Goal: Task Accomplishment & Management: Complete application form

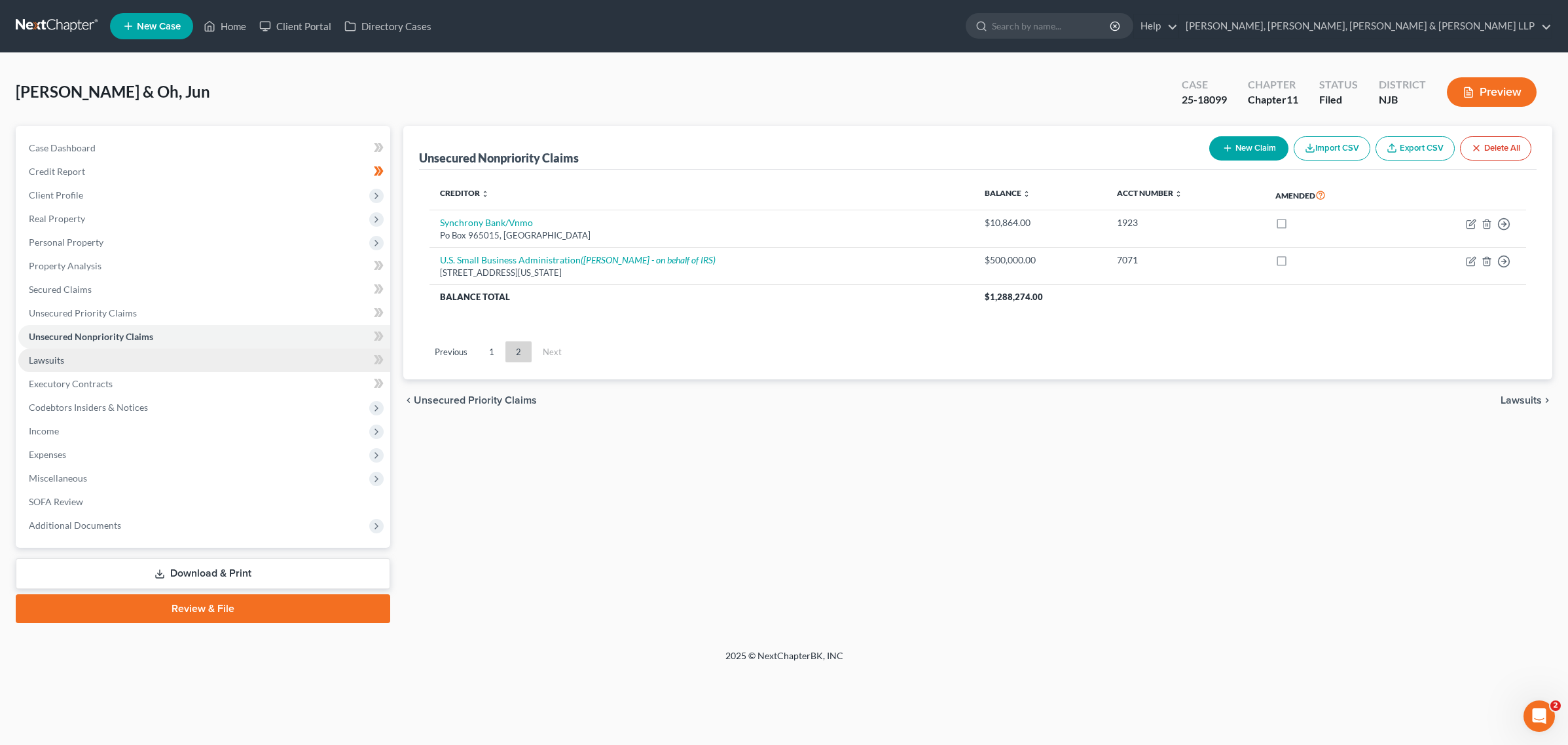
click at [169, 355] on link "Lawsuits" at bounding box center [204, 360] width 372 height 23
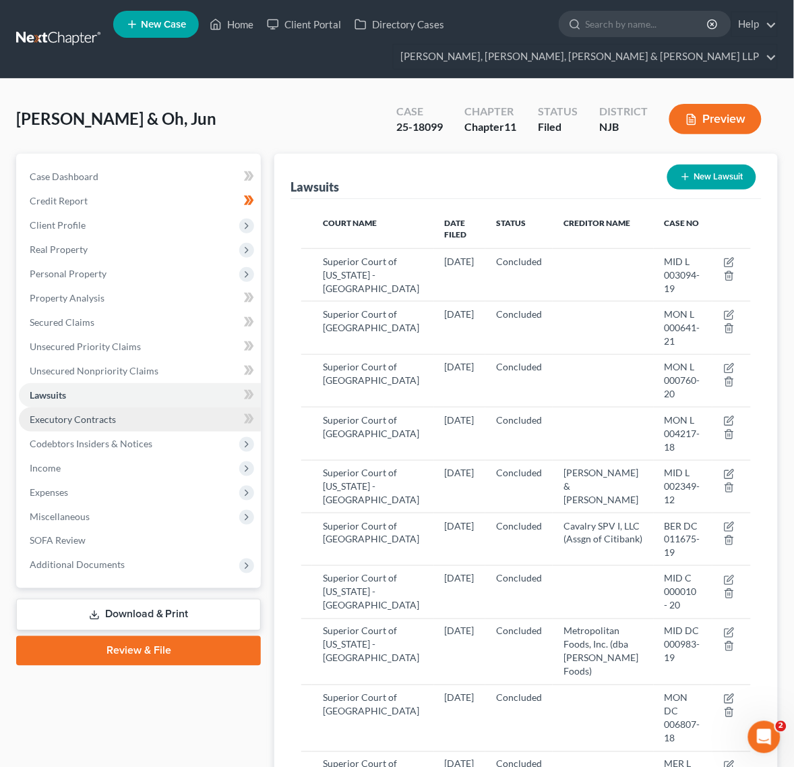
click at [120, 418] on link "Executory Contracts" at bounding box center [140, 419] width 242 height 24
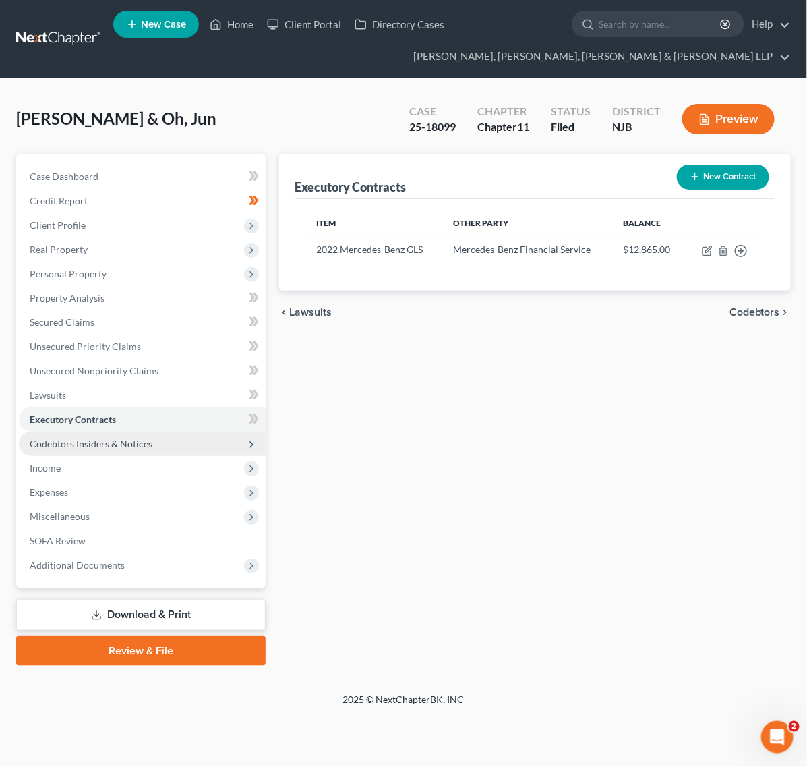
click at [106, 446] on span "Codebtors Insiders & Notices" at bounding box center [91, 443] width 123 height 11
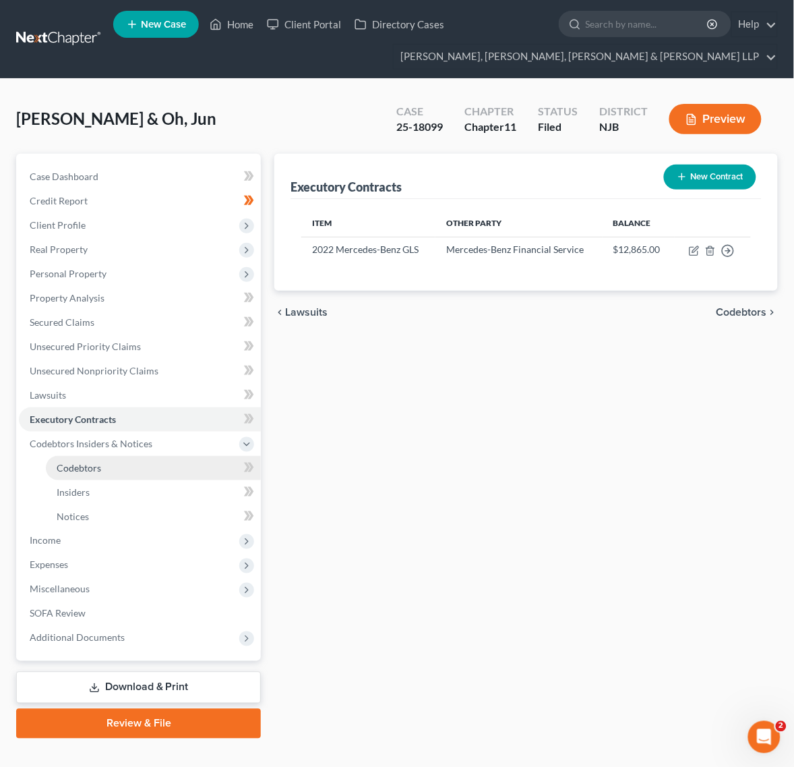
click at [98, 467] on span "Codebtors" at bounding box center [79, 467] width 45 height 11
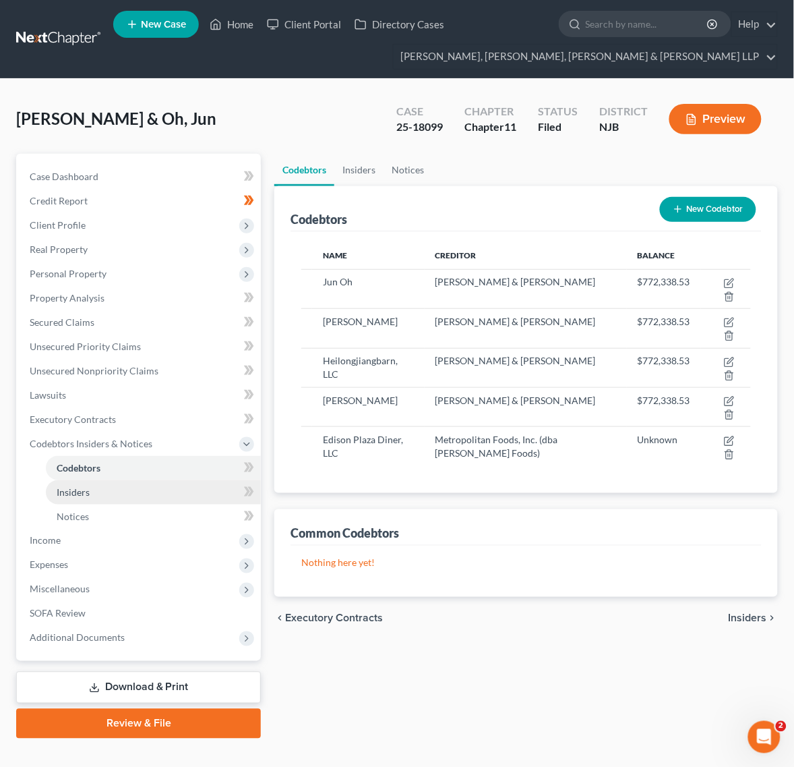
click at [88, 498] on link "Insiders" at bounding box center [153, 492] width 215 height 24
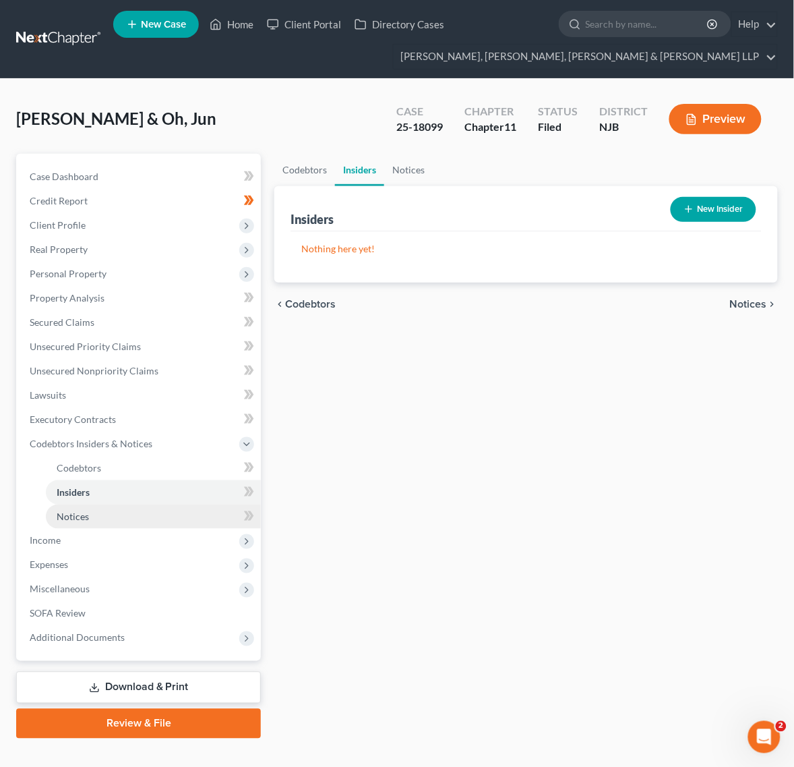
click at [88, 521] on link "Notices" at bounding box center [153, 516] width 215 height 24
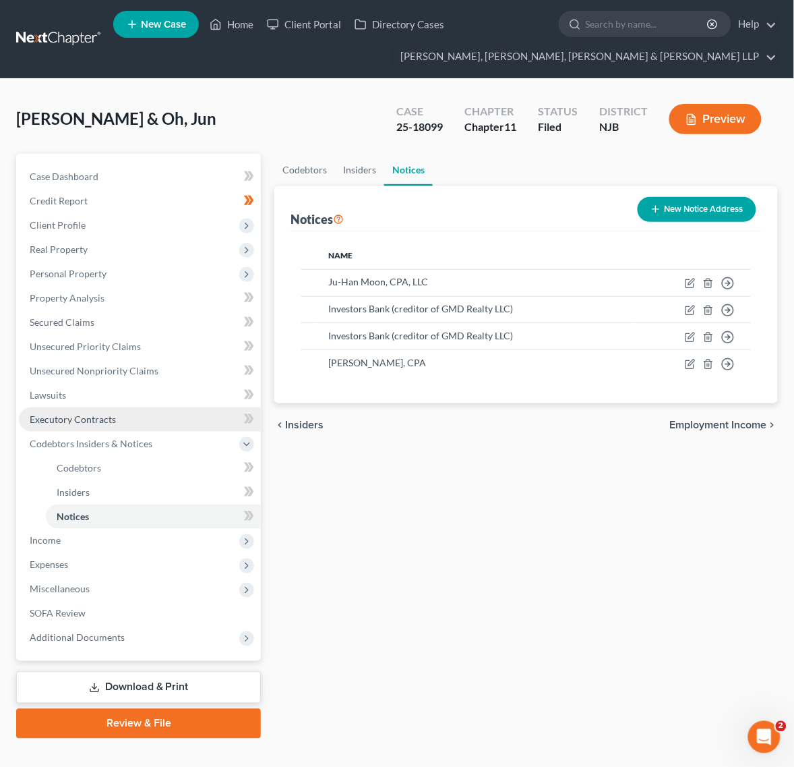
click at [86, 413] on span "Executory Contracts" at bounding box center [73, 418] width 86 height 11
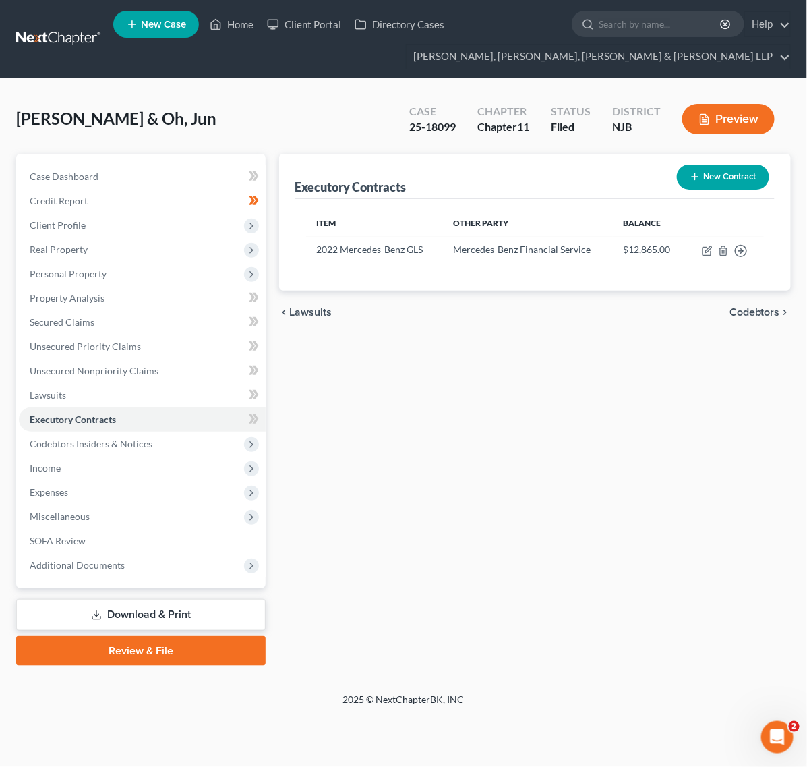
click at [142, 599] on link "Download & Print" at bounding box center [140, 615] width 249 height 32
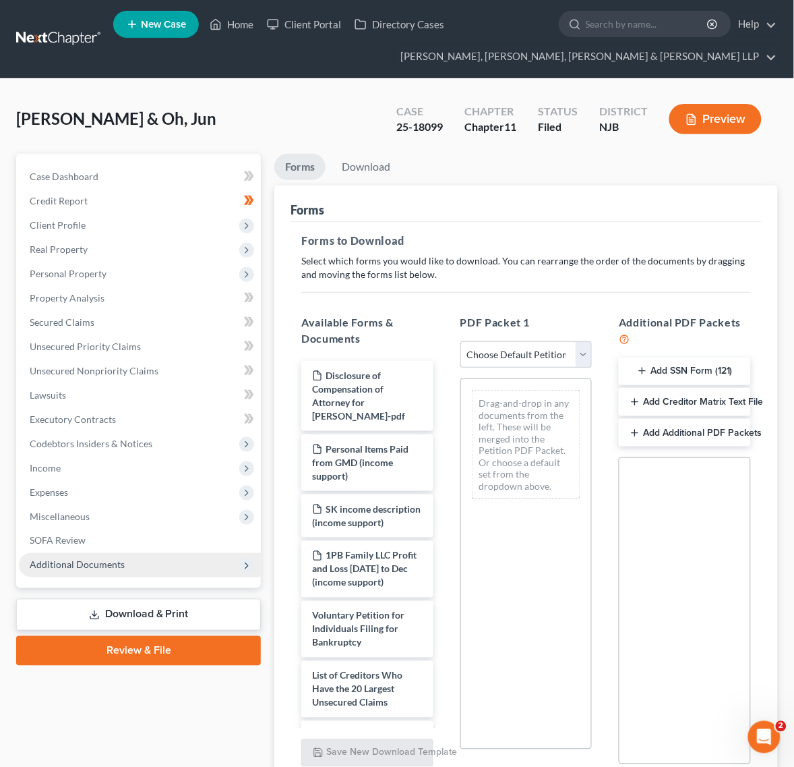
click at [115, 553] on span "Additional Documents" at bounding box center [140, 565] width 242 height 24
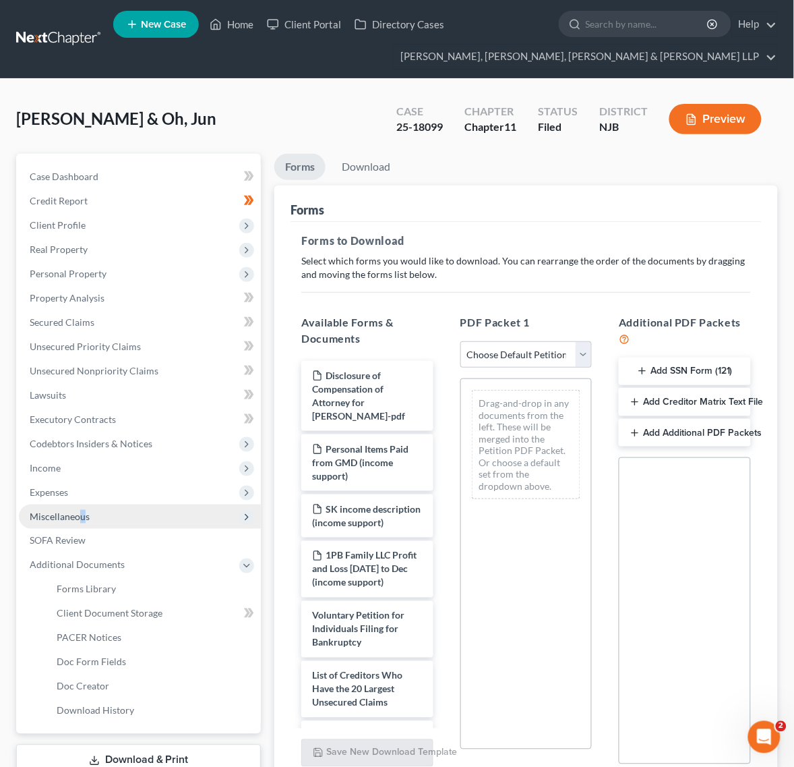
click at [82, 521] on span "Miscellaneous" at bounding box center [140, 516] width 242 height 24
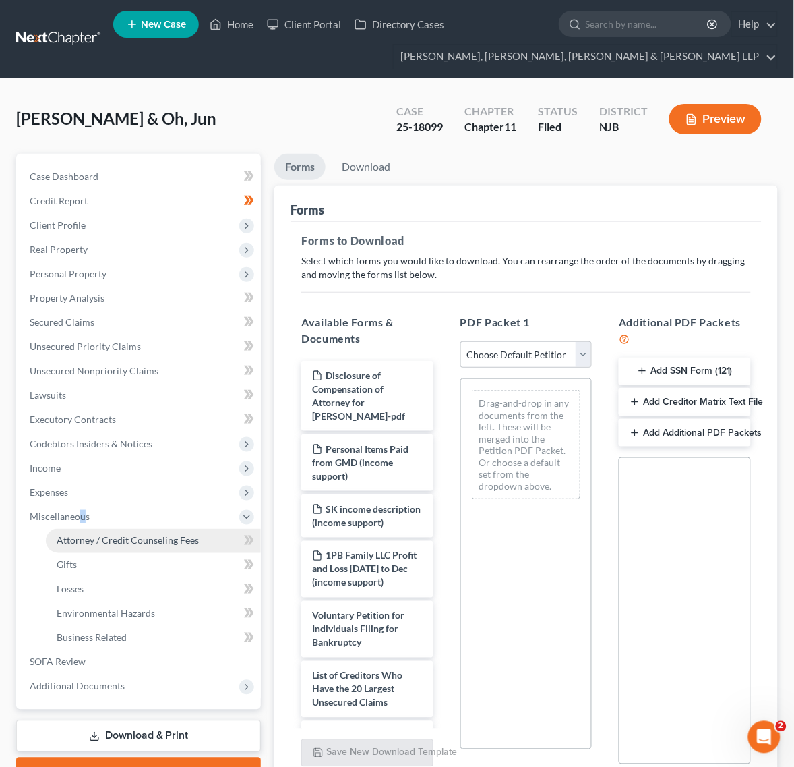
click at [78, 531] on link "Attorney / Credit Counseling Fees" at bounding box center [153, 541] width 215 height 24
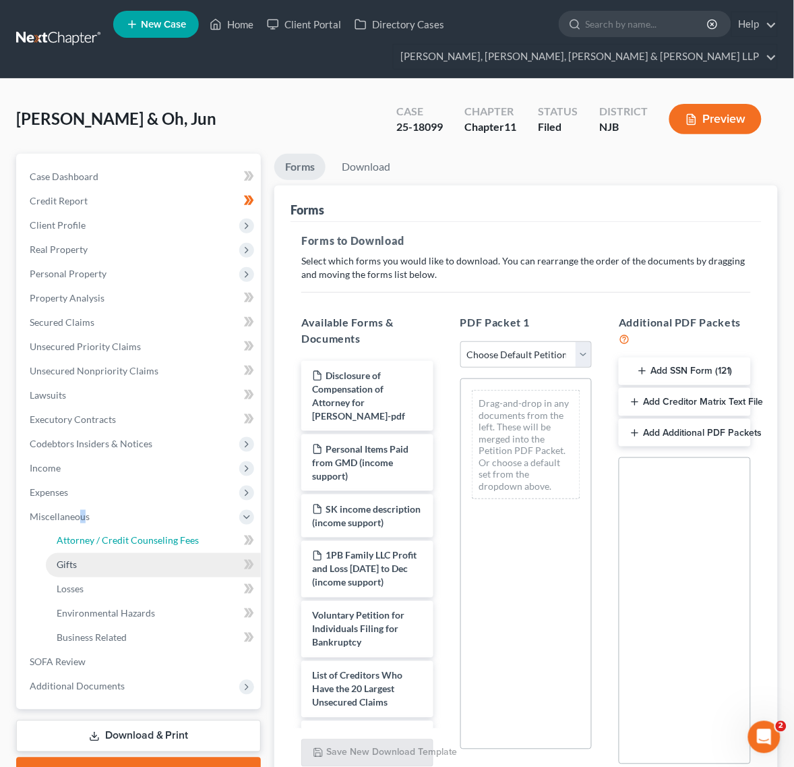
select select "0"
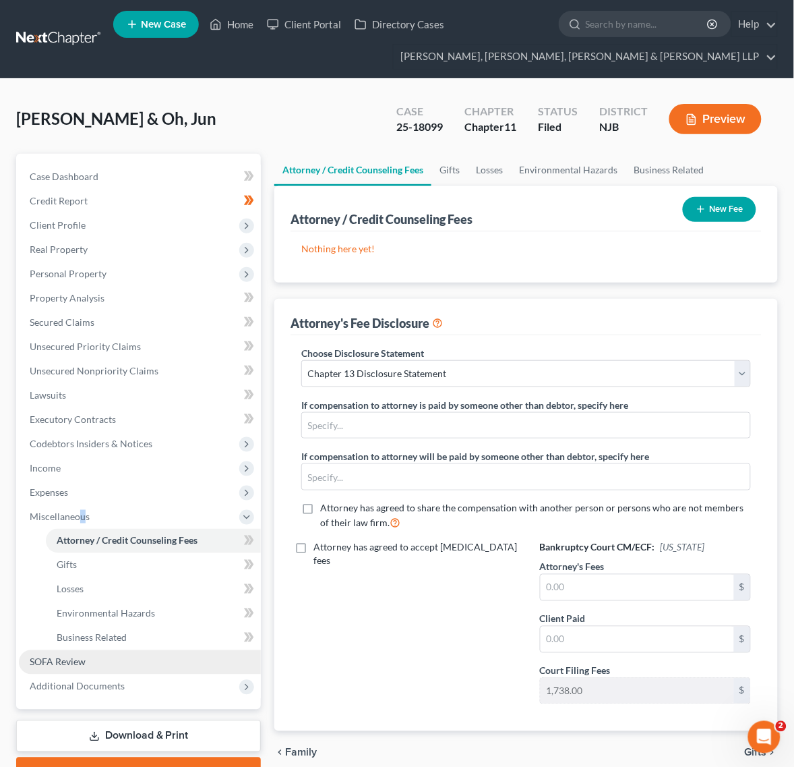
click at [71, 670] on link "SOFA Review" at bounding box center [140, 662] width 242 height 24
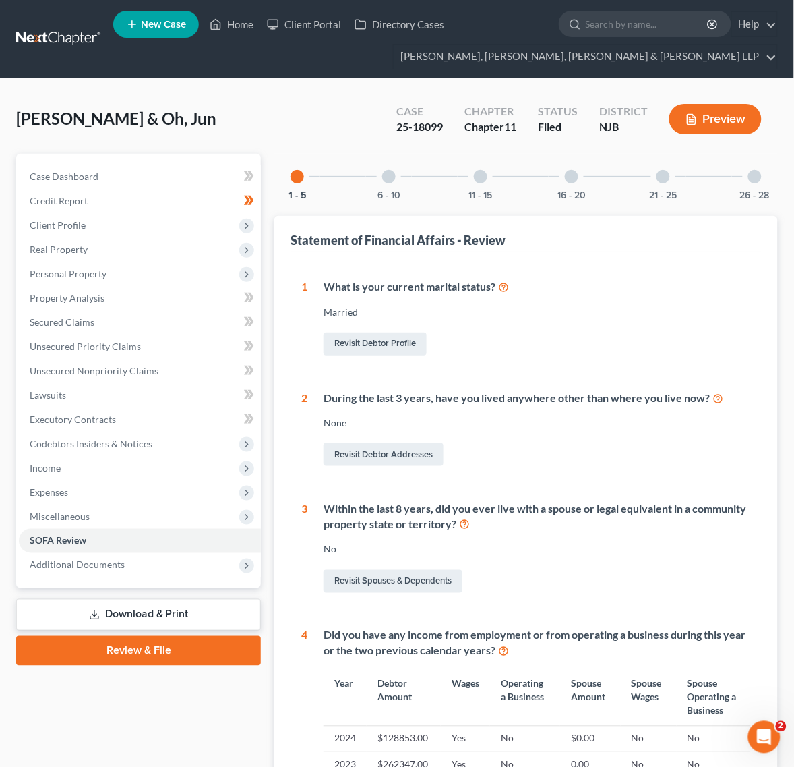
click at [773, 182] on div "26 - 28" at bounding box center [755, 177] width 46 height 46
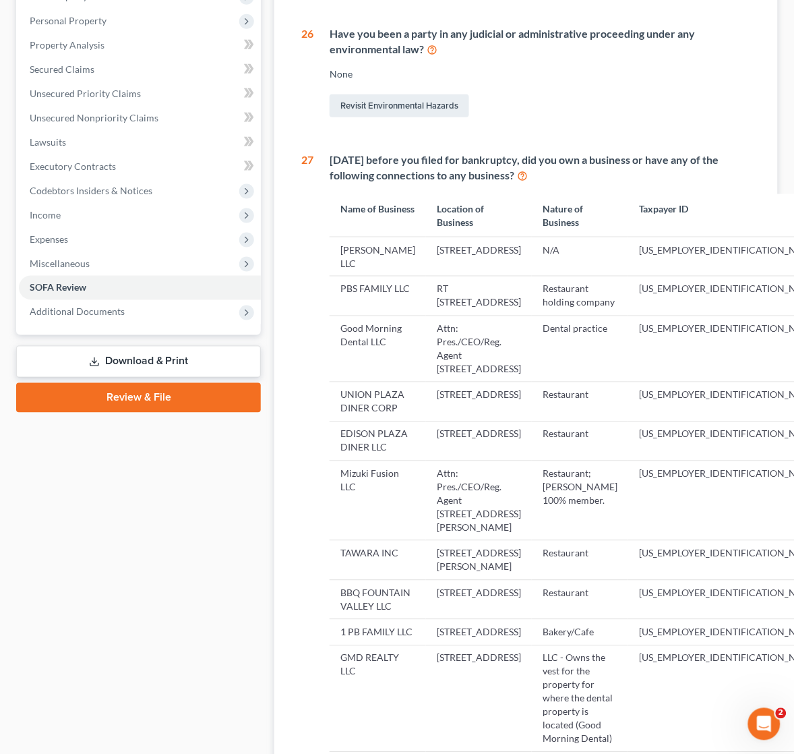
scroll to position [337, 0]
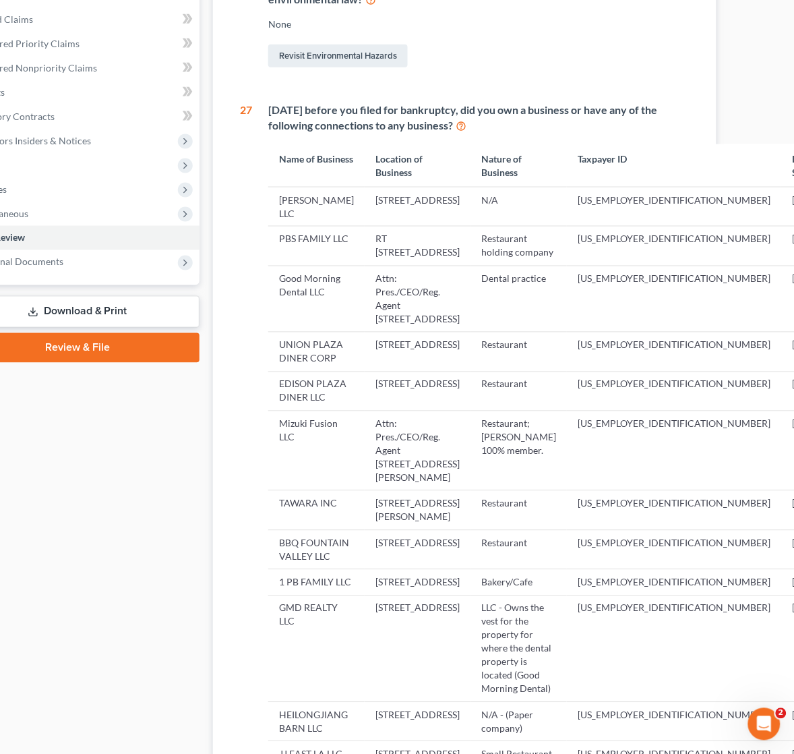
drag, startPoint x: 466, startPoint y: 274, endPoint x: 530, endPoint y: 251, distance: 68.3
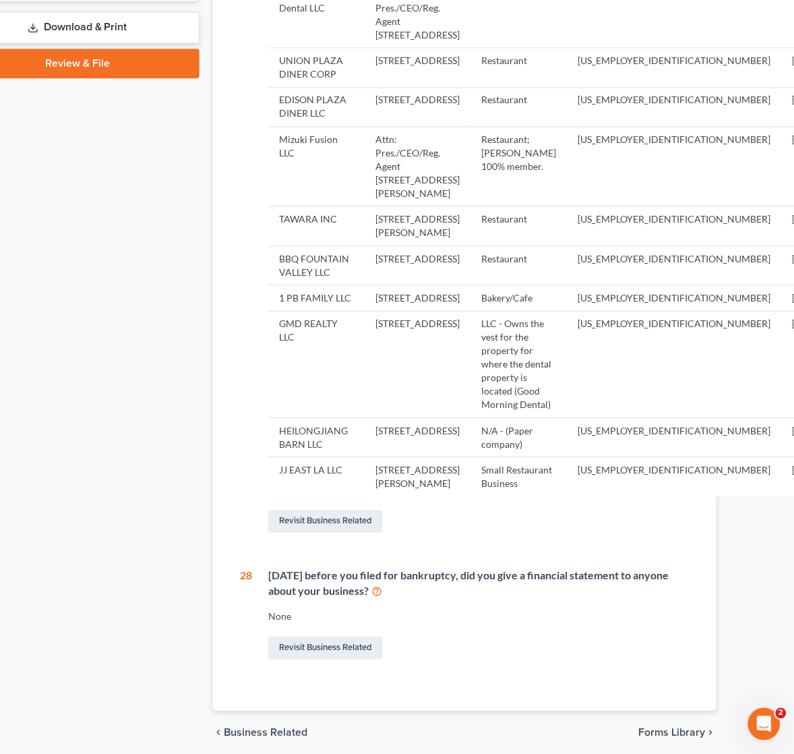
scroll to position [949, 61]
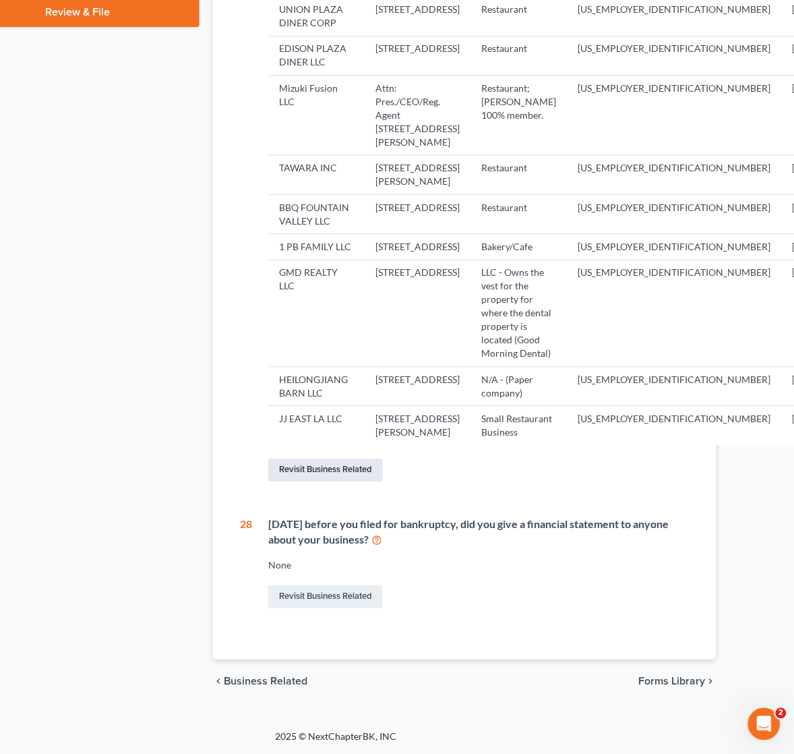
click at [297, 481] on link "Revisit Business Related" at bounding box center [325, 470] width 115 height 23
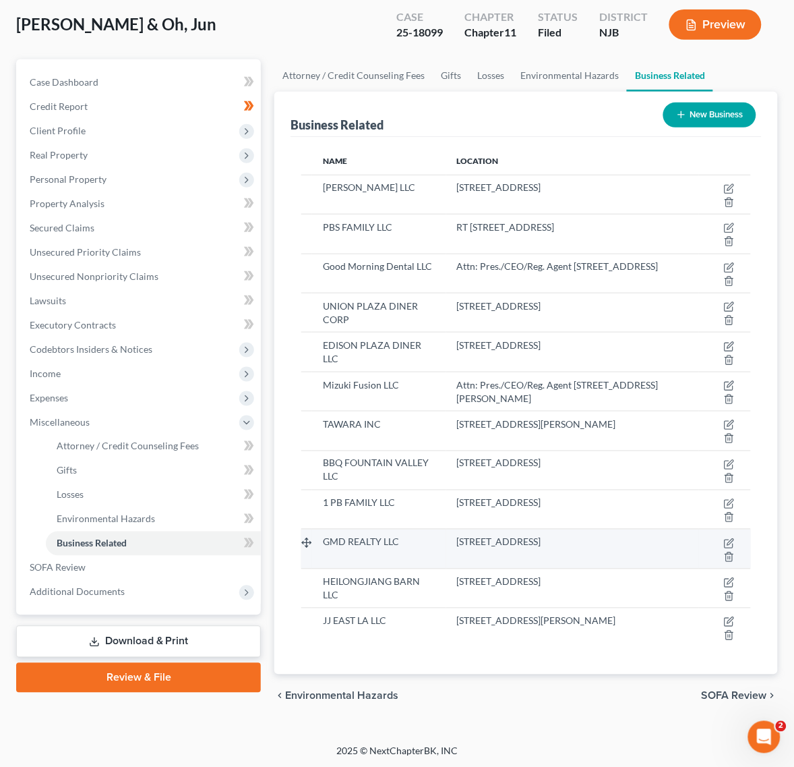
scroll to position [98, 0]
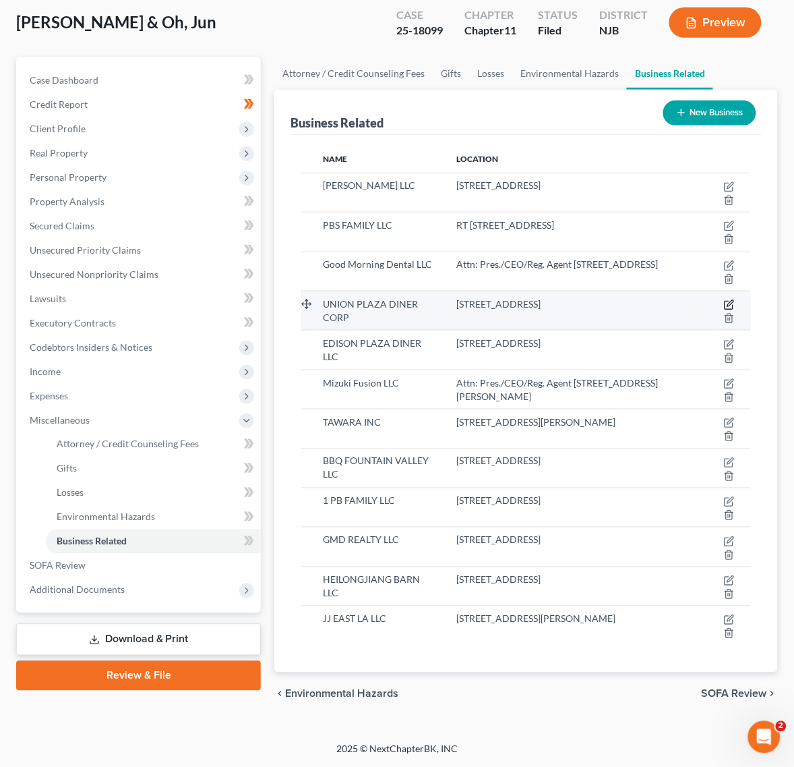
click at [730, 301] on icon "button" at bounding box center [729, 304] width 11 height 11
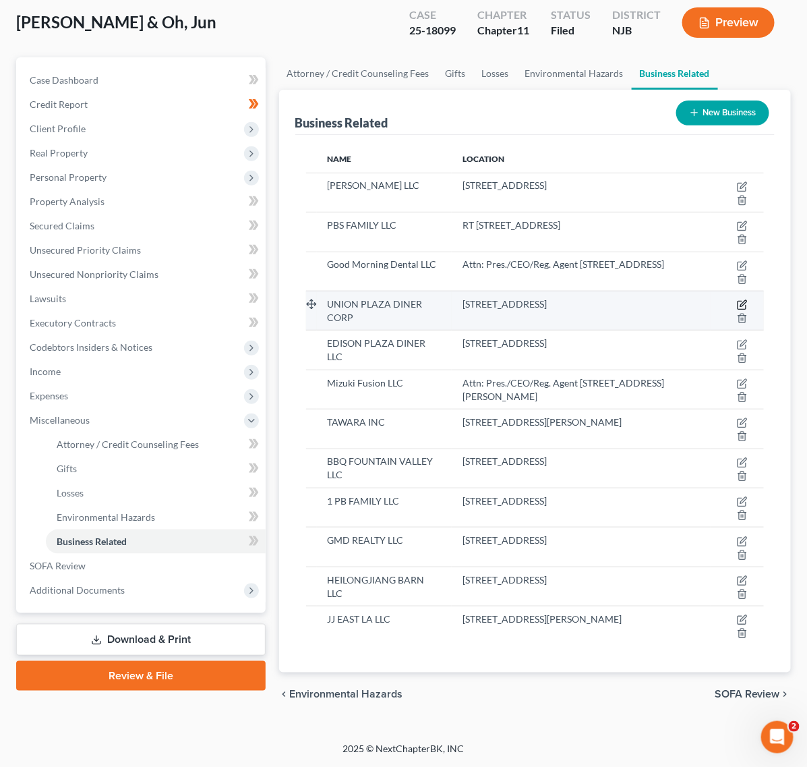
select select "officer"
select select "33"
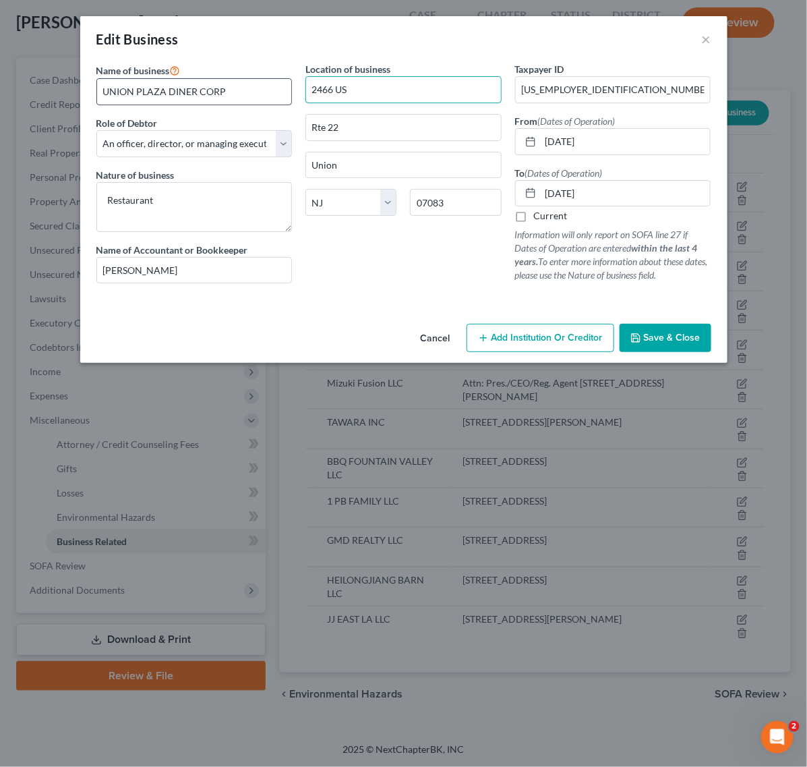
drag, startPoint x: 381, startPoint y: 99, endPoint x: 282, endPoint y: 89, distance: 99.6
click at [282, 89] on div "Name of business * UNION PLAZA DINER CORP Role of Debtor * Select A member of a…" at bounding box center [404, 183] width 628 height 243
drag, startPoint x: 400, startPoint y: 132, endPoint x: -52, endPoint y: 61, distance: 457.3
click at [0, 61] on html "Home New Case Client Portal Directory Cases Scura Wigfield, Heyer, Stevens & Ca…" at bounding box center [403, 335] width 807 height 863
drag, startPoint x: 358, startPoint y: 152, endPoint x: 349, endPoint y: 156, distance: 10.3
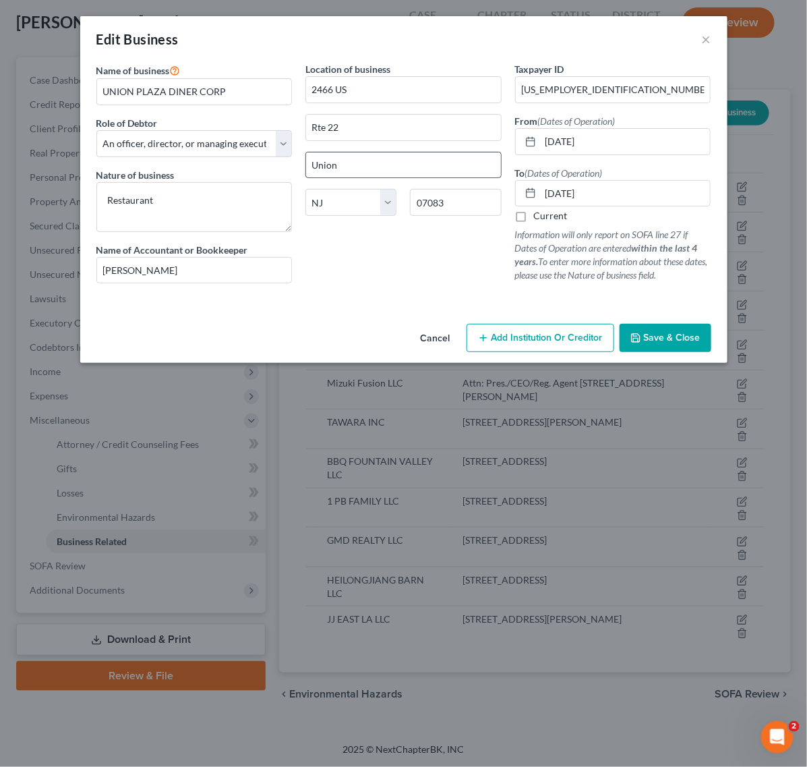
click at [349, 156] on div "Union" at bounding box center [403, 165] width 196 height 27
drag, startPoint x: 348, startPoint y: 157, endPoint x: 213, endPoint y: 140, distance: 135.9
click at [218, 140] on div "Name of business * UNION PLAZA DINER CORP Role of Debtor * Select A member of a…" at bounding box center [404, 183] width 628 height 243
click at [693, 348] on button "Save & Close" at bounding box center [666, 338] width 92 height 28
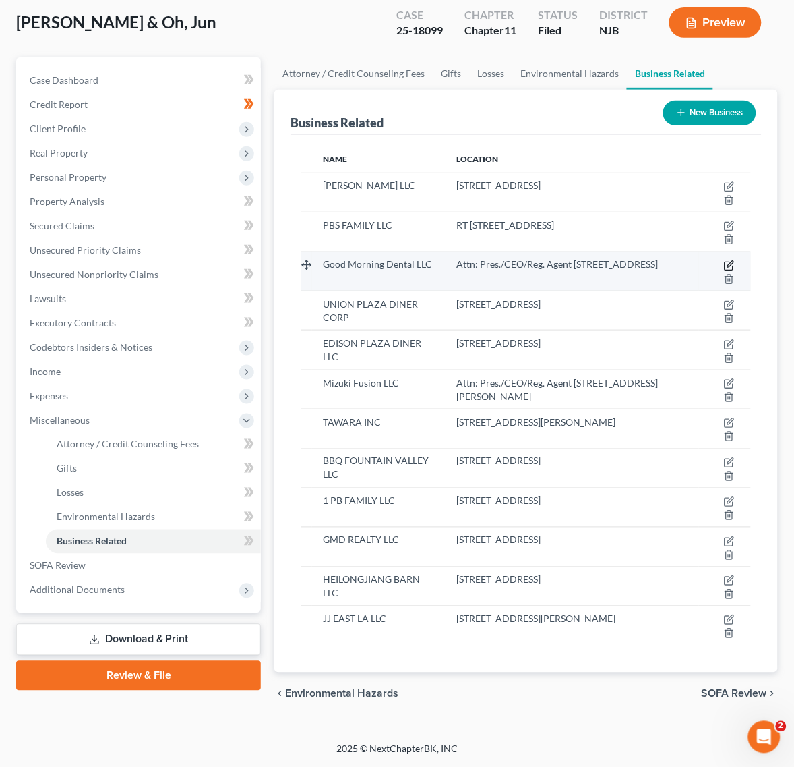
click at [730, 260] on icon "button" at bounding box center [729, 265] width 11 height 11
select select "member"
select select "33"
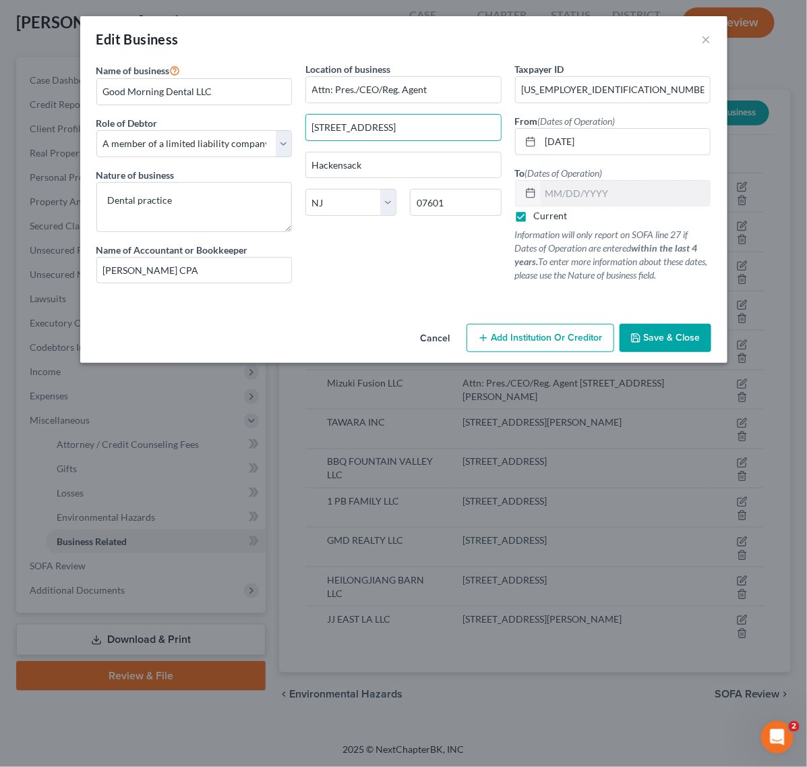
drag, startPoint x: 406, startPoint y: 125, endPoint x: -26, endPoint y: 110, distance: 431.8
click at [0, 110] on html "Home New Case Client Portal Directory Cases Scura Wigfield, Heyer, Stevens & Ca…" at bounding box center [403, 335] width 807 height 863
drag, startPoint x: 332, startPoint y: 165, endPoint x: 225, endPoint y: 150, distance: 108.3
click at [225, 150] on div "Name of business * Good Morning Dental LLC Role of Debtor * Select A member of …" at bounding box center [404, 183] width 628 height 243
click at [713, 417] on div "Edit Business × Name of business * Good Morning Dental LLC Role of Debtor * Sel…" at bounding box center [403, 383] width 807 height 767
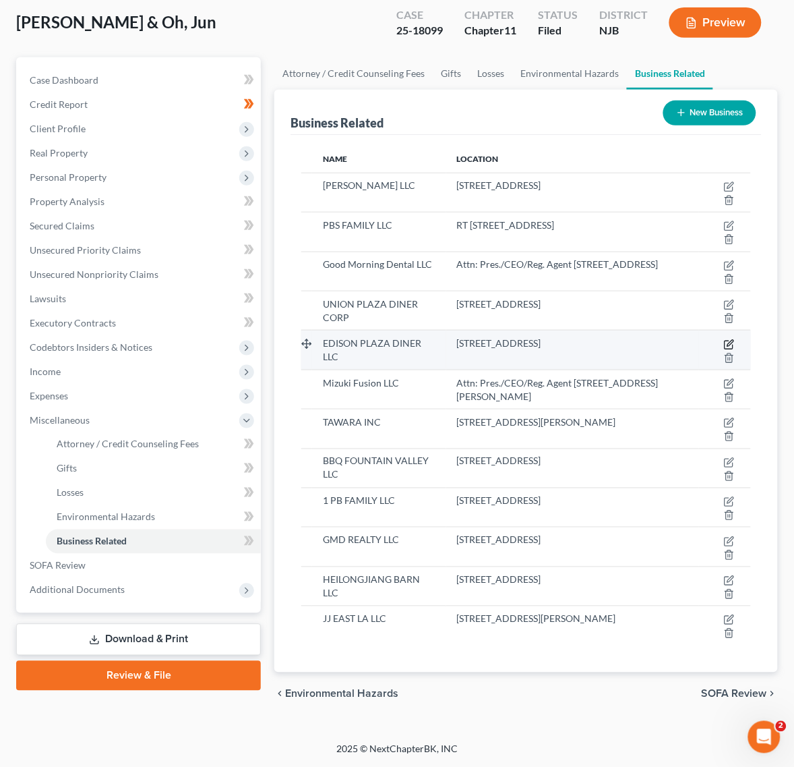
click at [727, 341] on icon "button" at bounding box center [729, 344] width 11 height 11
select select "member"
select select "33"
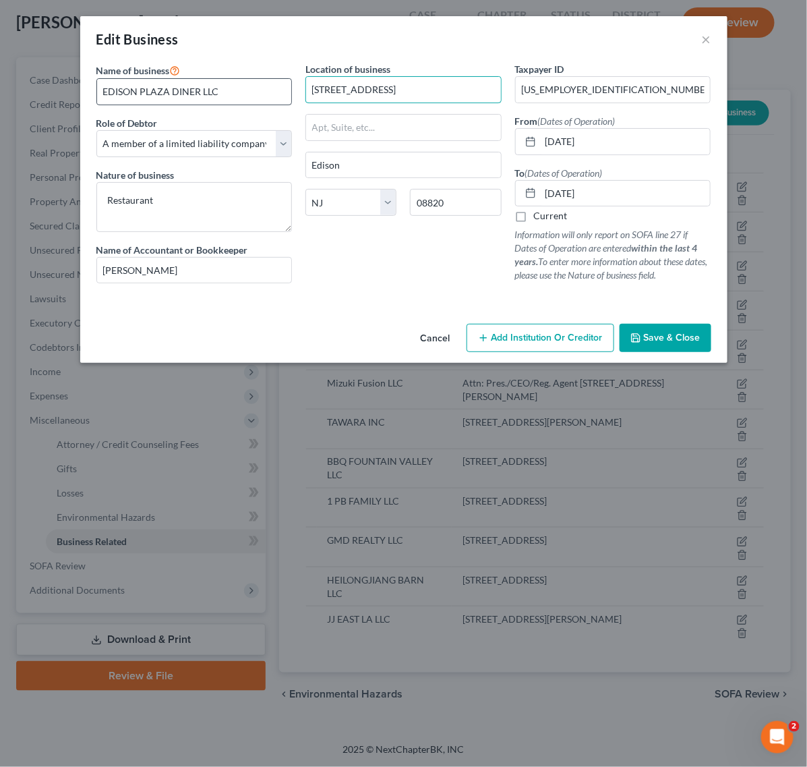
drag, startPoint x: 402, startPoint y: 92, endPoint x: 287, endPoint y: 92, distance: 115.3
click at [287, 92] on div "Name of business * EDISON PLAZA DINER LLC Role of Debtor * Select A member of a…" at bounding box center [404, 183] width 628 height 243
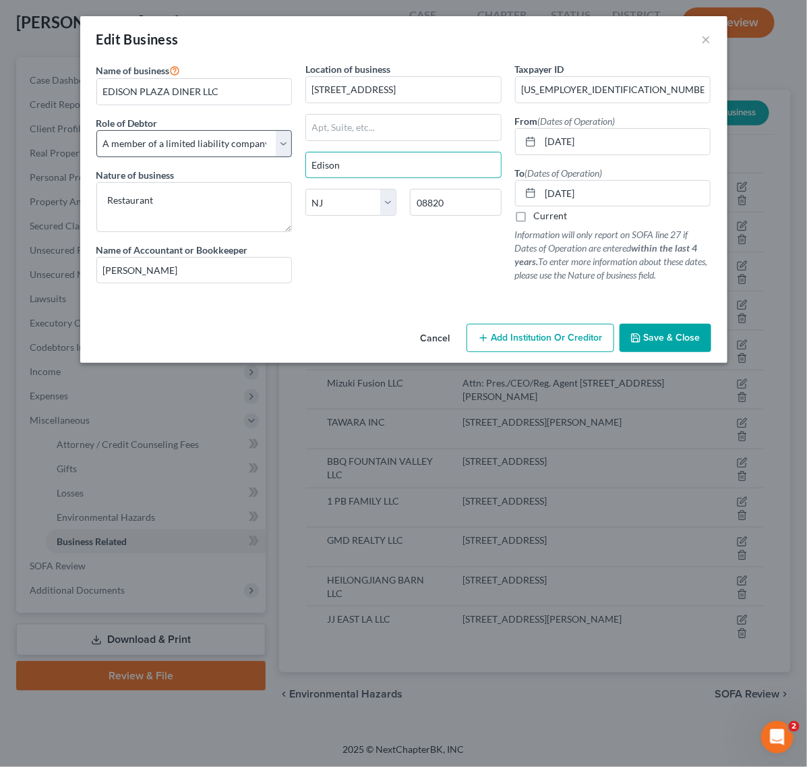
drag, startPoint x: 367, startPoint y: 156, endPoint x: 132, endPoint y: 156, distance: 235.3
click at [133, 156] on div "Name of business * EDISON PLAZA DINER LLC Role of Debtor * Select A member of a…" at bounding box center [404, 183] width 628 height 243
click at [653, 338] on span "Save & Close" at bounding box center [672, 337] width 57 height 11
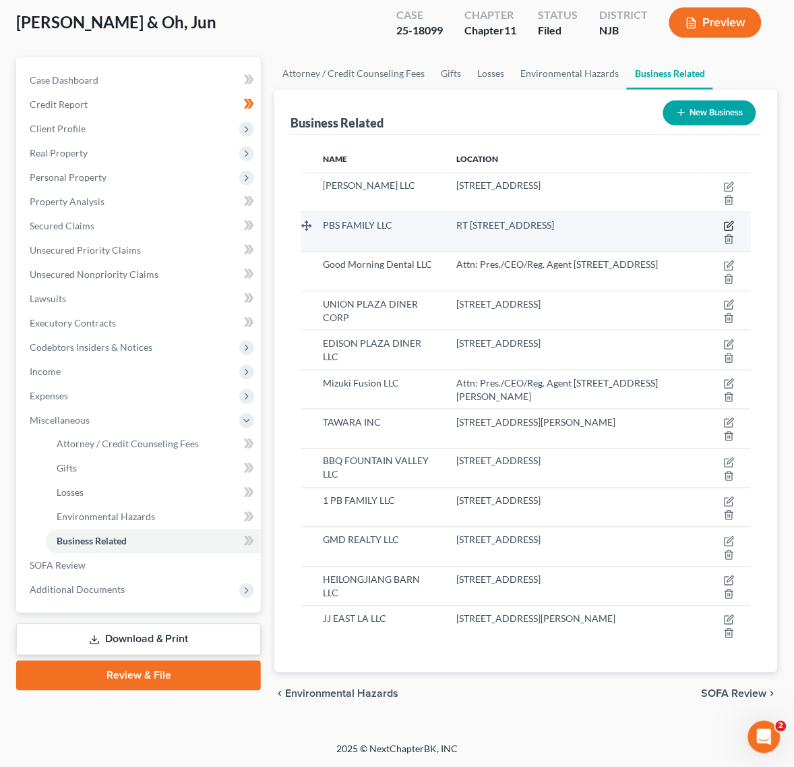
click at [725, 223] on icon "button" at bounding box center [729, 225] width 11 height 11
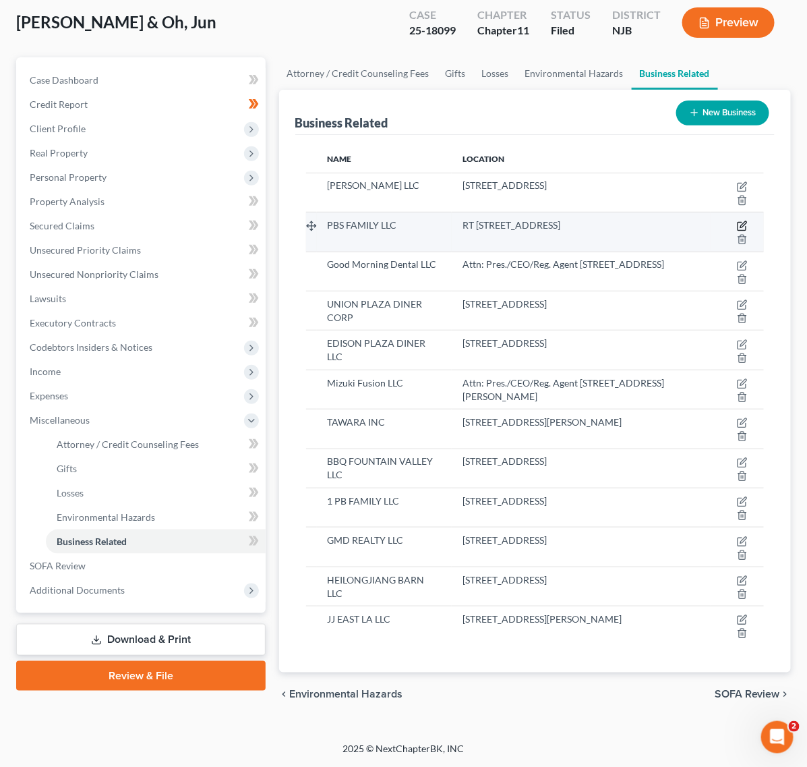
select select "member"
select select "33"
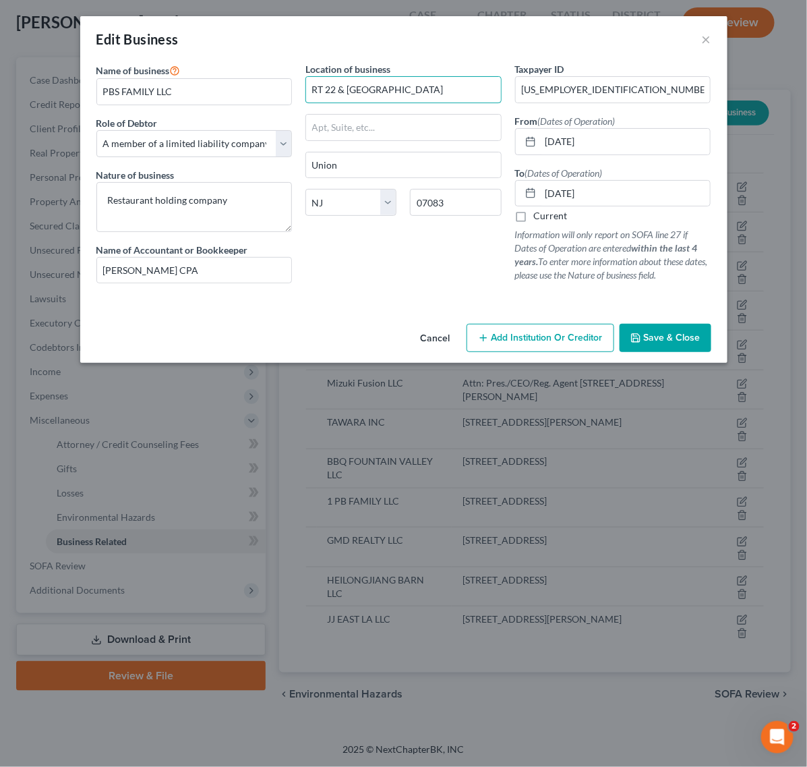
drag, startPoint x: 447, startPoint y: 98, endPoint x: -106, endPoint y: 48, distance: 555.2
click at [0, 48] on html "Home New Case Client Portal Directory Cases Scura Wigfield, Heyer, Stevens & Ca…" at bounding box center [403, 335] width 807 height 863
drag, startPoint x: 373, startPoint y: 172, endPoint x: 25, endPoint y: 117, distance: 352.3
click at [25, 117] on div "Edit Business × Name of business * PBS FAMILY LLC Role of Debtor * Select A mem…" at bounding box center [403, 383] width 807 height 767
click at [364, 167] on input "Union" at bounding box center [403, 165] width 195 height 26
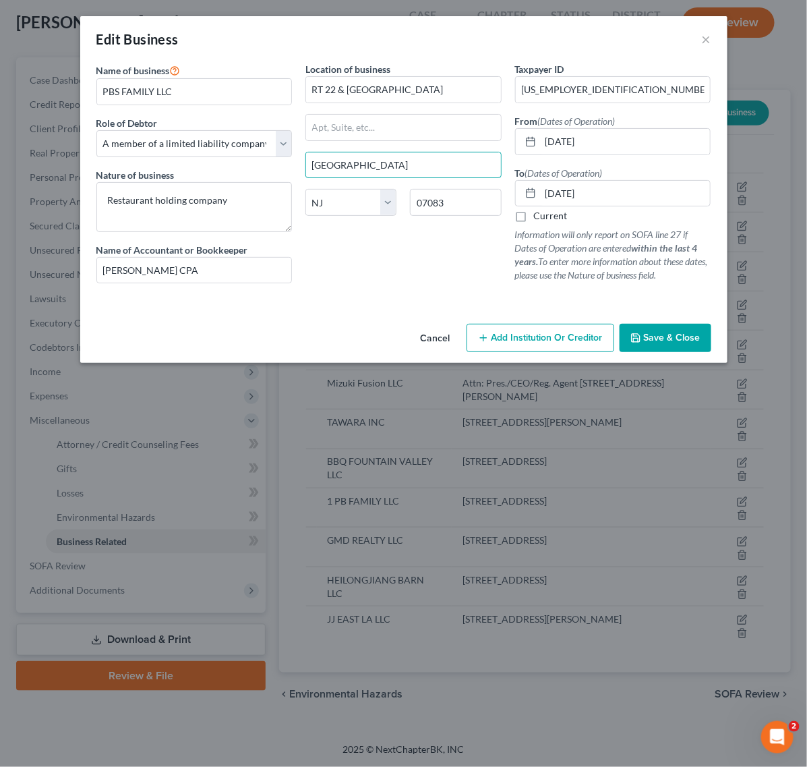
drag, startPoint x: 388, startPoint y: 157, endPoint x: 190, endPoint y: 128, distance: 200.3
click at [192, 129] on div "Name of business * PBS FAMILY LLC Role of Debtor * Select A member of a limited…" at bounding box center [404, 183] width 628 height 243
type input "Union City"
click at [631, 337] on icon "button" at bounding box center [635, 337] width 11 height 11
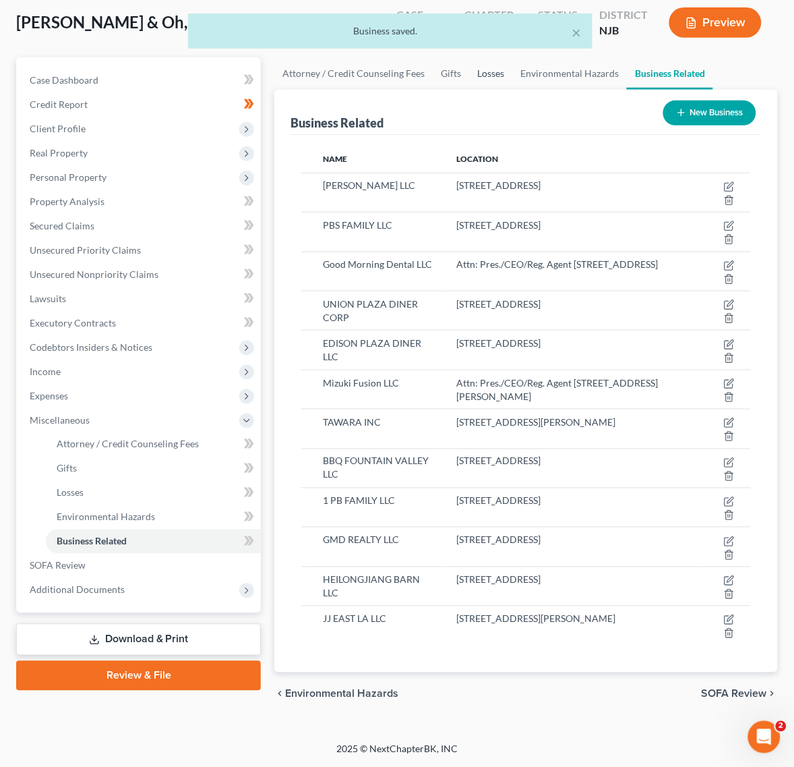
click at [477, 72] on link "Losses" at bounding box center [490, 73] width 43 height 32
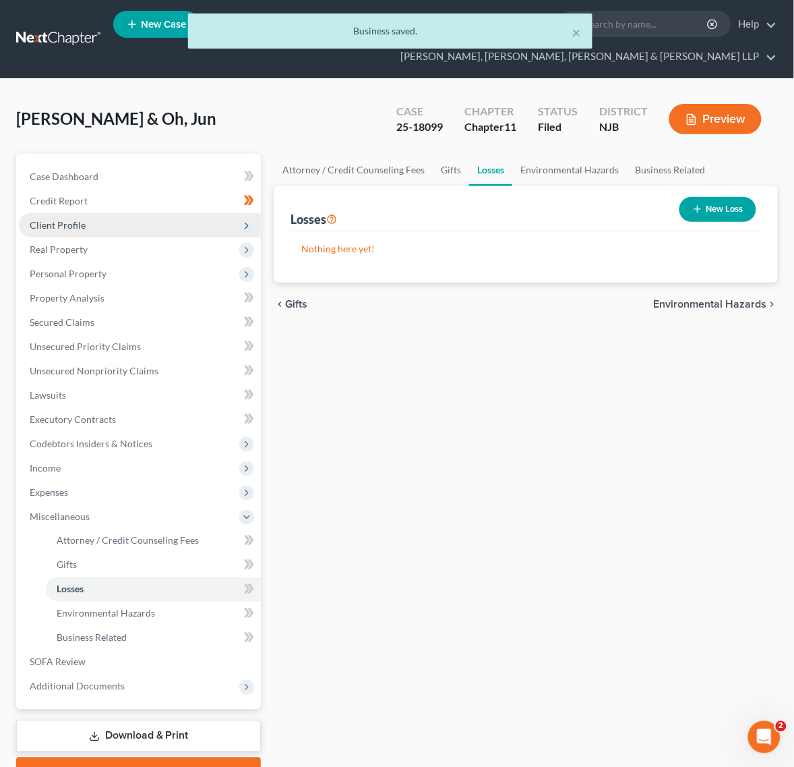
click at [34, 228] on span "Client Profile" at bounding box center [58, 224] width 56 height 11
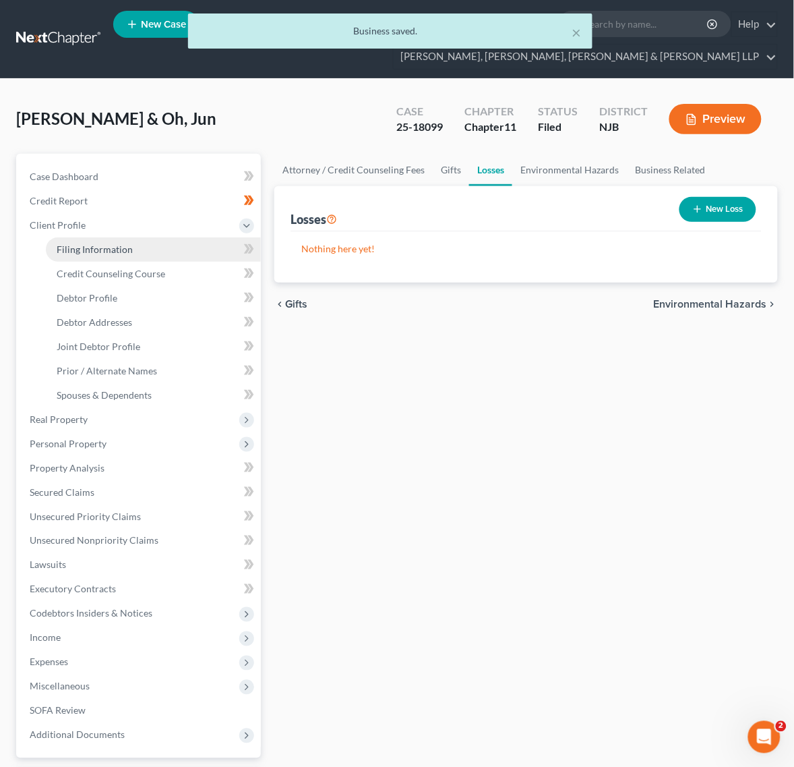
click at [112, 258] on link "Filing Information" at bounding box center [153, 249] width 215 height 24
select select "0"
select select "3"
select select "1"
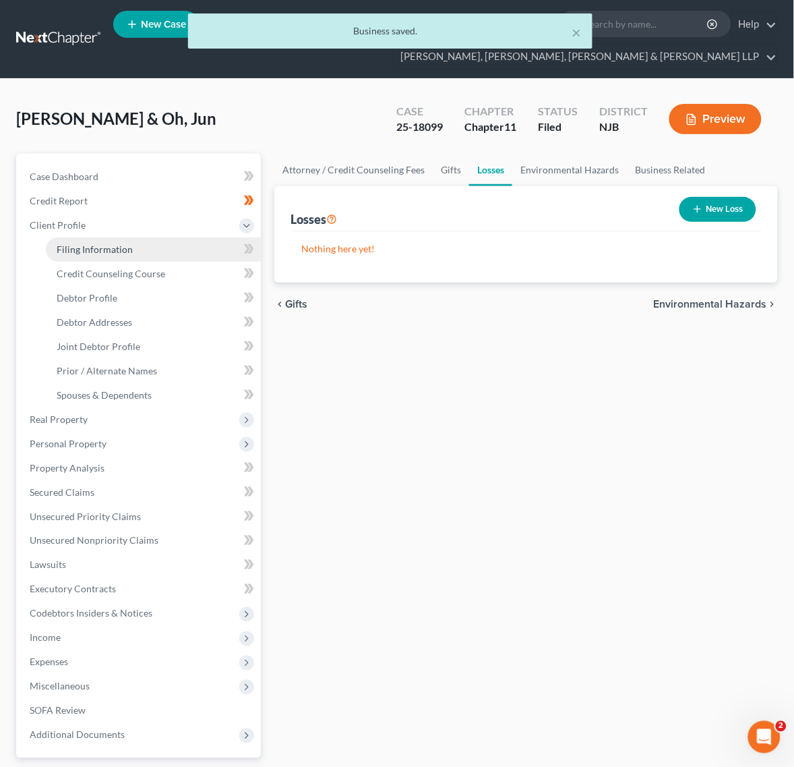
select select "0"
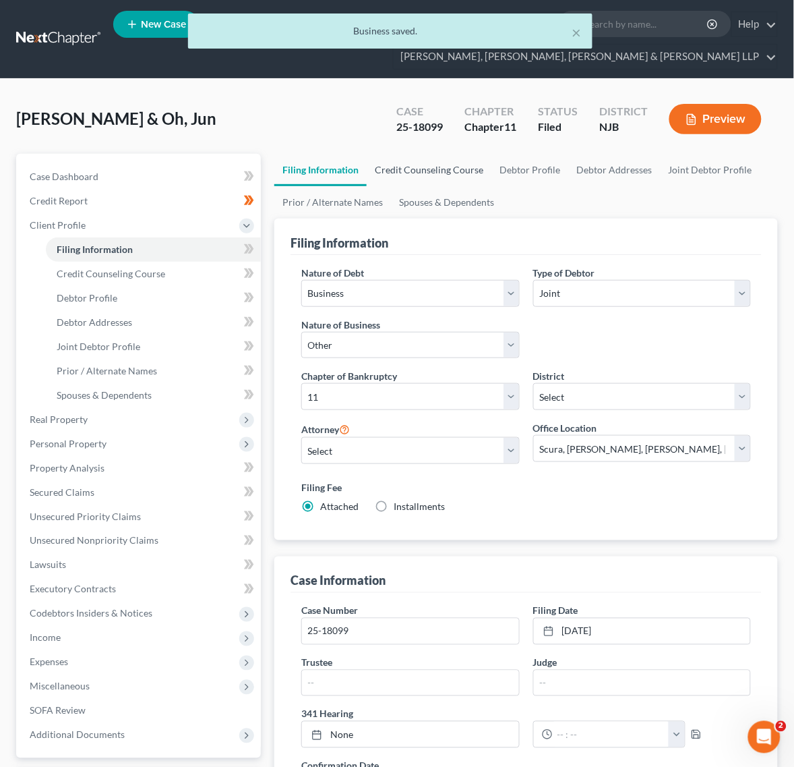
click at [396, 177] on link "Credit Counseling Course" at bounding box center [429, 170] width 125 height 32
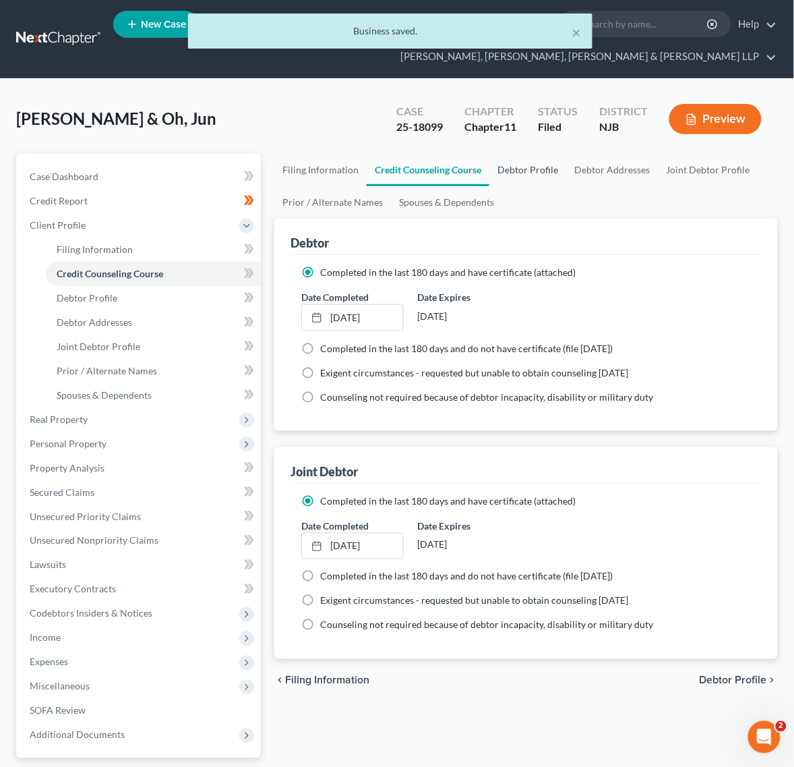
click at [530, 166] on link "Debtor Profile" at bounding box center [528, 170] width 77 height 32
select select "1"
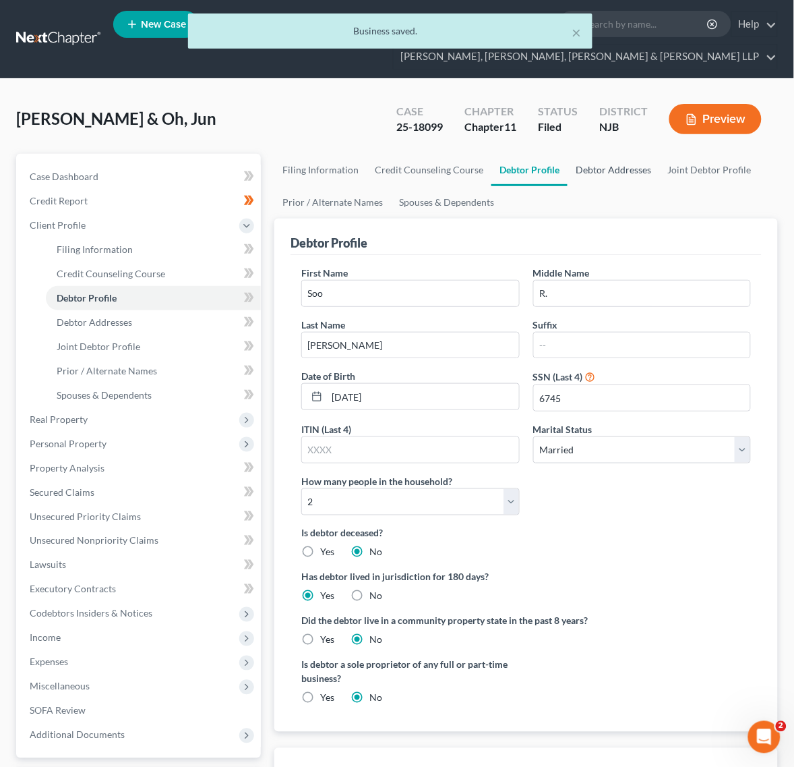
click at [624, 174] on link "Debtor Addresses" at bounding box center [614, 170] width 92 height 32
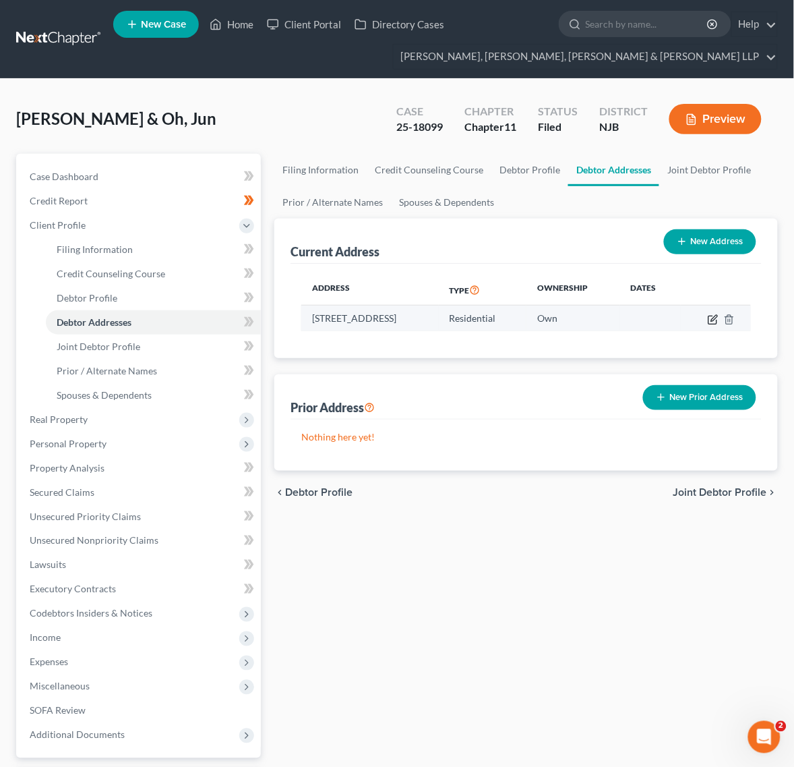
click at [718, 320] on icon "button" at bounding box center [713, 319] width 11 height 11
select select "33"
select select "1"
select select "0"
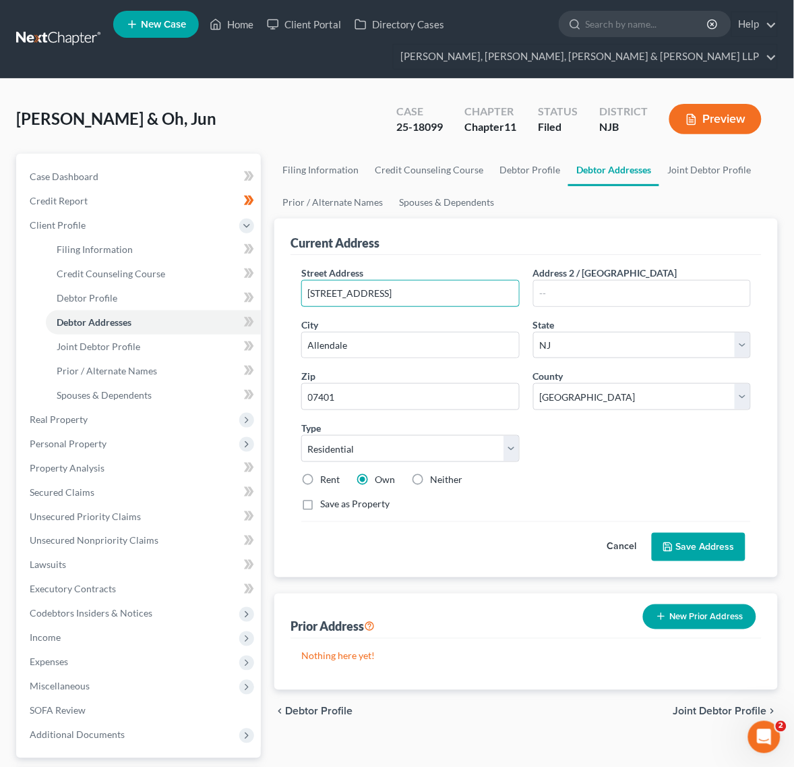
drag, startPoint x: 409, startPoint y: 293, endPoint x: 45, endPoint y: 254, distance: 365.6
click at [45, 254] on div "Petition Navigation Case Dashboard Payments Invoices Payments Payments Credit R…" at bounding box center [396, 495] width 775 height 682
click at [510, 176] on link "Debtor Profile" at bounding box center [530, 170] width 77 height 32
select select "1"
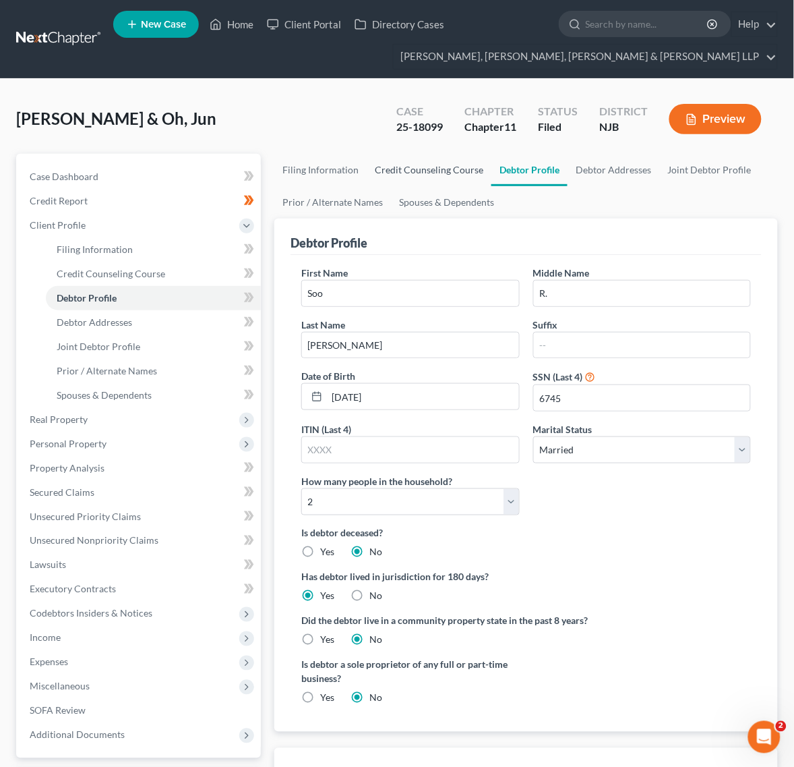
click at [427, 179] on link "Credit Counseling Course" at bounding box center [429, 170] width 125 height 32
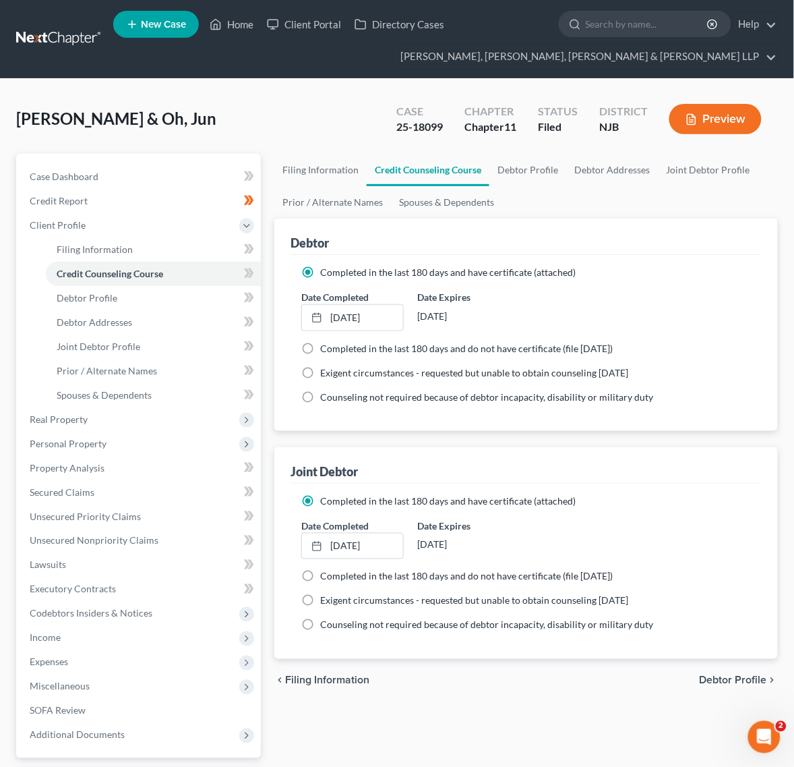
click at [270, 172] on div "Filing Information Credit Counseling Course Debtor Profile Debtor Addresses Joi…" at bounding box center [526, 495] width 517 height 682
click at [307, 170] on link "Filing Information" at bounding box center [320, 170] width 92 height 32
select select "0"
select select "3"
select select "1"
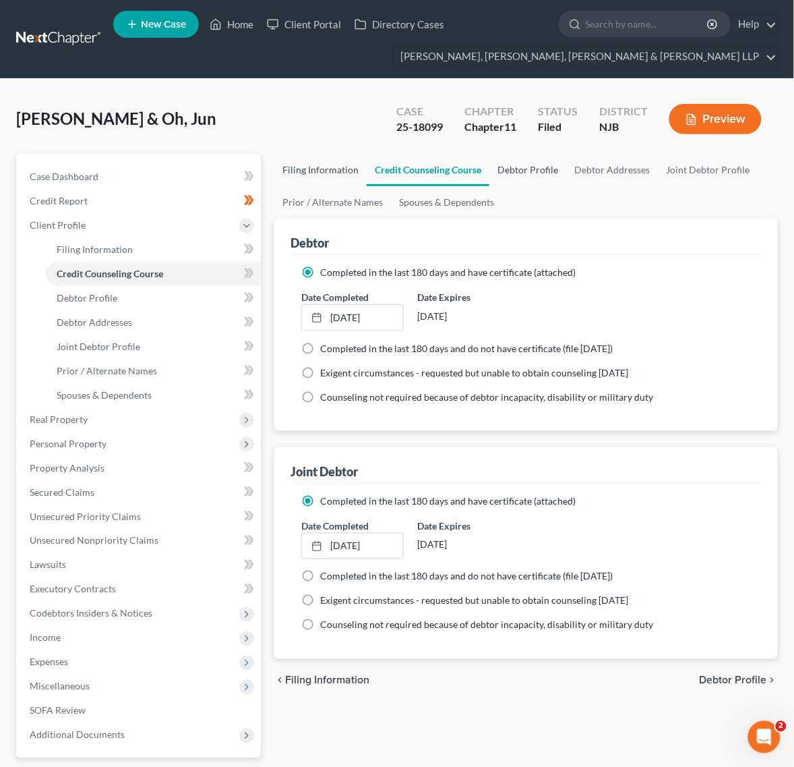
select select "1"
select select "51"
select select "0"
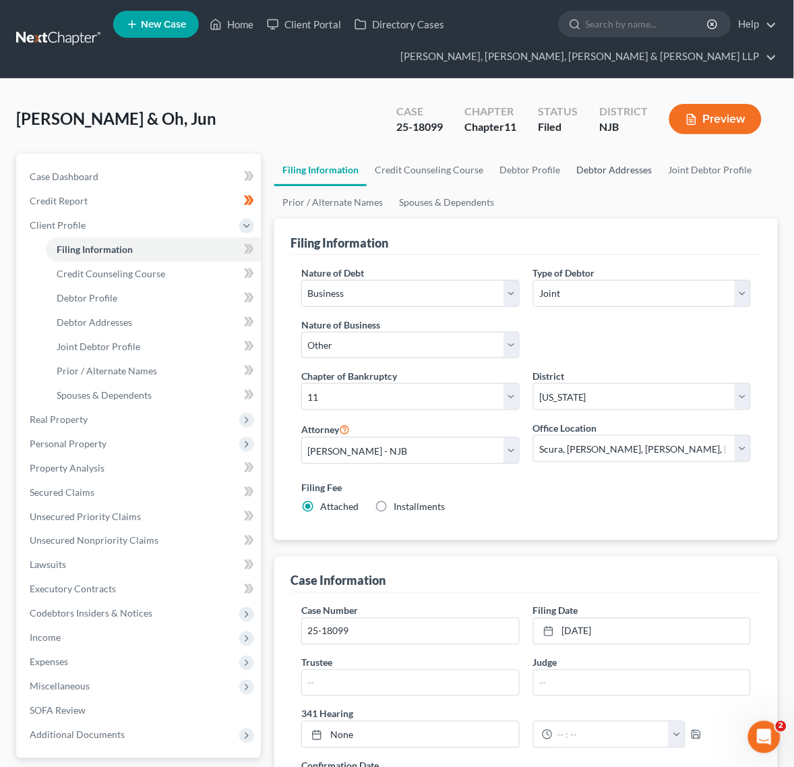
click at [636, 170] on link "Debtor Addresses" at bounding box center [614, 170] width 92 height 32
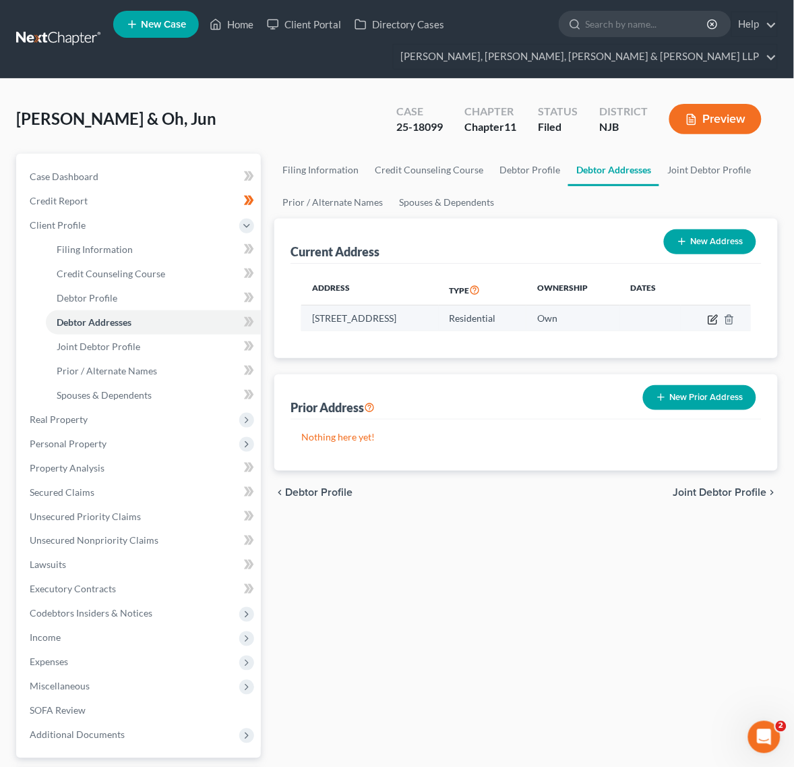
click at [710, 318] on icon "button" at bounding box center [713, 319] width 11 height 11
select select "33"
select select "1"
select select "0"
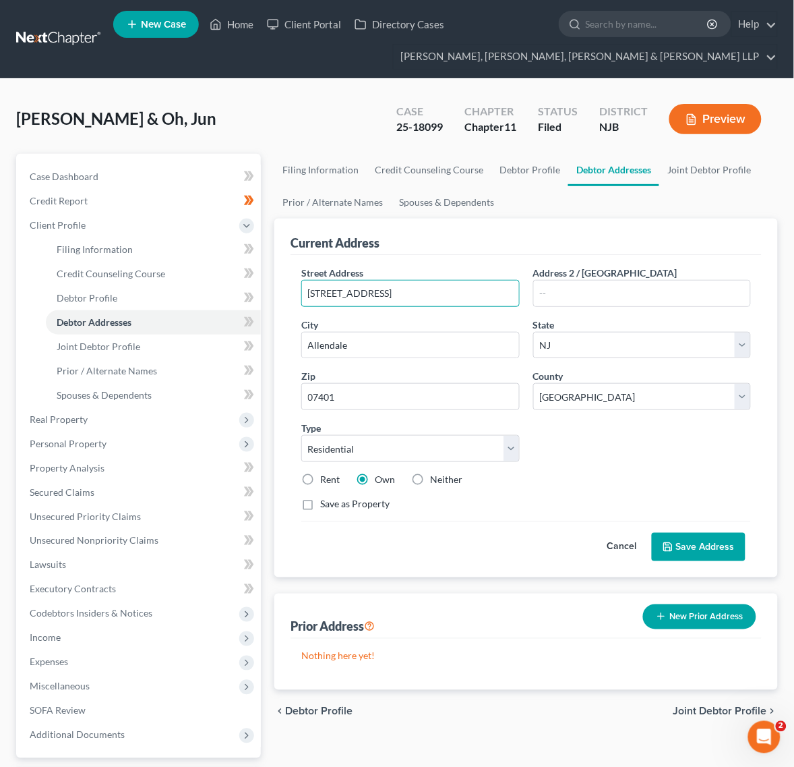
drag, startPoint x: 413, startPoint y: 292, endPoint x: -1, endPoint y: 267, distance: 414.8
click at [0, 267] on html "Home New Case Client Portal Directory Cases Scura Wigfield, Heyer, Stevens & Ca…" at bounding box center [397, 443] width 794 height 887
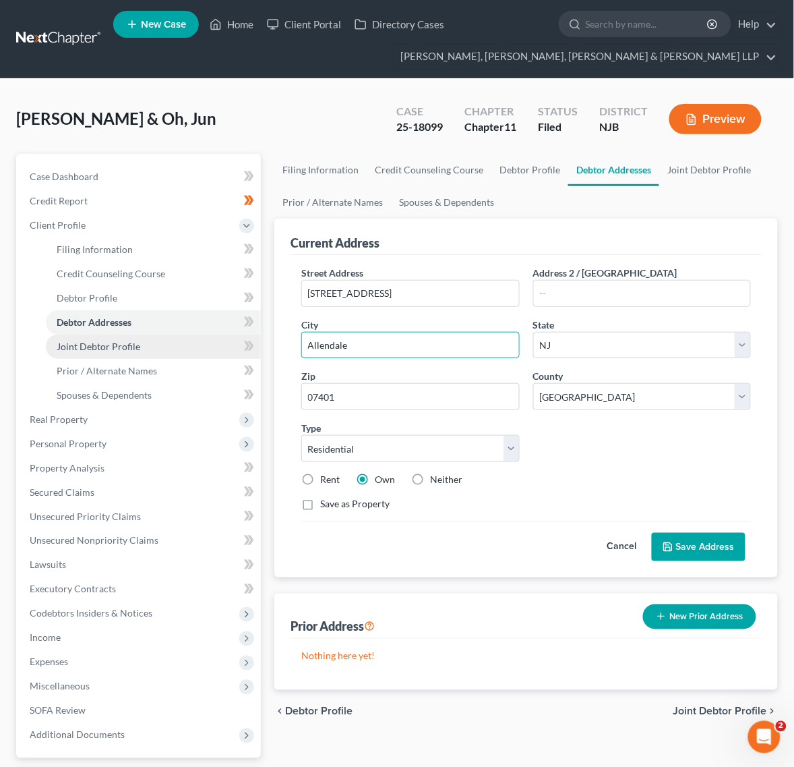
drag, startPoint x: 386, startPoint y: 351, endPoint x: 163, endPoint y: 341, distance: 223.4
click at [163, 341] on div "Petition Navigation Case Dashboard Payments Invoices Payments Payments Credit R…" at bounding box center [396, 495] width 775 height 682
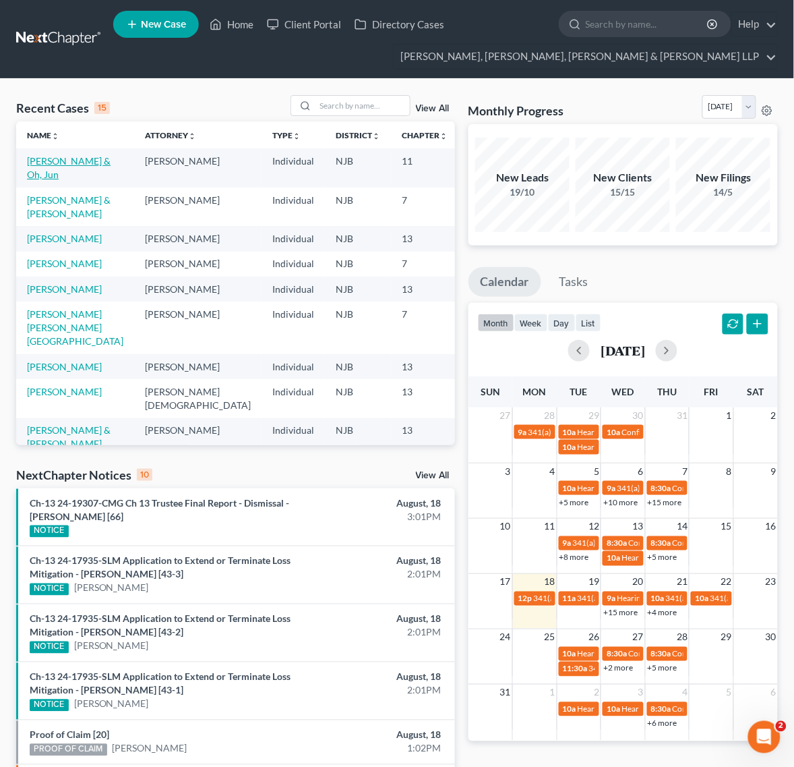
click at [52, 166] on link "[PERSON_NAME] & Oh, Jun" at bounding box center [69, 167] width 84 height 25
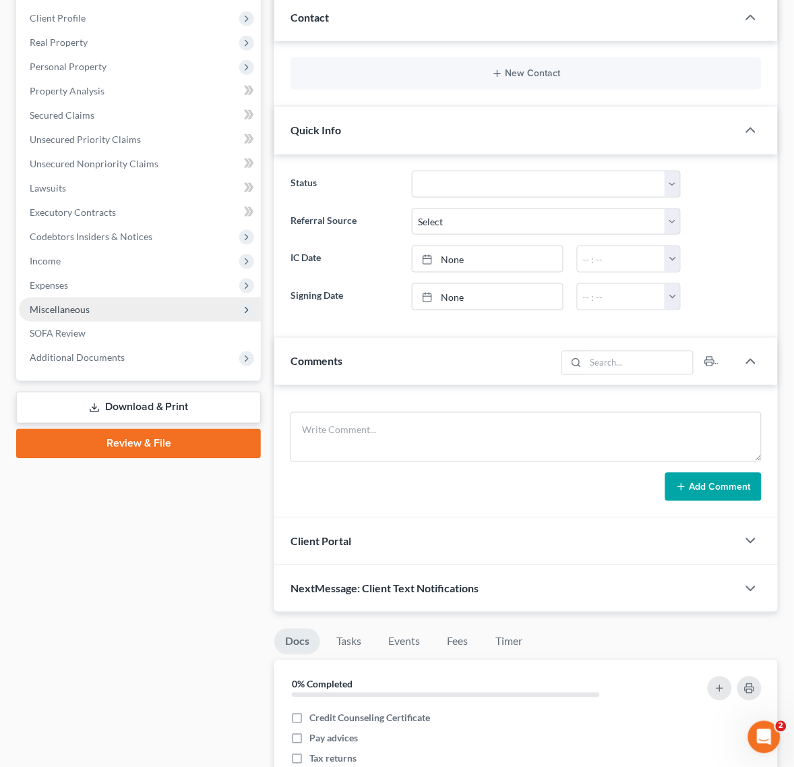
scroll to position [253, 0]
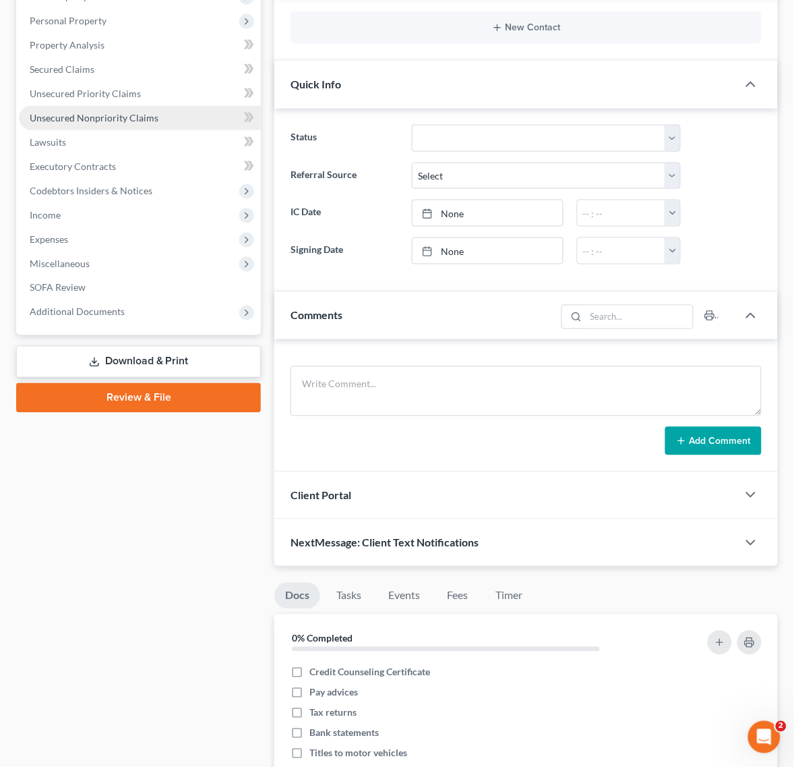
click at [118, 119] on span "Unsecured Nonpriority Claims" at bounding box center [94, 117] width 129 height 11
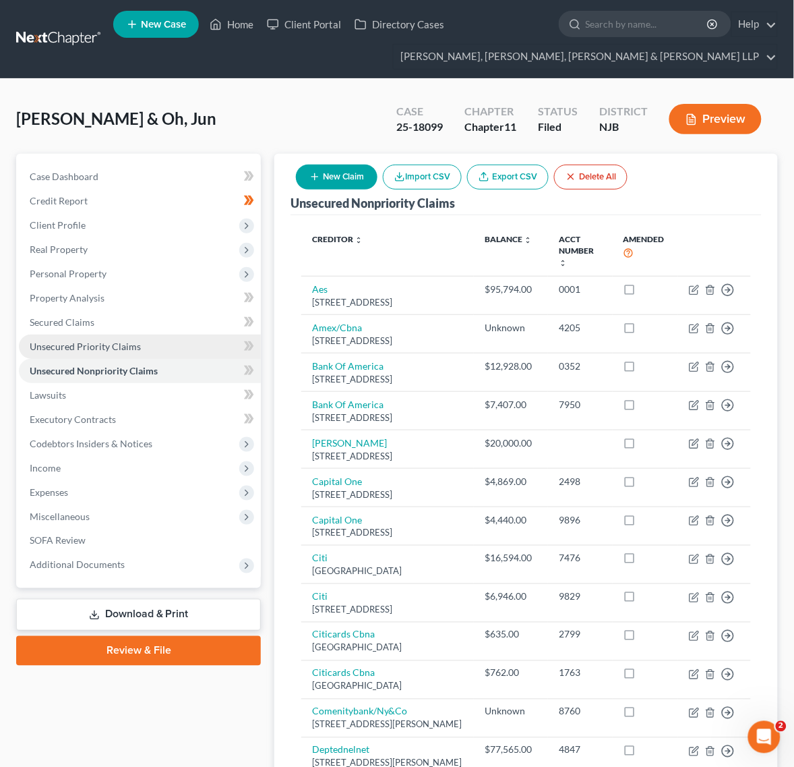
click at [133, 345] on span "Unsecured Priority Claims" at bounding box center [85, 346] width 111 height 11
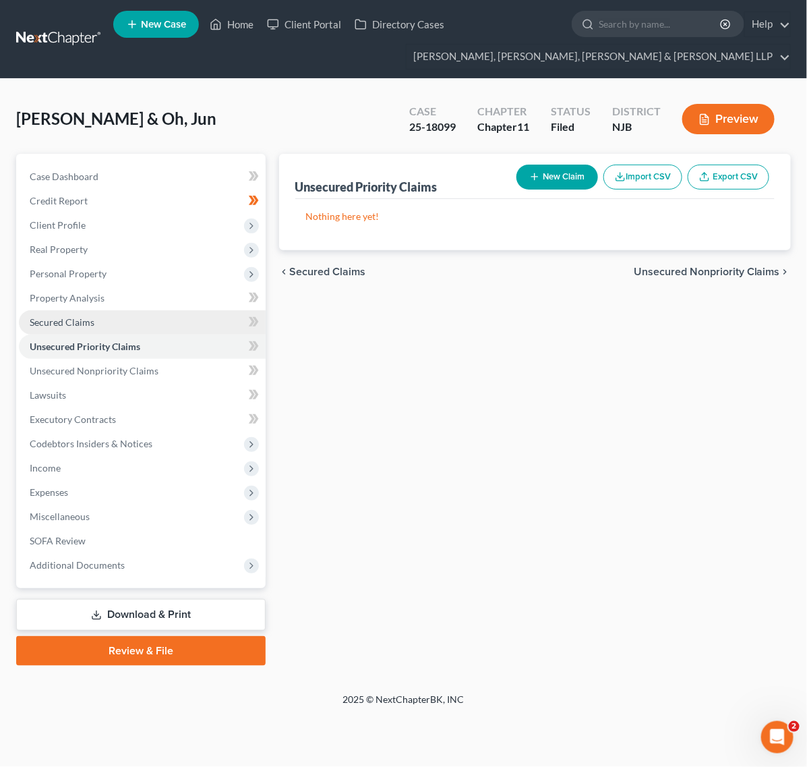
click at [134, 318] on link "Secured Claims" at bounding box center [142, 322] width 247 height 24
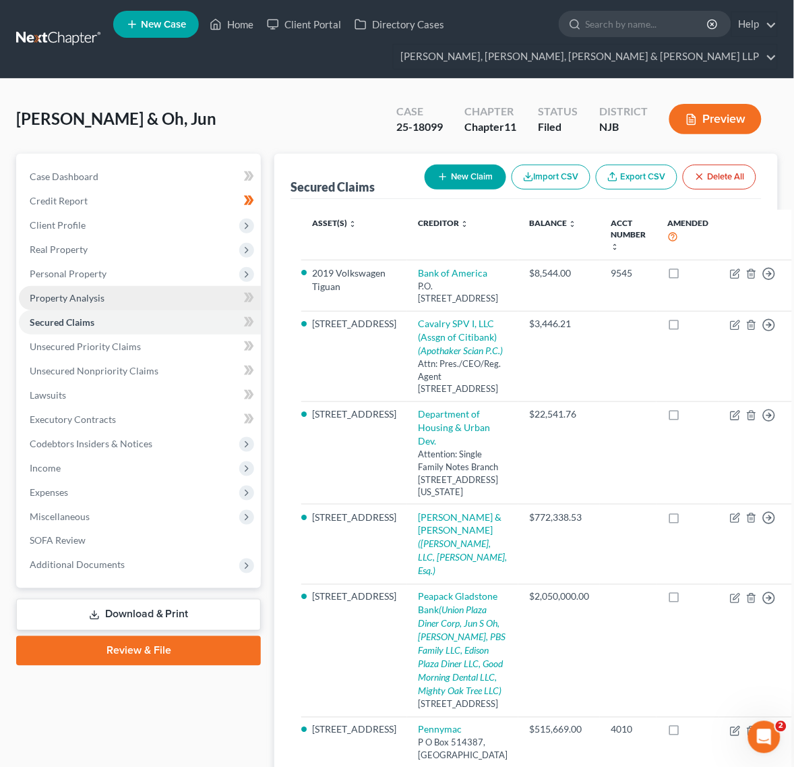
click at [136, 292] on link "Property Analysis" at bounding box center [140, 298] width 242 height 24
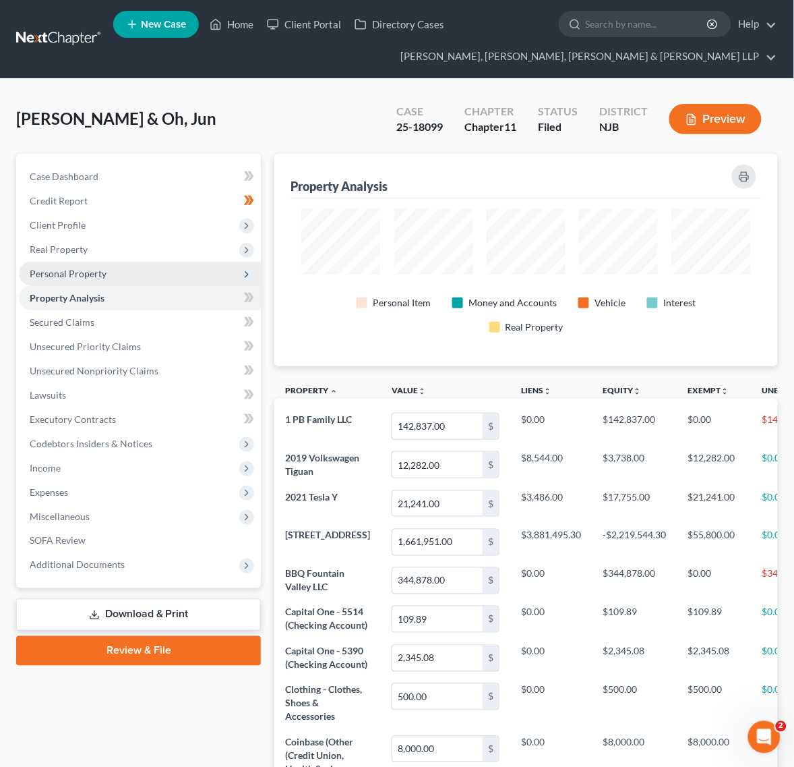
scroll to position [212, 503]
click at [136, 274] on span "Personal Property" at bounding box center [140, 274] width 242 height 24
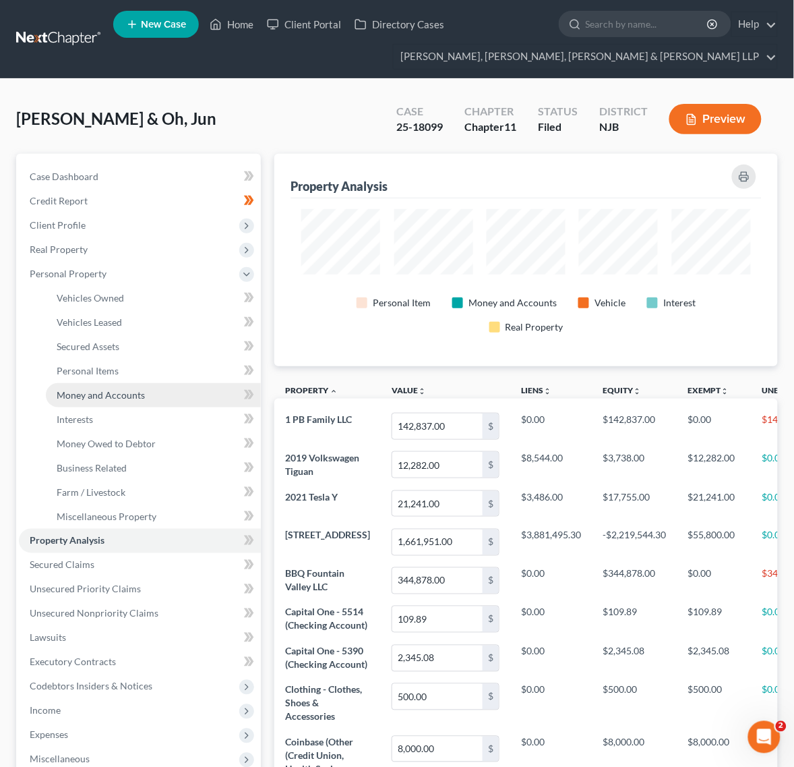
click at [131, 401] on link "Money and Accounts" at bounding box center [153, 395] width 215 height 24
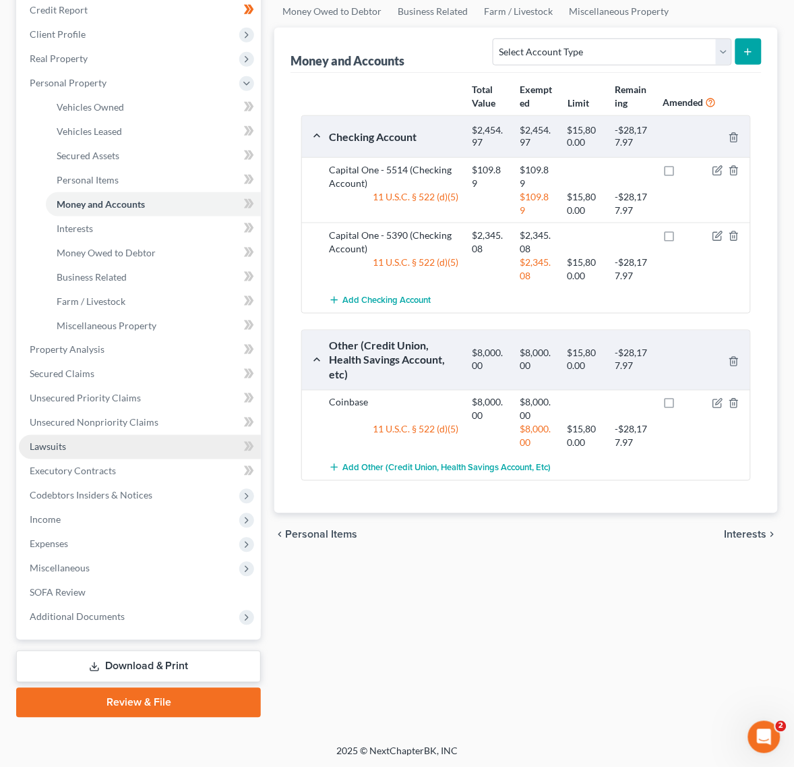
click at [128, 435] on link "Lawsuits" at bounding box center [140, 447] width 242 height 24
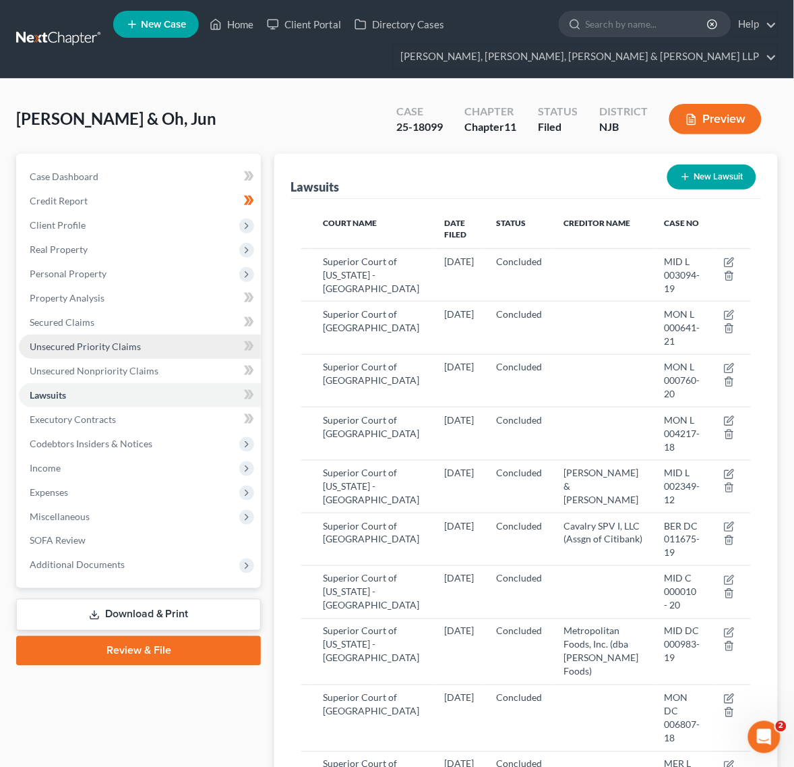
click at [123, 355] on link "Unsecured Priority Claims" at bounding box center [140, 346] width 242 height 24
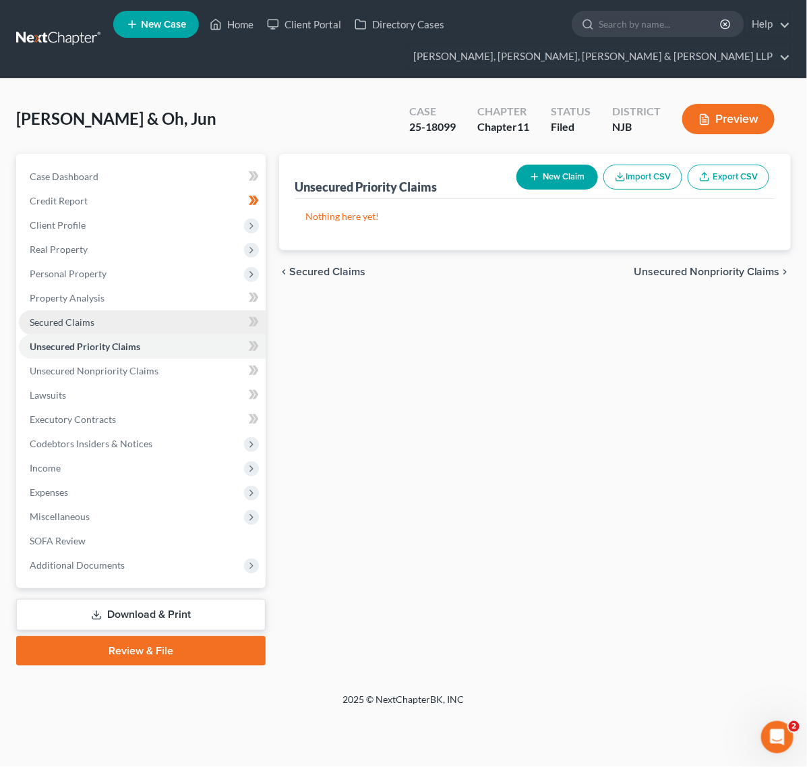
click at [115, 330] on link "Secured Claims" at bounding box center [142, 322] width 247 height 24
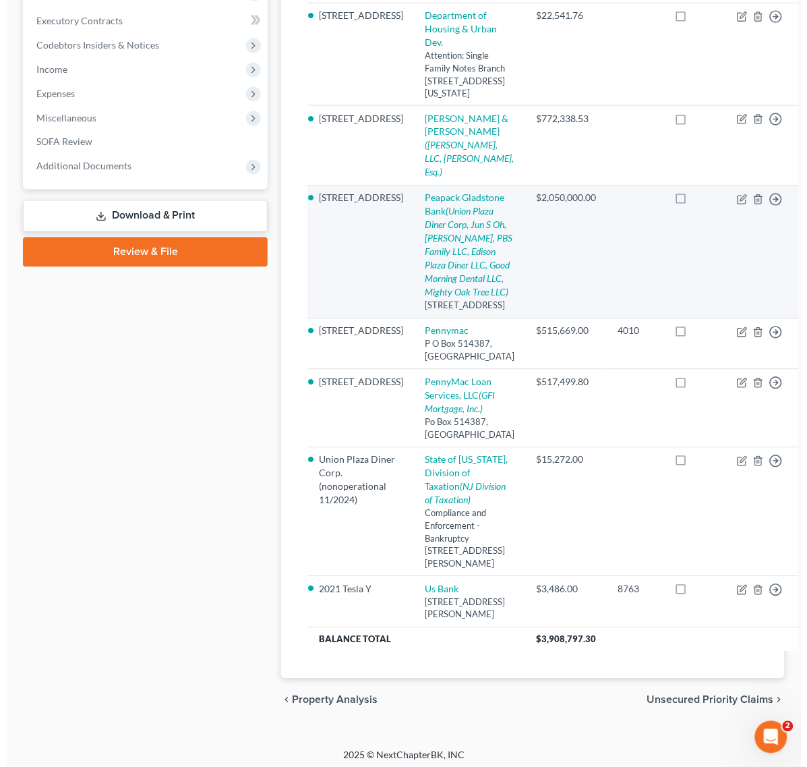
scroll to position [421, 0]
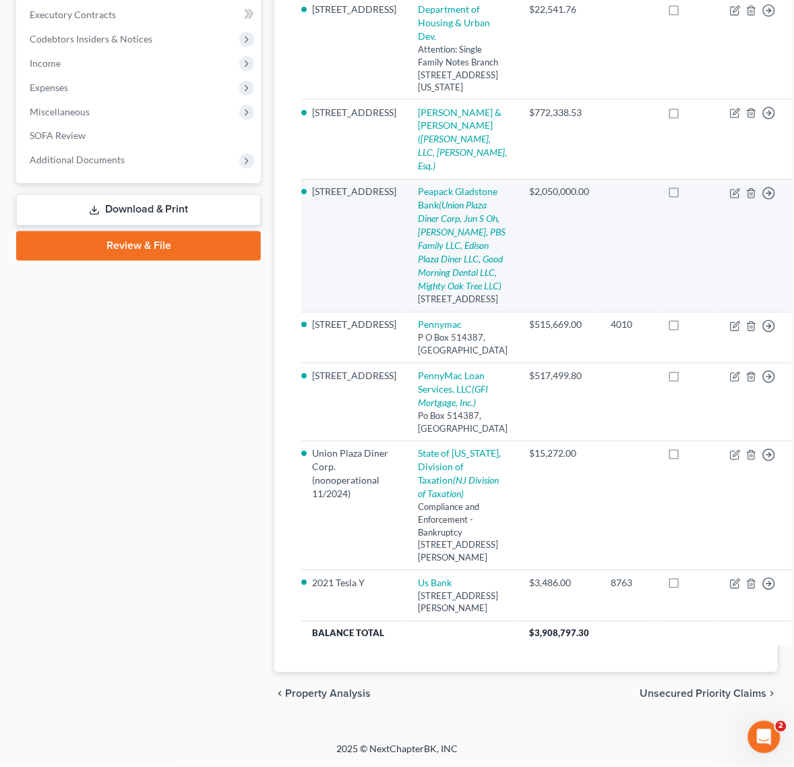
click at [433, 312] on td "Peapack Gladstone Bank (Union Plaza Diner Corp, Jun S Oh, Soo R Kang, PBS Famil…" at bounding box center [462, 245] width 111 height 133
click at [418, 292] on icon "(Union Plaza Diner Corp, Jun S Oh, Soo R Kang, PBS Family LLC, Edison Plaza Din…" at bounding box center [462, 246] width 88 height 92
select select "33"
select select "21"
select select "2"
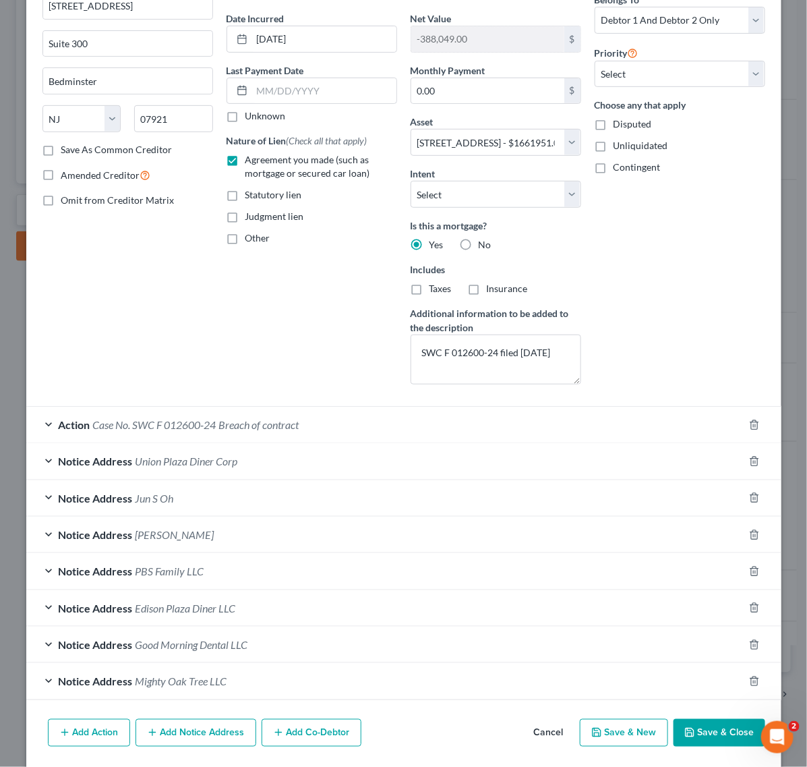
scroll to position [169, 0]
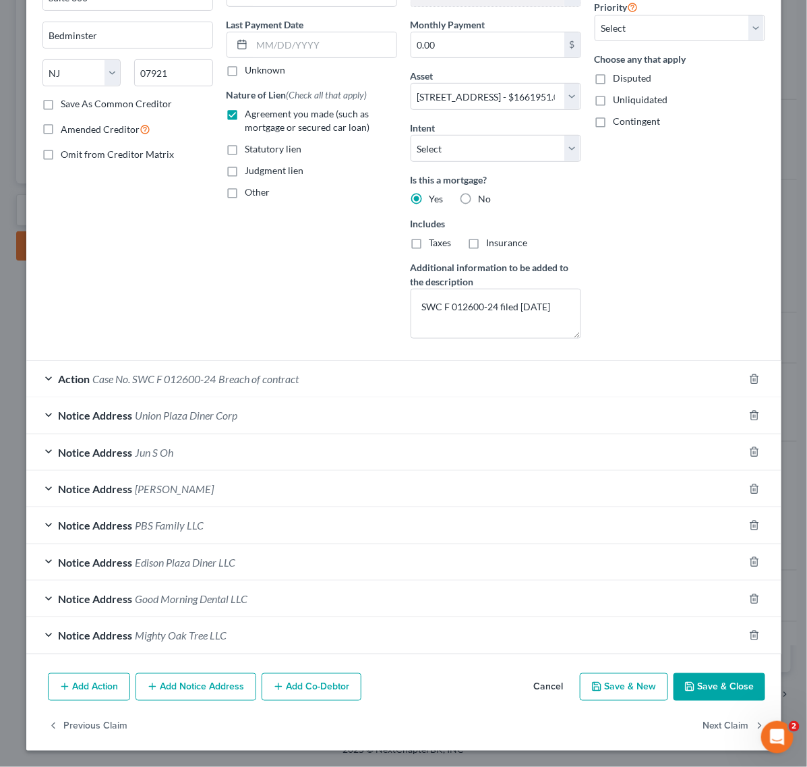
click at [305, 407] on div "Notice Address Union Plaza Diner Corp" at bounding box center [384, 415] width 717 height 36
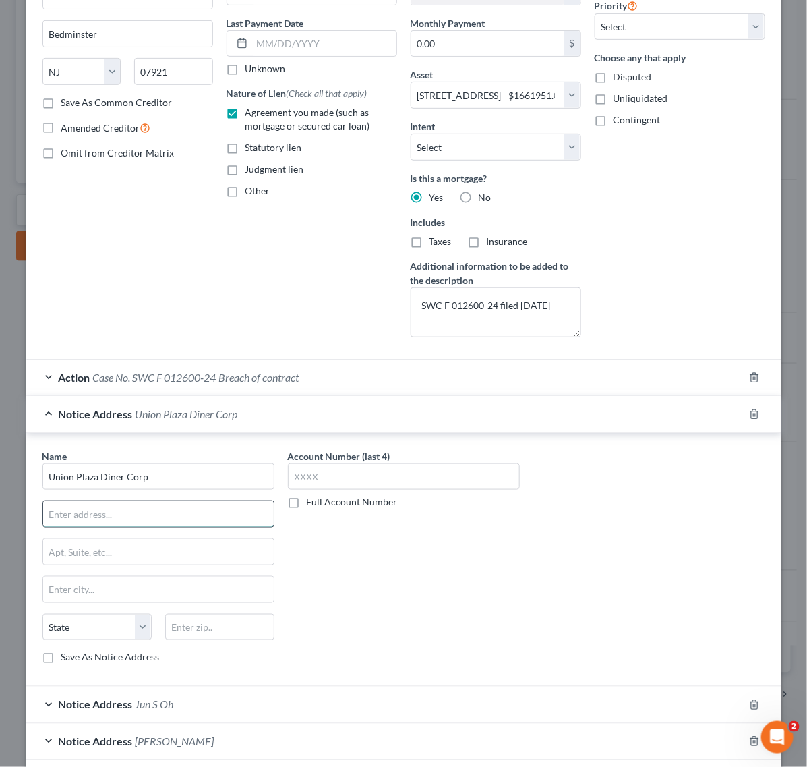
click at [137, 514] on input "text" at bounding box center [158, 514] width 231 height 26
paste input "2466 US"
type input "2466 US"
click at [136, 550] on input "text" at bounding box center [158, 552] width 231 height 26
paste input "Rte 22"
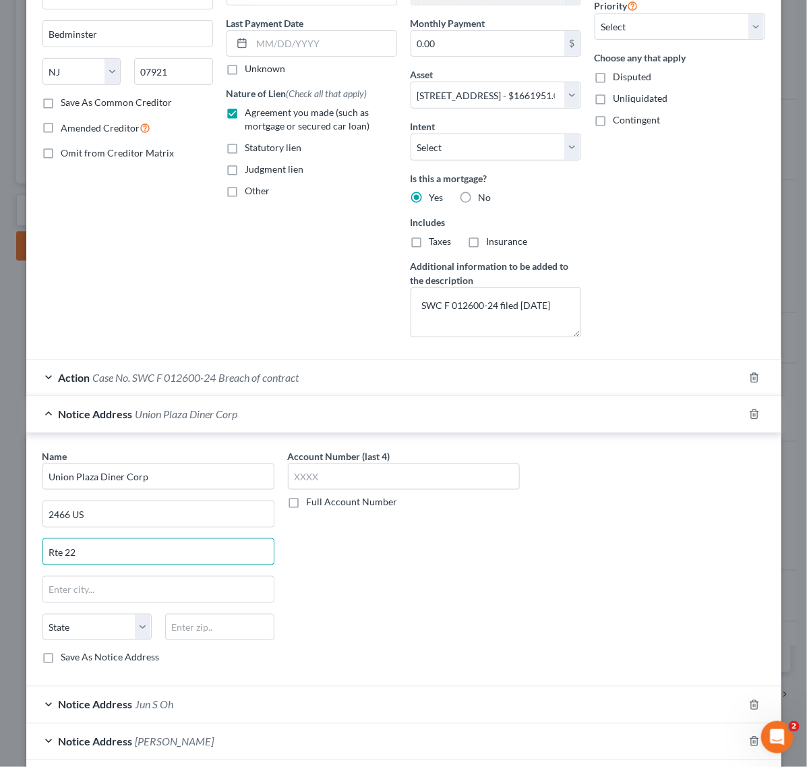
type input "Rte 22"
drag, startPoint x: 99, startPoint y: 592, endPoint x: 116, endPoint y: 574, distance: 24.8
click at [99, 592] on input "text" at bounding box center [158, 590] width 231 height 26
paste input "Union"
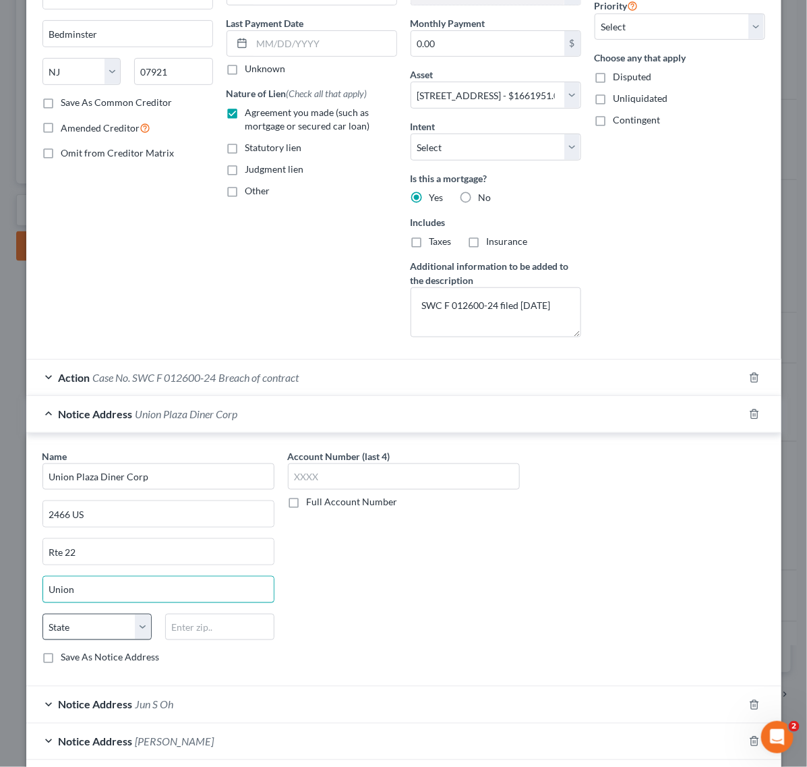
type input "Union"
click at [92, 634] on select "State AL AK AR AZ CA CO CT DE DC FL GA GU HI ID IL IN IA KS KY LA ME MD MA MI M…" at bounding box center [96, 627] width 109 height 27
select select "33"
click at [42, 617] on select "State AL AK AR AZ CA CO CT DE DC FL GA GU HI ID IL IN IA KS KY LA ME MD MA MI M…" at bounding box center [96, 627] width 109 height 27
click at [216, 629] on input "text" at bounding box center [219, 627] width 109 height 27
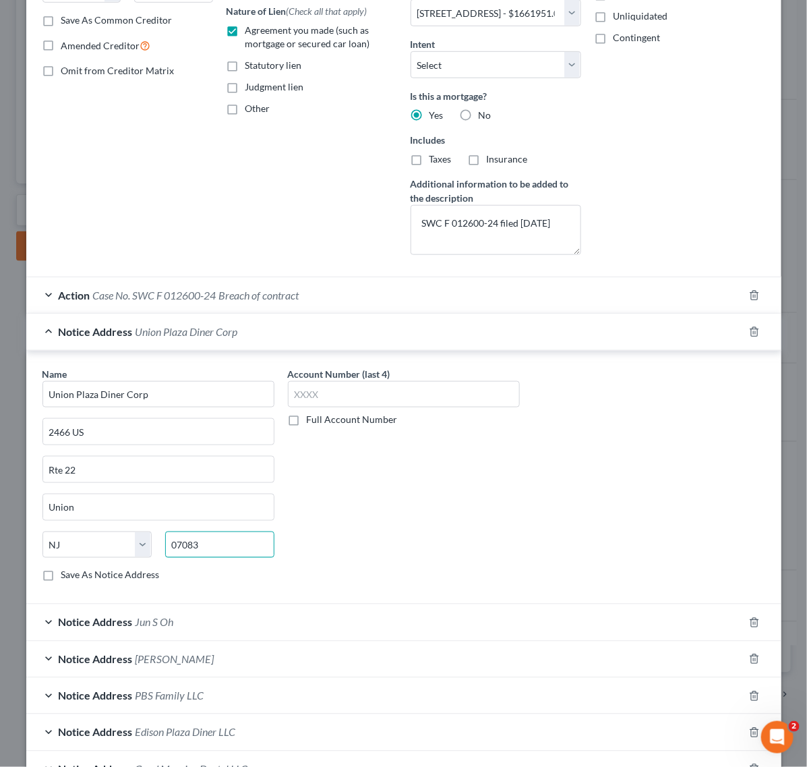
scroll to position [253, 0]
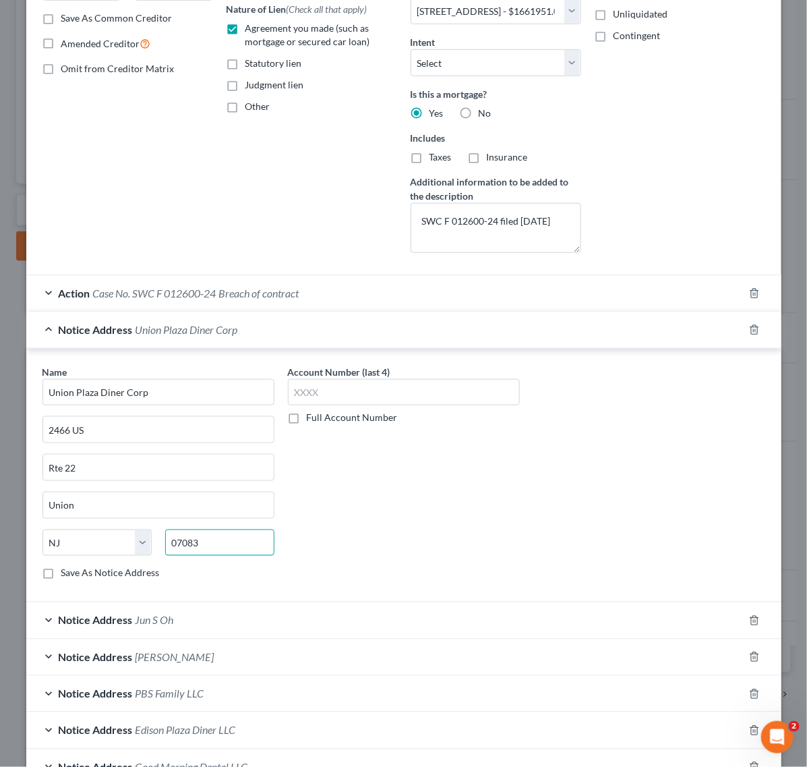
type input "07083"
click at [302, 336] on div "Notice Address Union Plaza Diner Corp" at bounding box center [384, 330] width 717 height 36
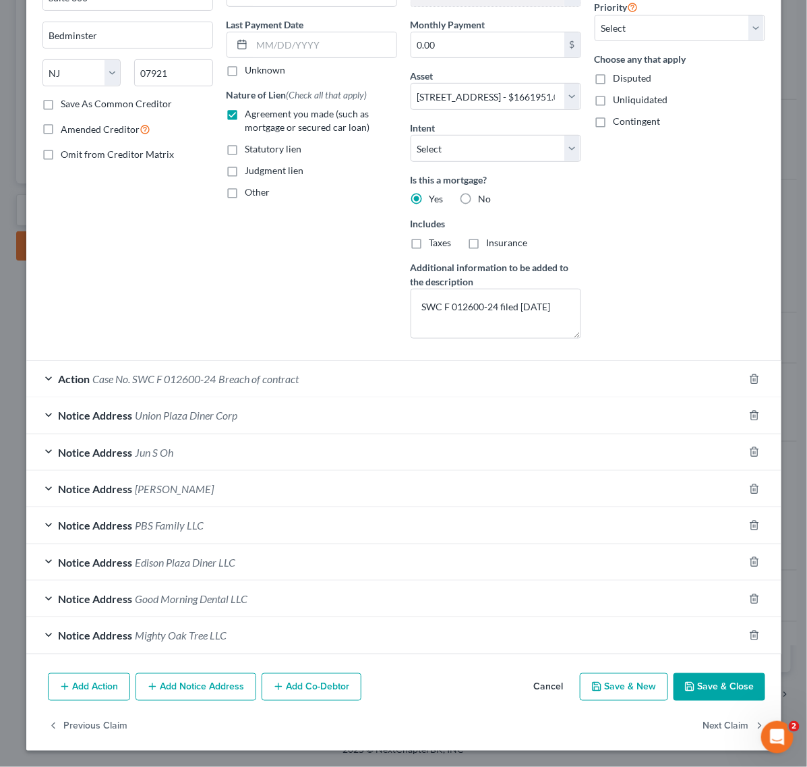
scroll to position [170, 0]
click at [191, 469] on div "Notice Address Jun S Oh" at bounding box center [384, 452] width 717 height 36
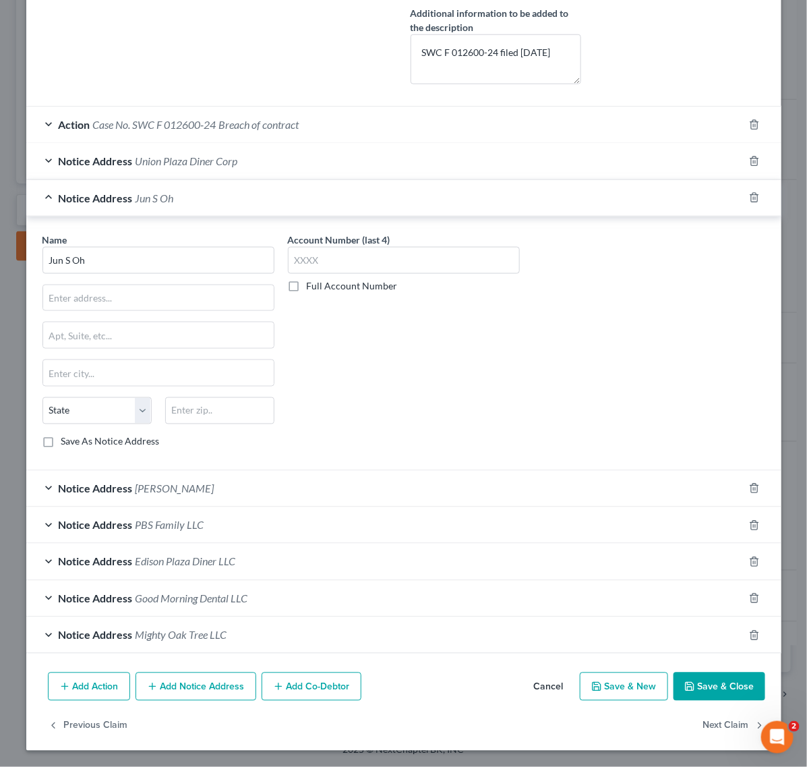
scroll to position [426, 0]
click at [324, 200] on div "Notice Address Jun S Oh" at bounding box center [384, 198] width 717 height 36
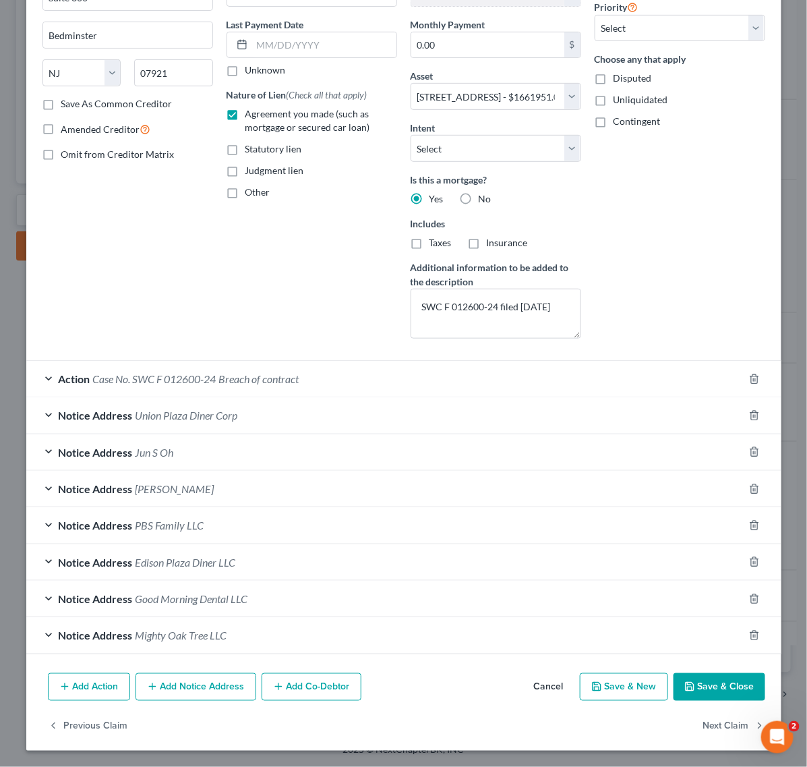
click at [291, 627] on div "Notice Address Mighty Oak Tree LLC" at bounding box center [384, 635] width 717 height 36
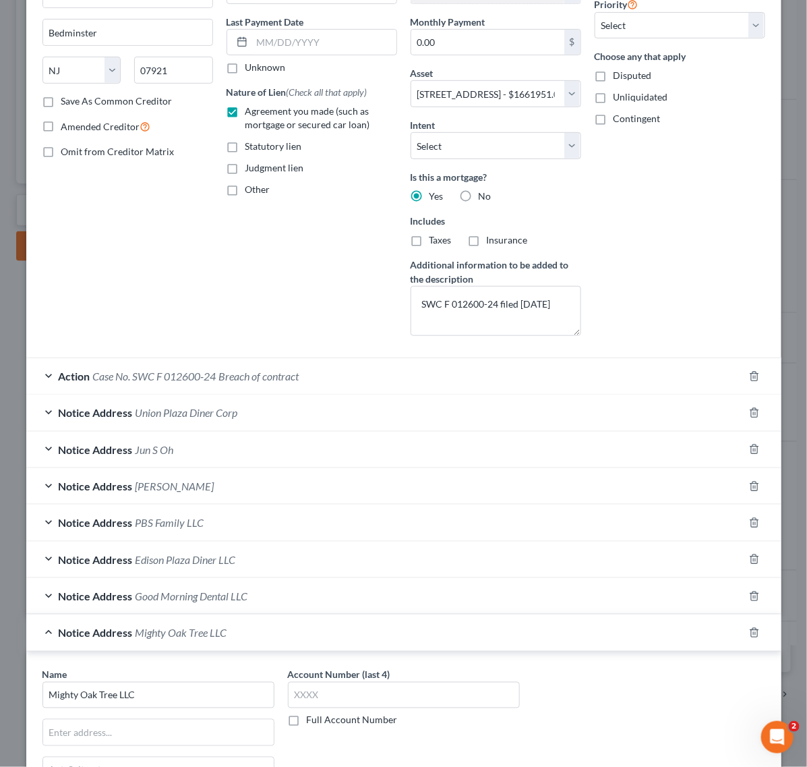
scroll to position [425, 0]
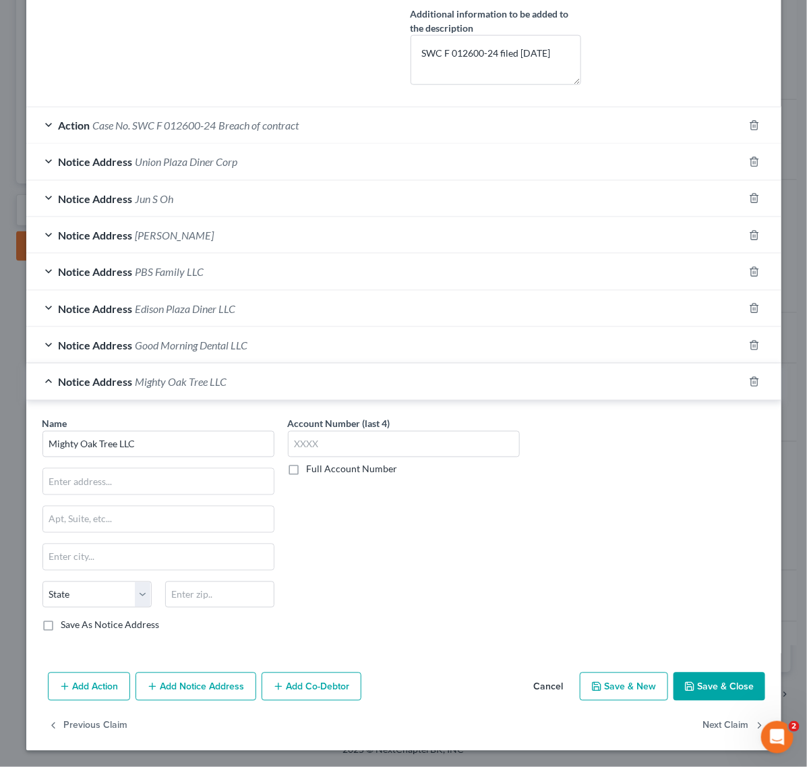
click at [473, 380] on div "Notice Address Mighty Oak Tree LLC" at bounding box center [384, 381] width 717 height 36
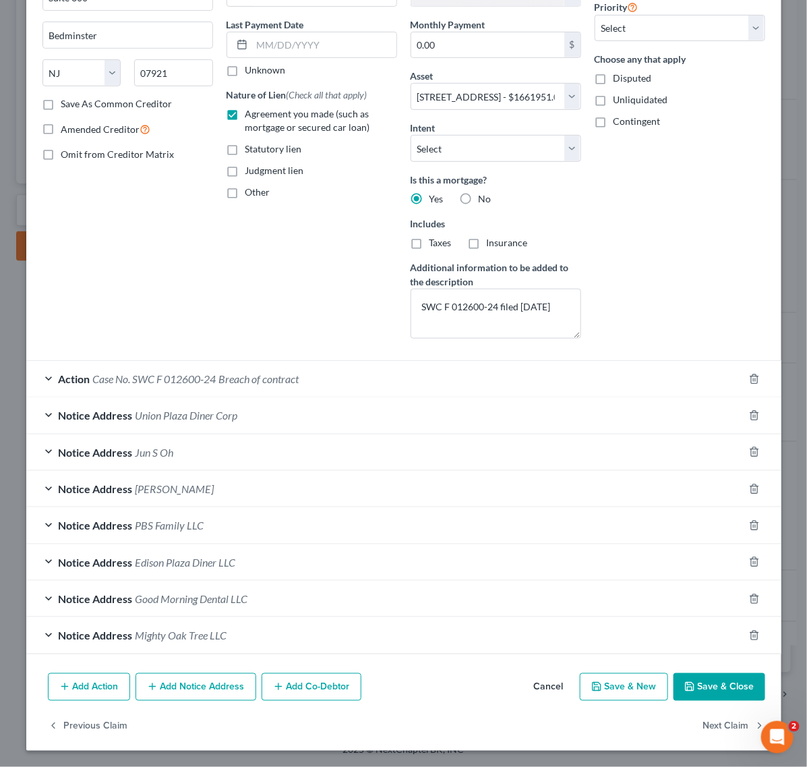
click at [258, 608] on div "Notice Address Good Morning Dental LLC" at bounding box center [384, 599] width 717 height 36
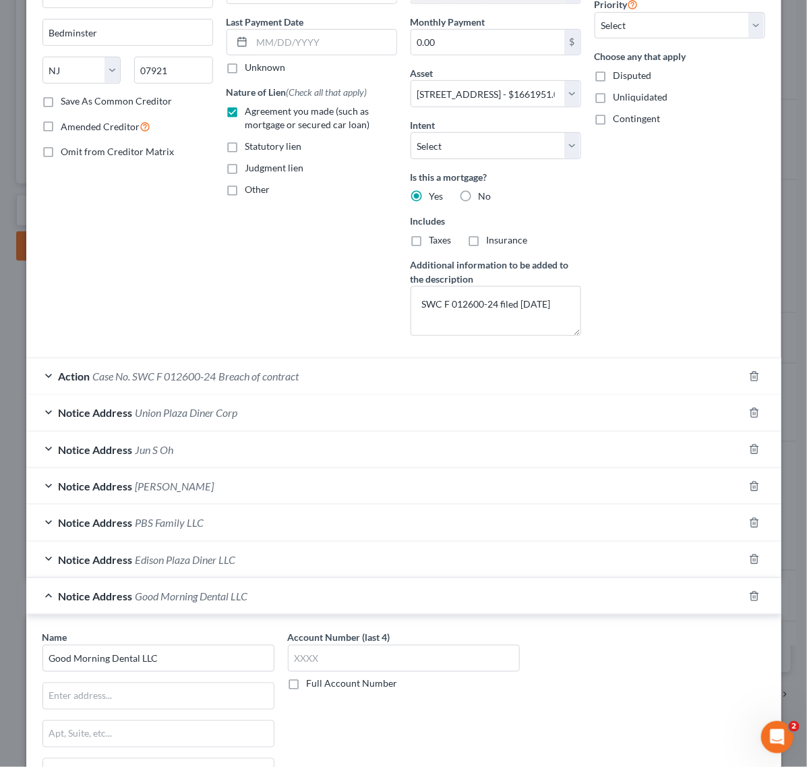
scroll to position [426, 0]
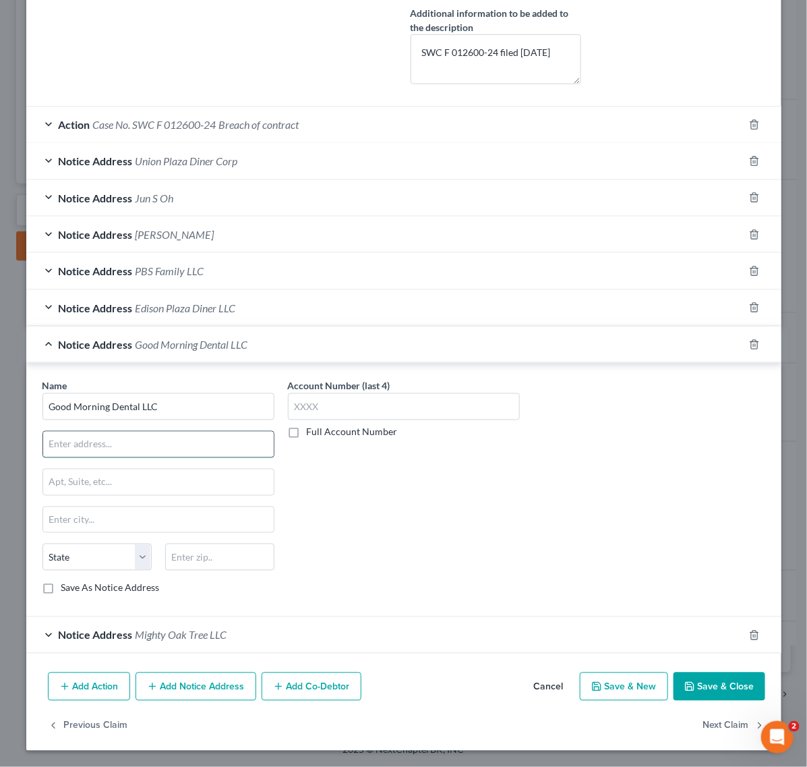
click at [98, 443] on input "text" at bounding box center [158, 445] width 231 height 26
paste input "218 Main St, Flr 4"
type input "218 Main St, Flr 4"
click at [548, 481] on div "Name * Good Morning Dental LLC 218 Main St, Flr 4 State AL AK AR AZ CA CO CT DE…" at bounding box center [404, 492] width 736 height 227
click at [156, 507] on input "text" at bounding box center [158, 520] width 231 height 26
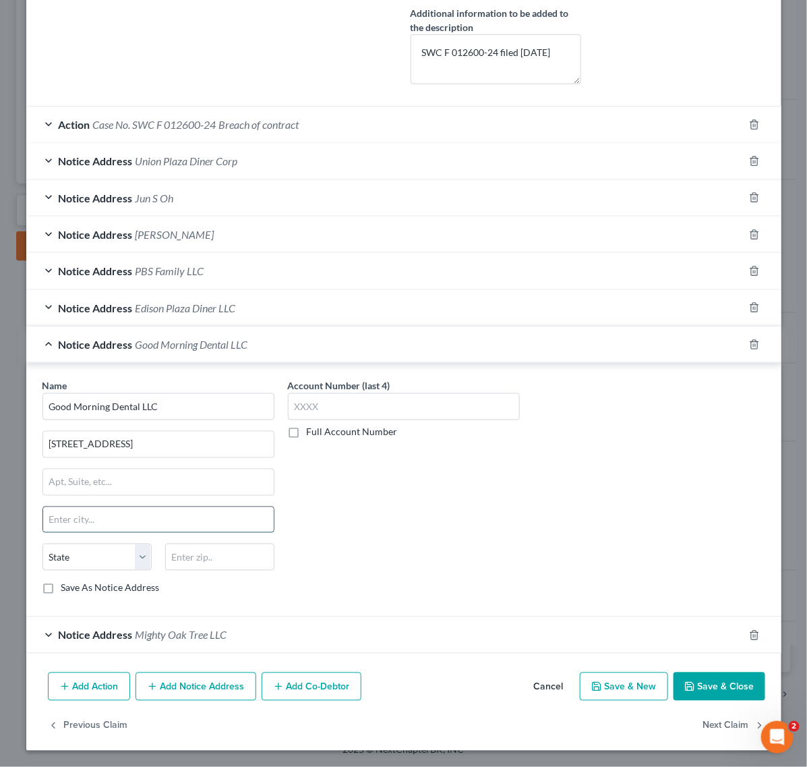
paste input "Hackensack"
type input "Hackensack"
click at [58, 568] on select "State AL AK AR AZ CA CO CT DE DC FL GA GU HI ID IL IN IA KS KY LA ME MD MA MI M…" at bounding box center [96, 556] width 109 height 27
select select "33"
click at [42, 543] on select "State AL AK AR AZ CA CO CT DE DC FL GA GU HI ID IL IN IA KS KY LA ME MD MA MI M…" at bounding box center [96, 556] width 109 height 27
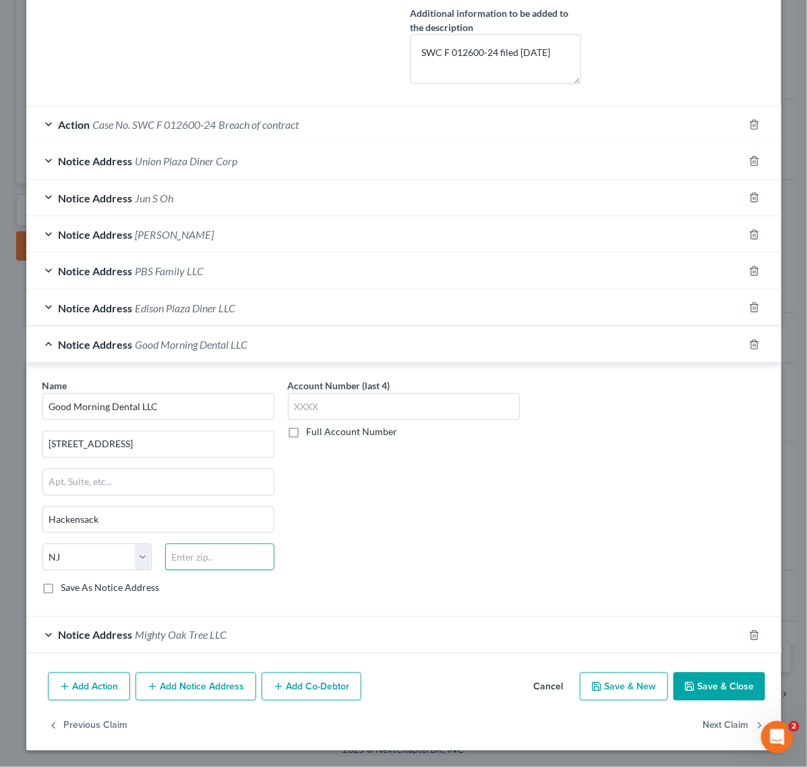
click at [184, 557] on input "text" at bounding box center [219, 556] width 109 height 27
type input "07601"
click at [381, 547] on div "Account Number (last 4) Full Account Number" at bounding box center [403, 492] width 245 height 227
click at [300, 331] on div "Notice Address Good Morning Dental LLC" at bounding box center [384, 344] width 717 height 36
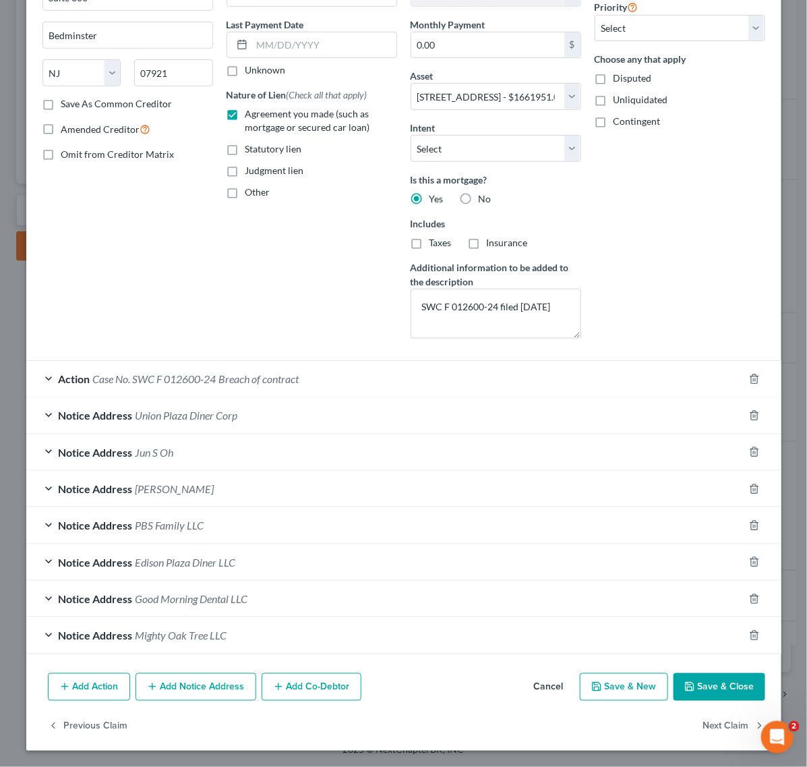
scroll to position [170, 0]
click at [230, 563] on div "Notice Address Edison Plaza Diner LLC" at bounding box center [384, 562] width 717 height 36
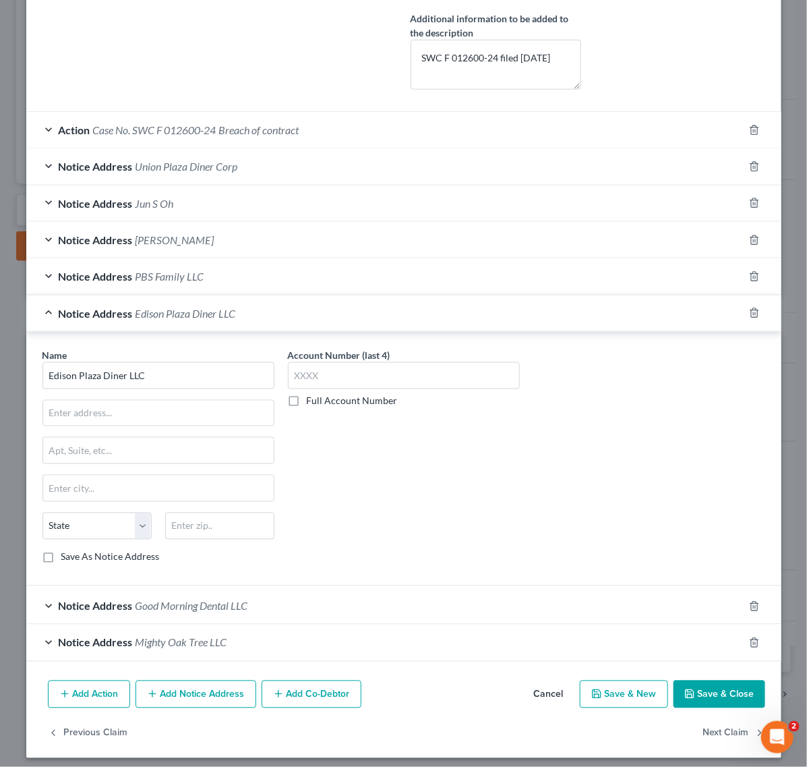
scroll to position [426, 0]
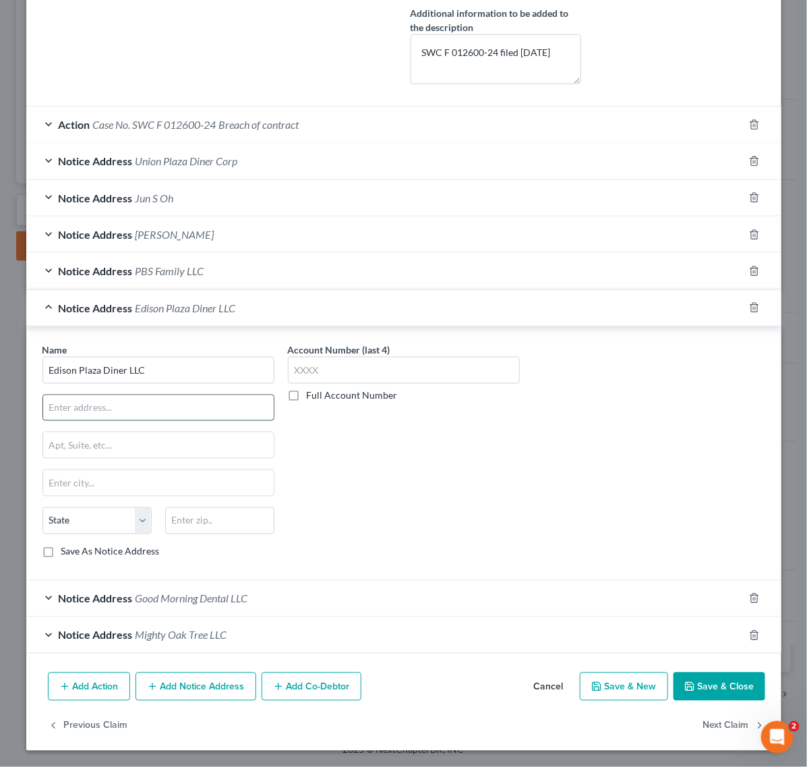
click at [186, 417] on input "text" at bounding box center [158, 408] width 231 height 26
paste input "1900 Oak Tree Road"
type input "1900 Oak Tree Road"
click at [115, 481] on input "text" at bounding box center [158, 483] width 231 height 26
paste input "Edison"
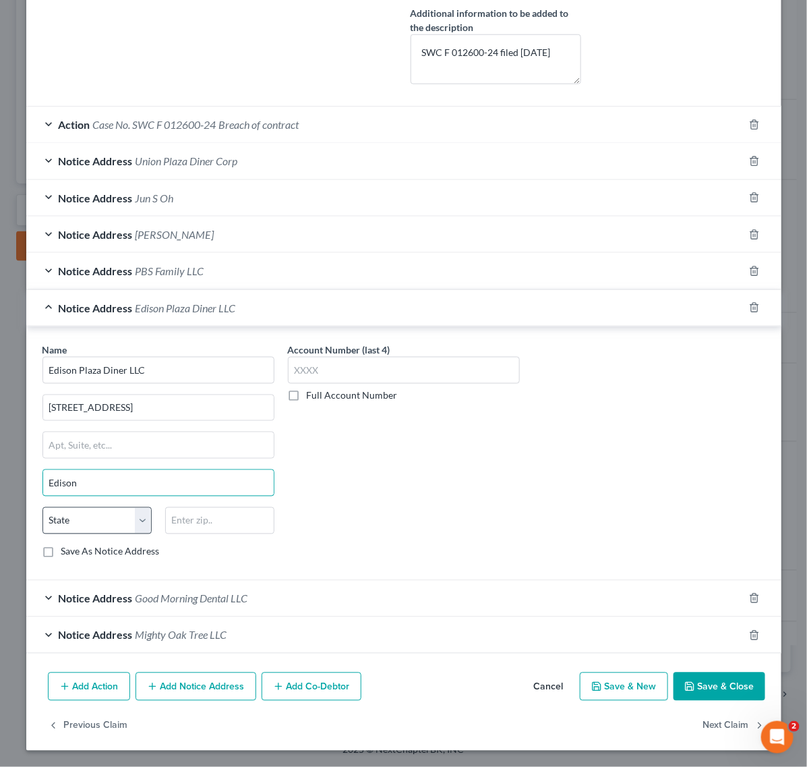
type input "Edison"
click at [74, 526] on select "State AL AK AR AZ CA CO CT DE DC FL GA GU HI ID IL IN IA KS KY LA ME MD MA MI M…" at bounding box center [96, 520] width 109 height 27
select select "33"
click at [42, 507] on select "State AL AK AR AZ CA CO CT DE DC FL GA GU HI ID IL IN IA KS KY LA ME MD MA MI M…" at bounding box center [96, 520] width 109 height 27
click at [207, 514] on input "text" at bounding box center [219, 520] width 109 height 27
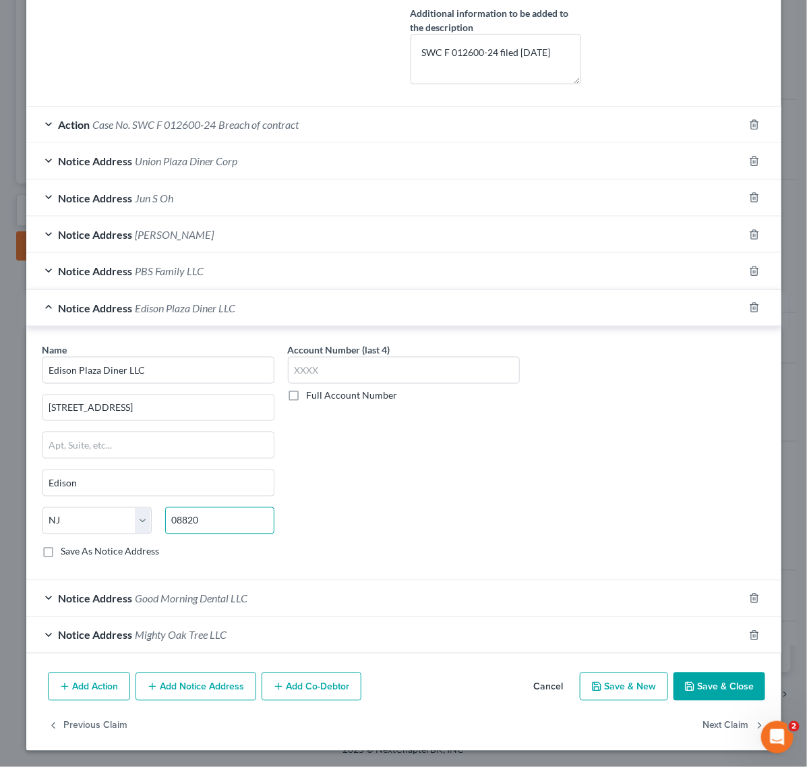
type input "08820"
click at [506, 513] on div "Account Number (last 4) Full Account Number" at bounding box center [403, 456] width 245 height 227
click at [492, 312] on div "Notice Address Edison Plaza Diner LLC" at bounding box center [384, 308] width 717 height 36
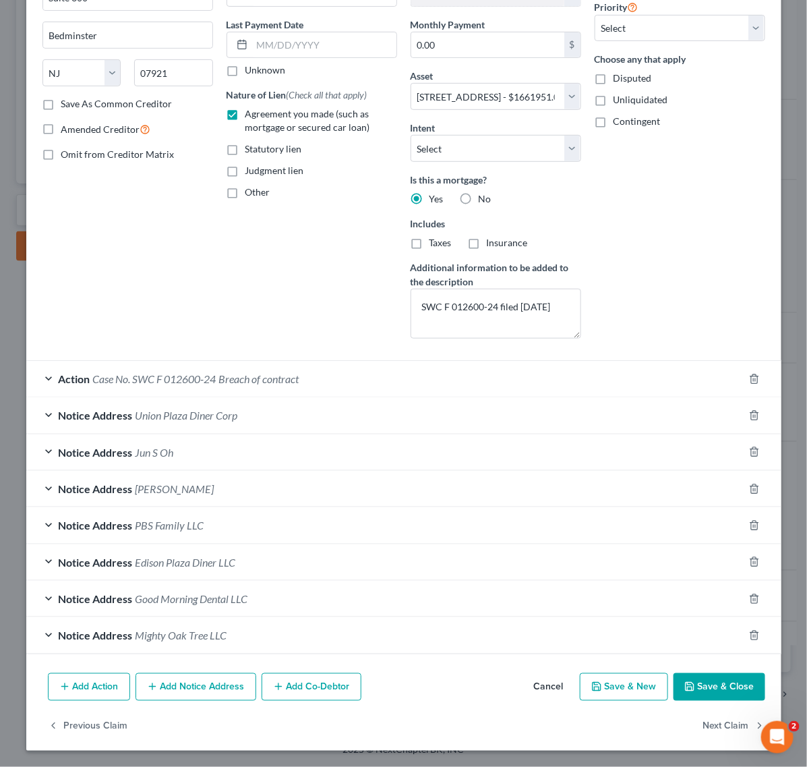
scroll to position [170, 0]
click at [275, 591] on div "Notice Address Good Morning Dental LLC" at bounding box center [384, 599] width 717 height 36
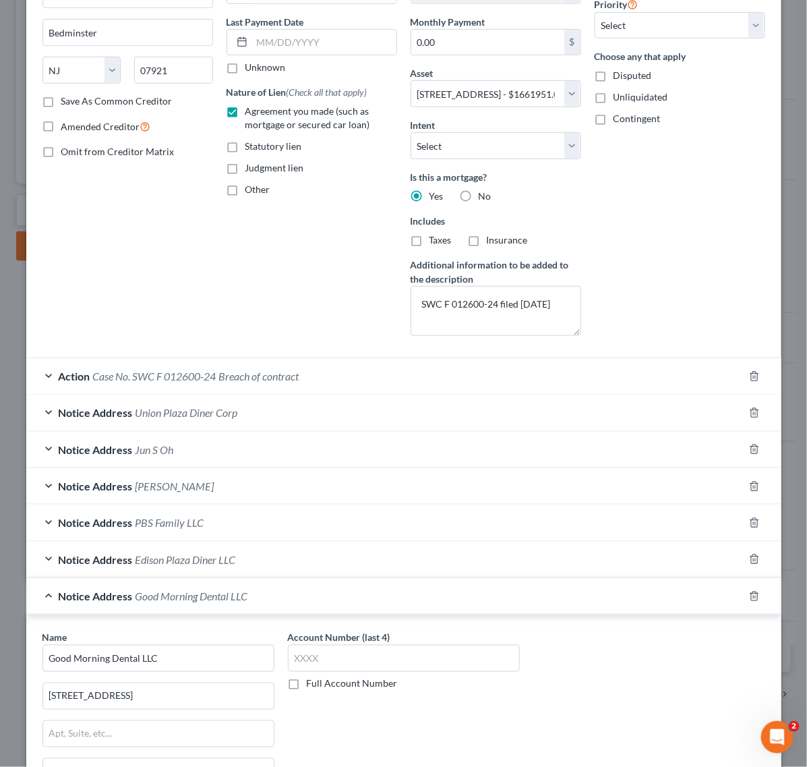
scroll to position [426, 0]
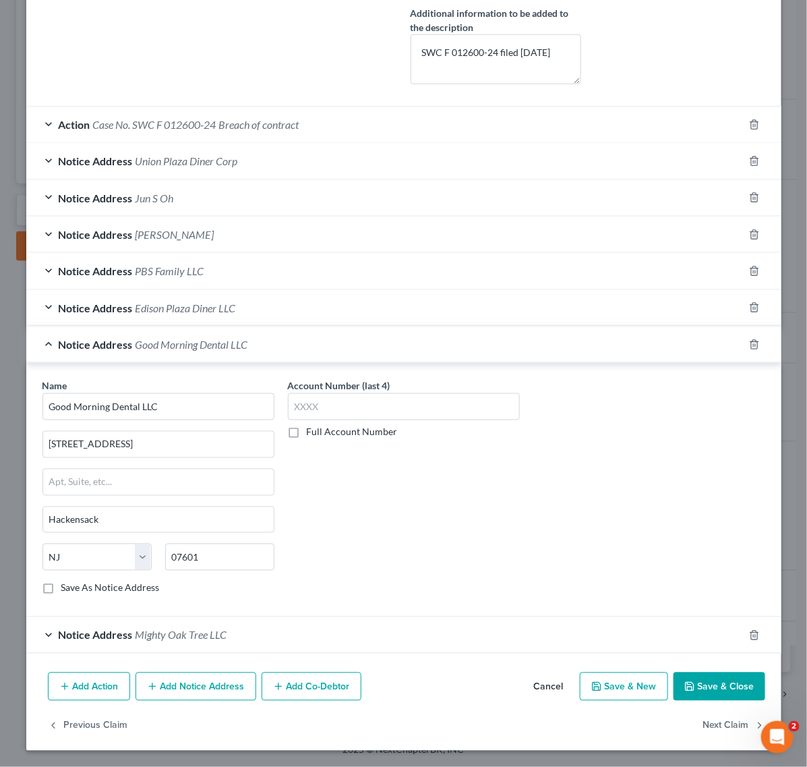
click at [265, 311] on div "Notice Address Edison Plaza Diner LLC" at bounding box center [384, 308] width 717 height 36
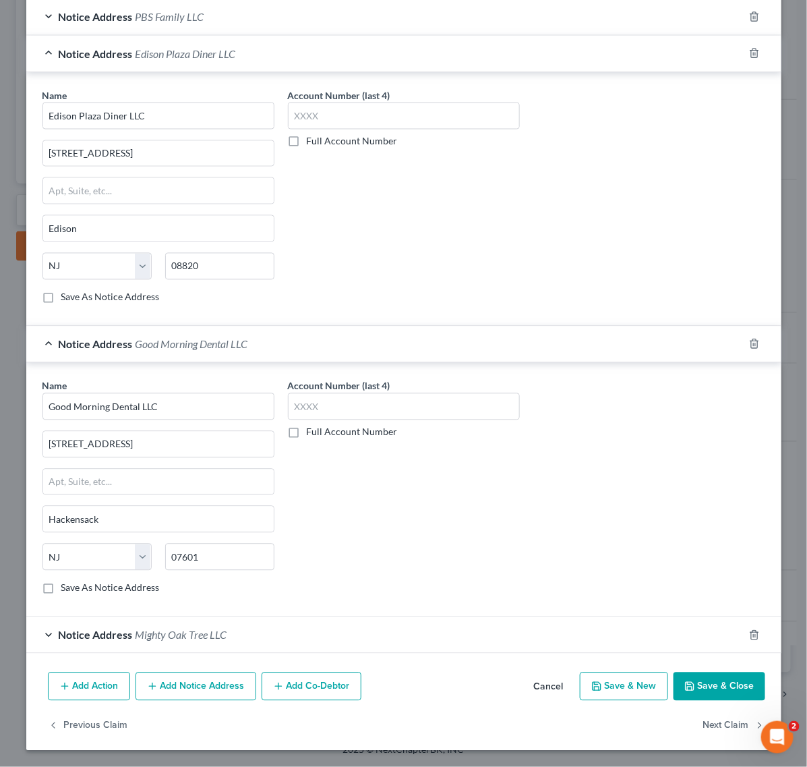
click at [238, 618] on div "Notice Address Mighty Oak Tree LLC" at bounding box center [384, 635] width 717 height 36
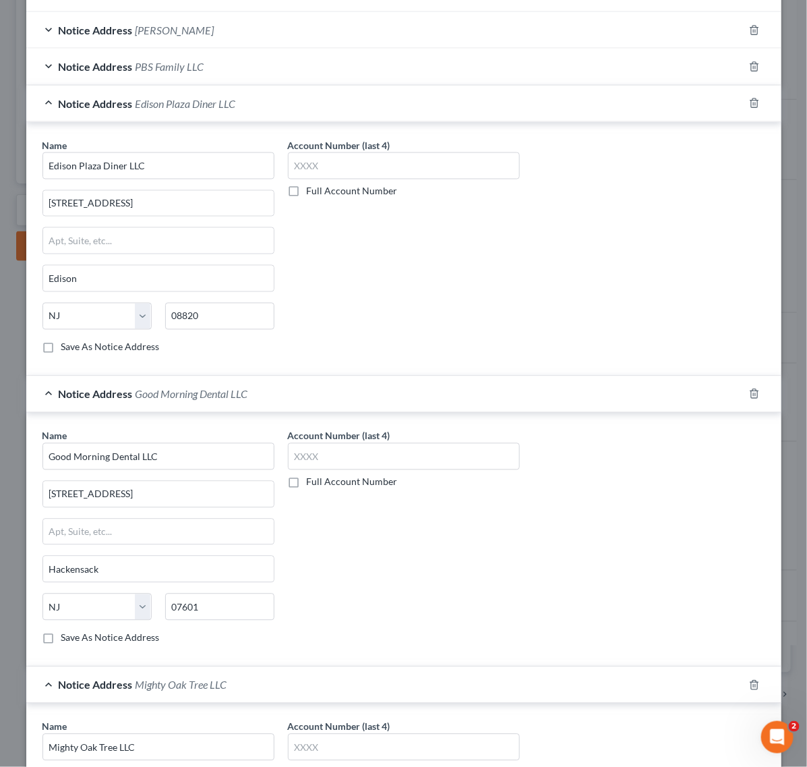
scroll to position [513, 0]
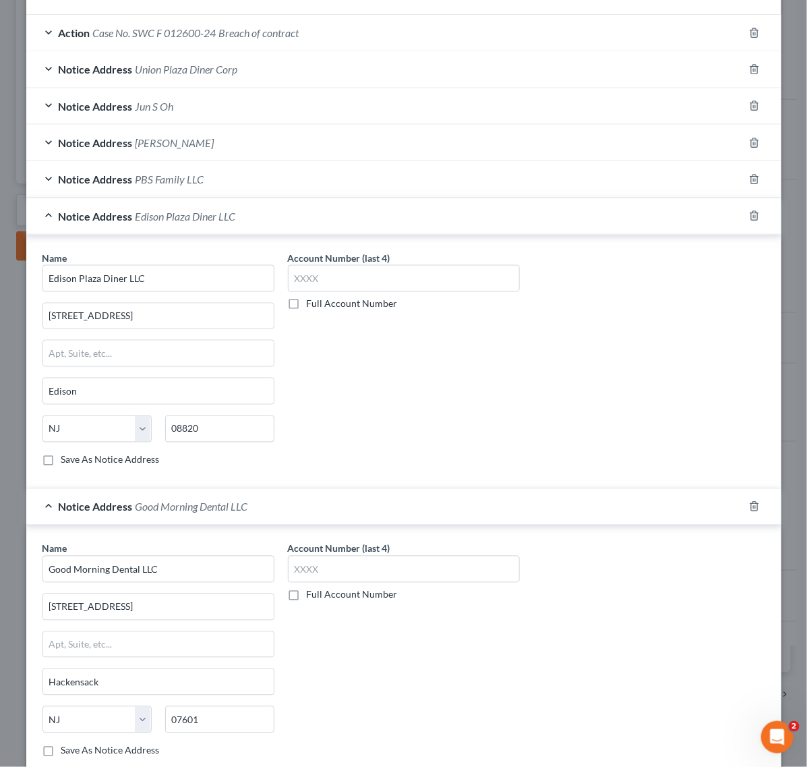
click at [159, 152] on div "Notice Address Soo R Kang" at bounding box center [384, 143] width 717 height 36
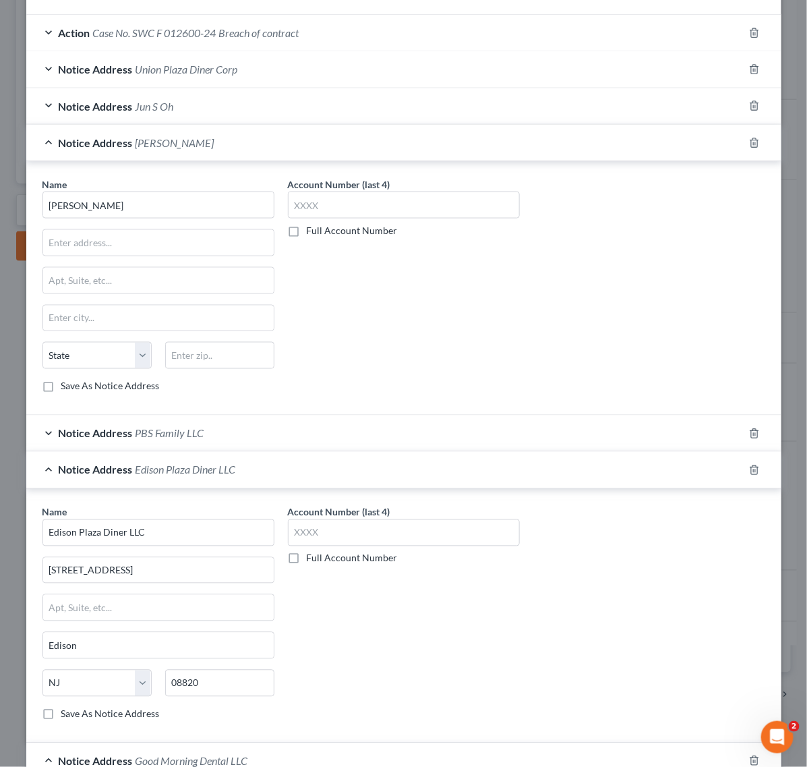
click at [159, 115] on div "Notice Address Jun S Oh" at bounding box center [384, 106] width 717 height 36
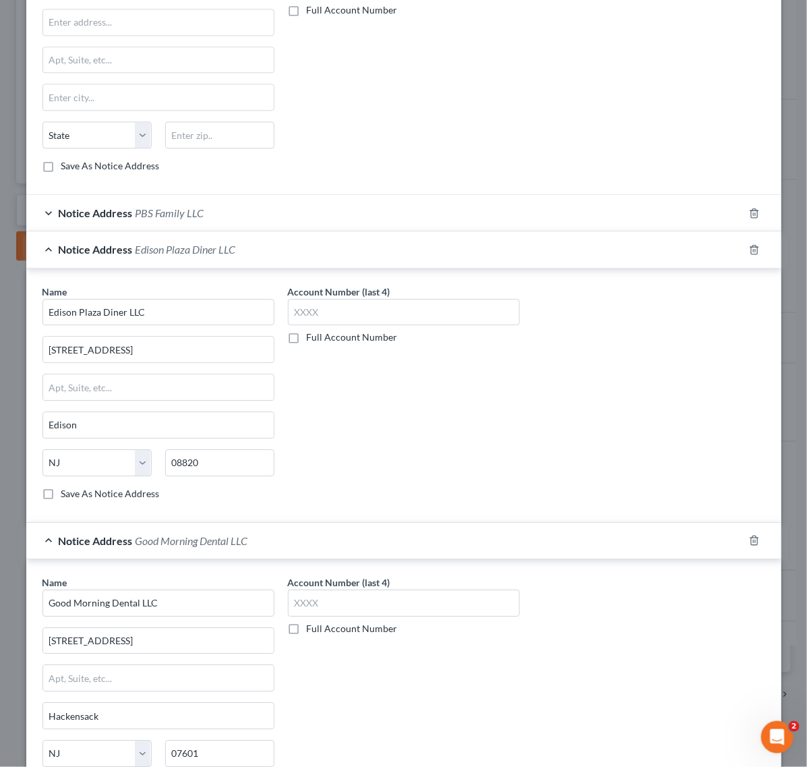
scroll to position [1103, 0]
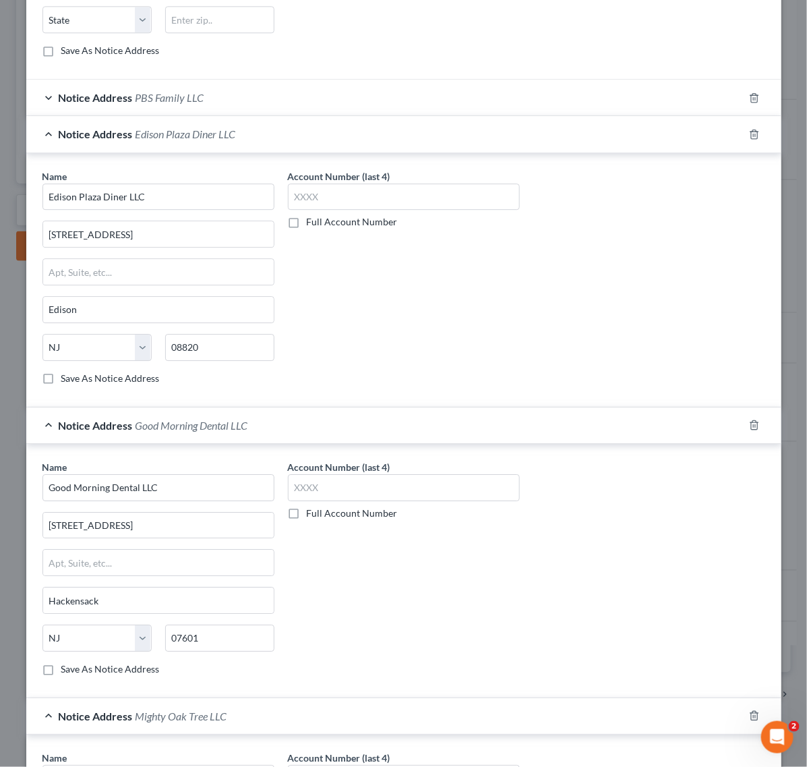
click at [287, 92] on div "Notice Address PBS Family LLC" at bounding box center [384, 98] width 717 height 36
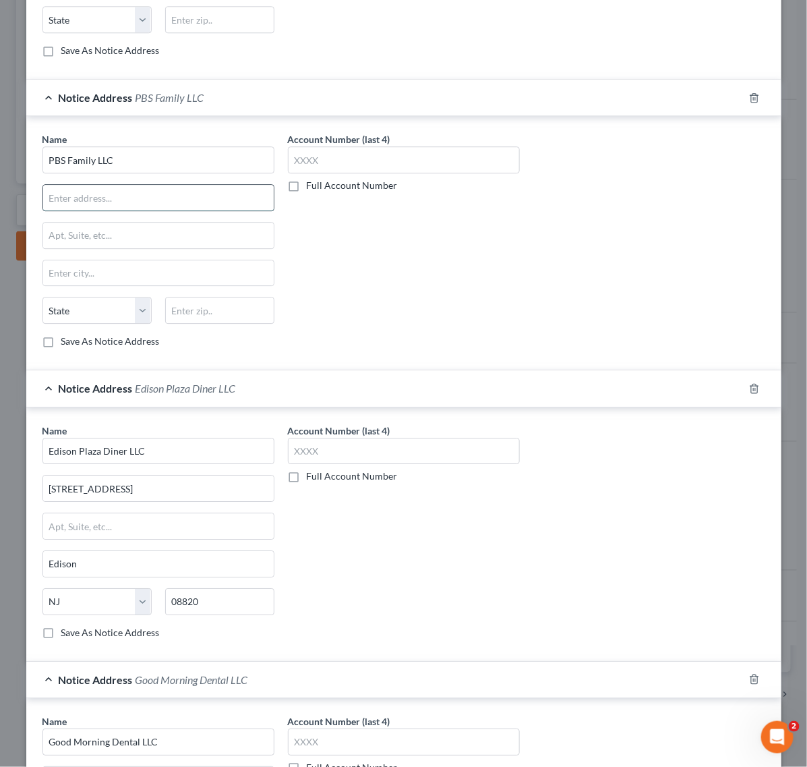
click at [201, 203] on input "text" at bounding box center [158, 198] width 231 height 26
paste input "RT 22 & SPRINGFIELD RD"
type input "RT 22 & SPRINGFIELD RD"
click at [196, 235] on input "text" at bounding box center [158, 236] width 231 height 26
drag, startPoint x: 82, startPoint y: 275, endPoint x: 254, endPoint y: 240, distance: 174.8
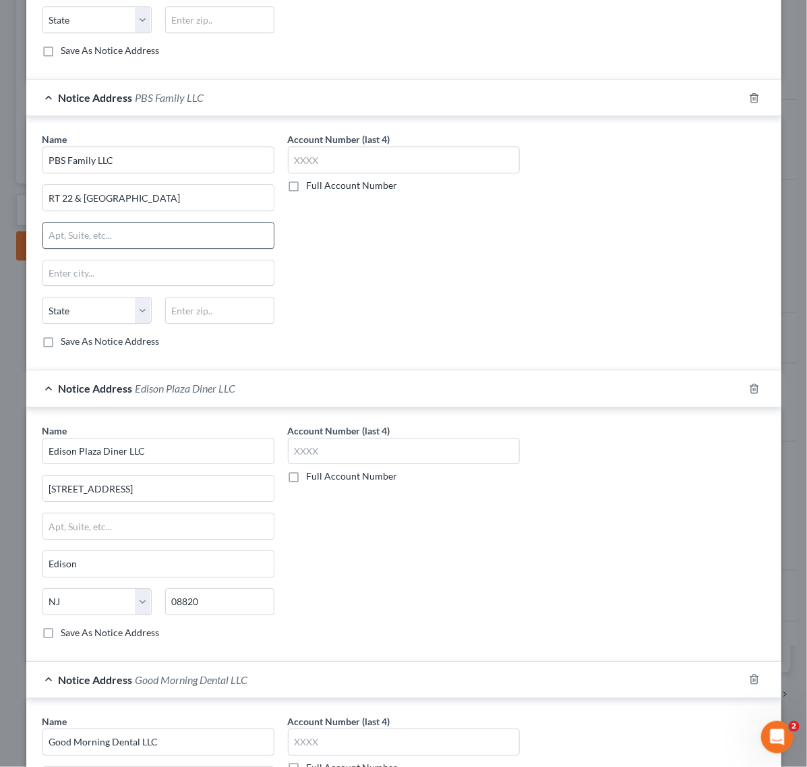
click at [82, 275] on input "text" at bounding box center [158, 273] width 231 height 26
click at [96, 284] on input "text" at bounding box center [158, 273] width 231 height 26
paste input "Union City"
type input "Union City"
click at [131, 320] on select "State AL AK AR AZ CA CO CT DE DC FL GA GU HI ID IL IN IA KS KY LA ME MD MA MI M…" at bounding box center [96, 310] width 109 height 27
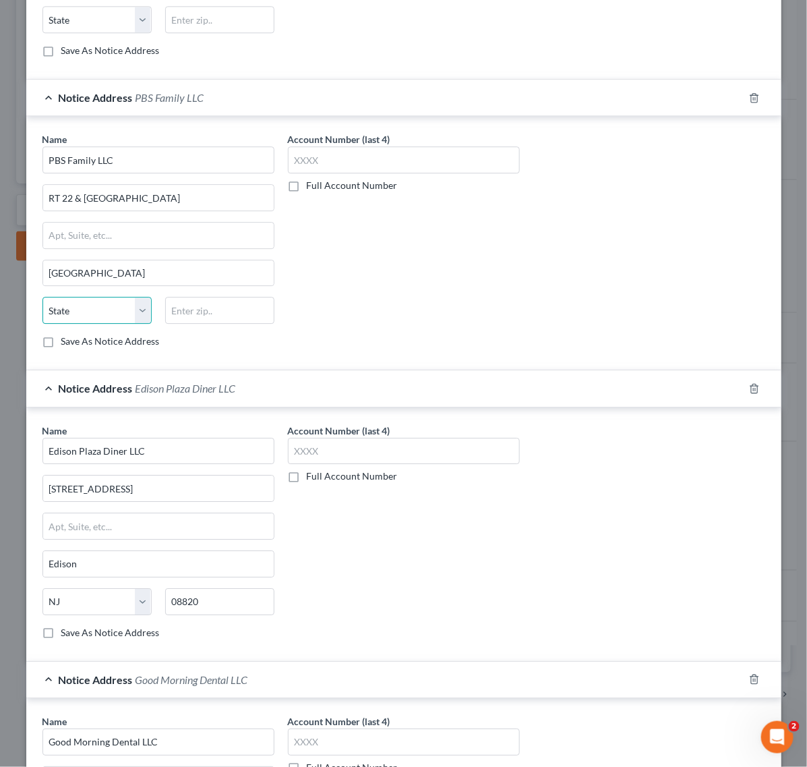
select select "33"
click at [42, 304] on select "State AL AK AR AZ CA CO CT DE DC FL GA GU HI ID IL IN IA KS KY LA ME MD MA MI M…" at bounding box center [96, 310] width 109 height 27
click at [180, 324] on input "text" at bounding box center [219, 310] width 109 height 27
type input "07083"
type input "Union"
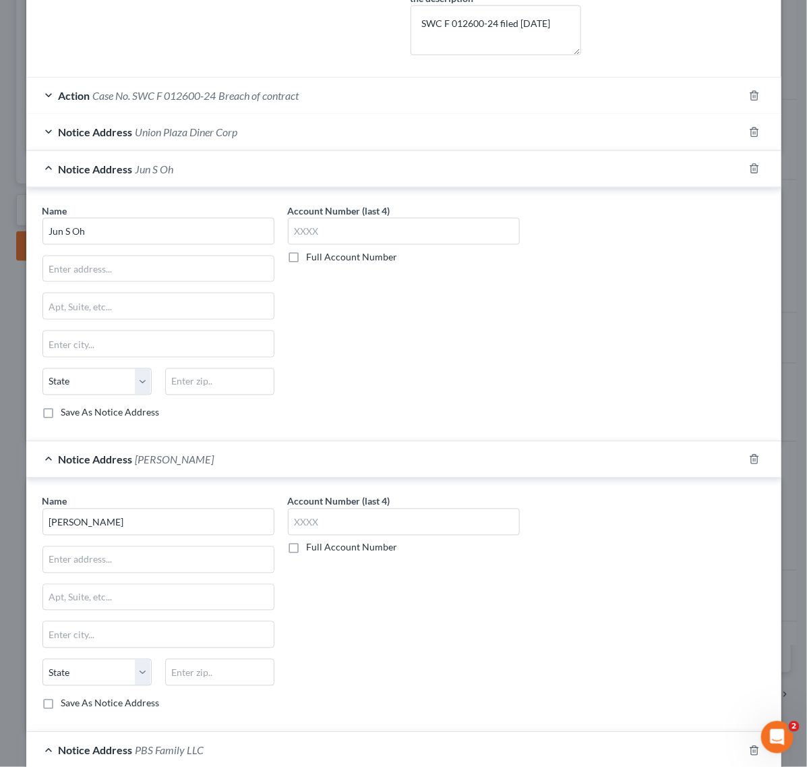
scroll to position [506, 0]
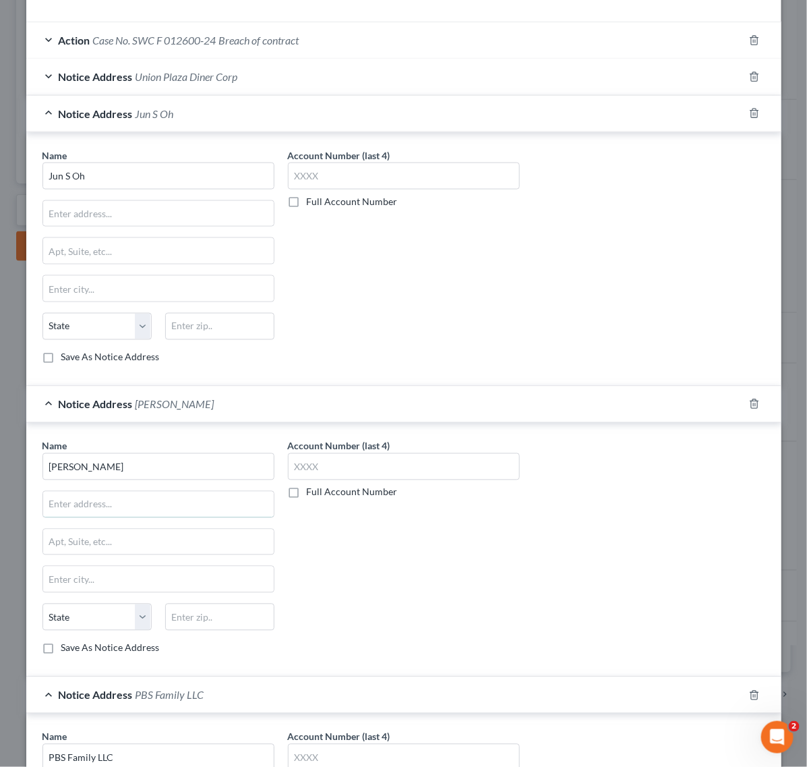
drag, startPoint x: 146, startPoint y: 506, endPoint x: 145, endPoint y: 489, distance: 17.6
click at [146, 506] on input "text" at bounding box center [158, 505] width 231 height 26
paste input "52 Iroquois Ave"
type input "52 Iroquois Ave"
click at [190, 210] on input "text" at bounding box center [158, 214] width 231 height 26
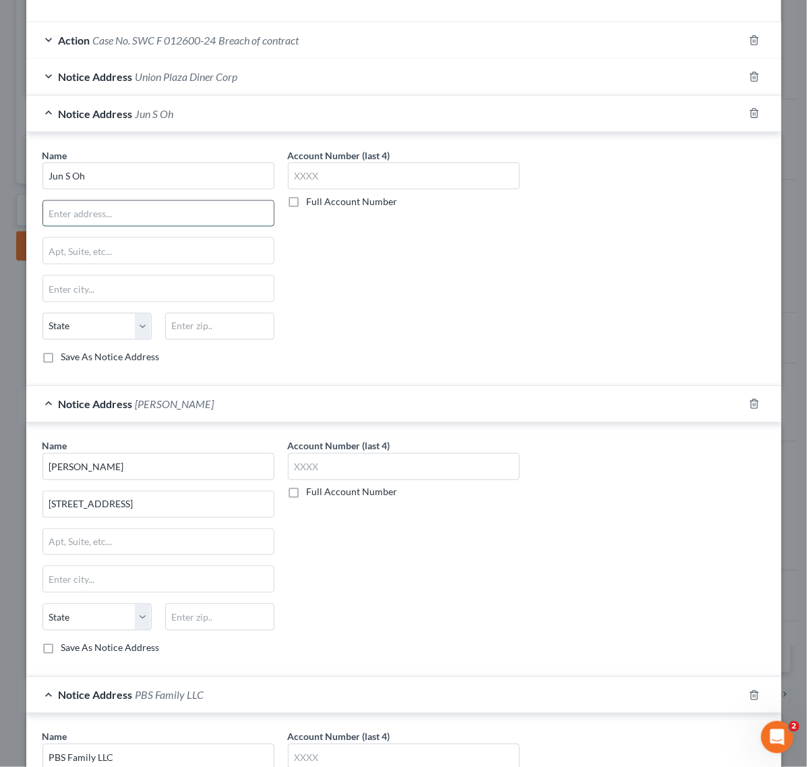
paste input "52 Iroquois Ave"
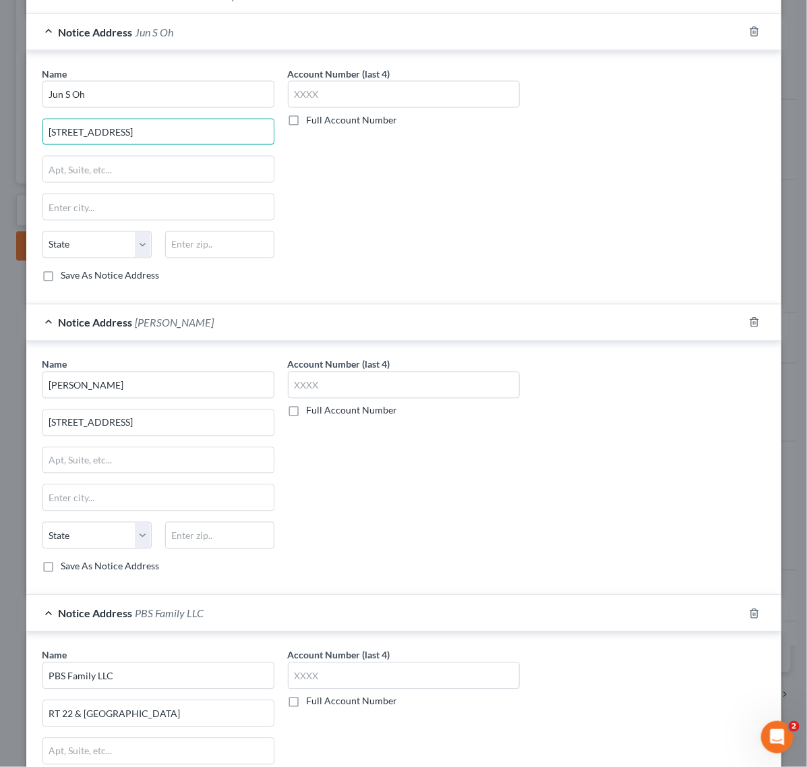
scroll to position [590, 0]
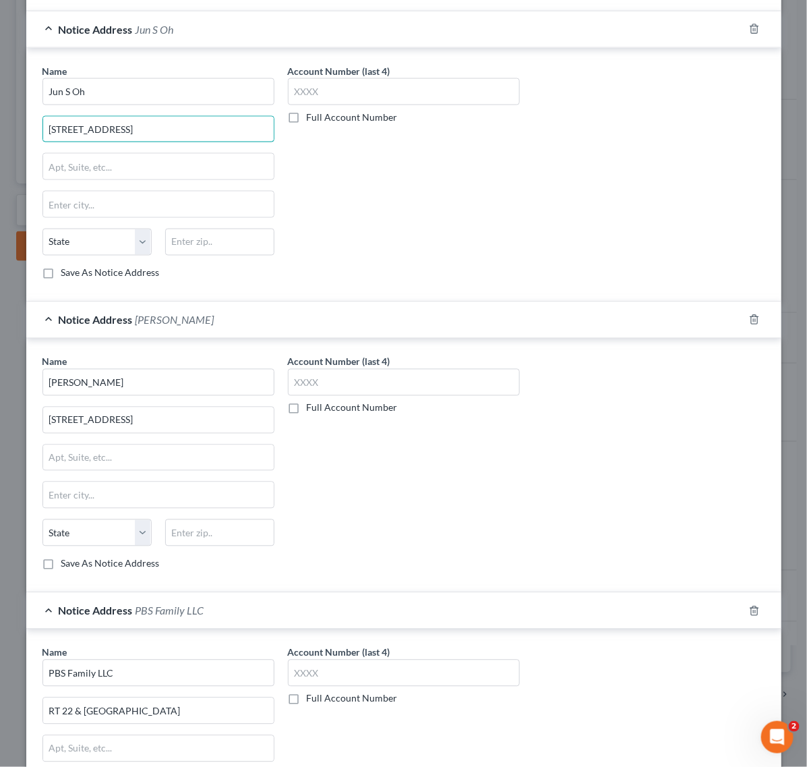
type input "52 Iroquois Ave"
click at [113, 497] on input "text" at bounding box center [158, 495] width 231 height 26
paste input "Allendale"
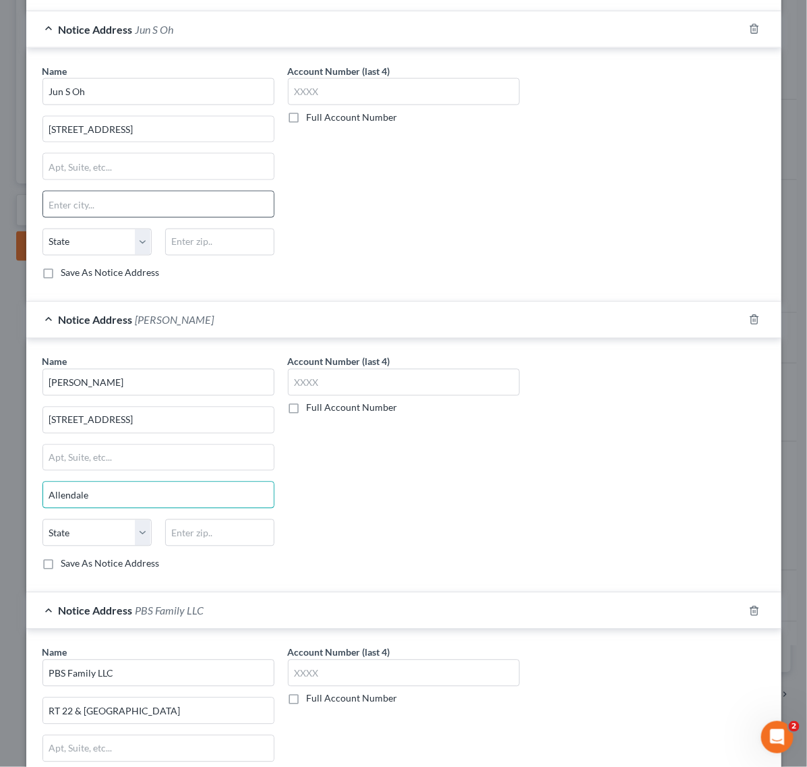
type input "Allendale"
click at [147, 203] on input "text" at bounding box center [158, 204] width 231 height 26
paste input "Allendale"
type input "Allendale"
click at [95, 531] on select "State AL AK AR AZ CA CO CT DE DC FL GA GU HI ID IL IN IA KS KY LA ME MD MA MI M…" at bounding box center [96, 532] width 109 height 27
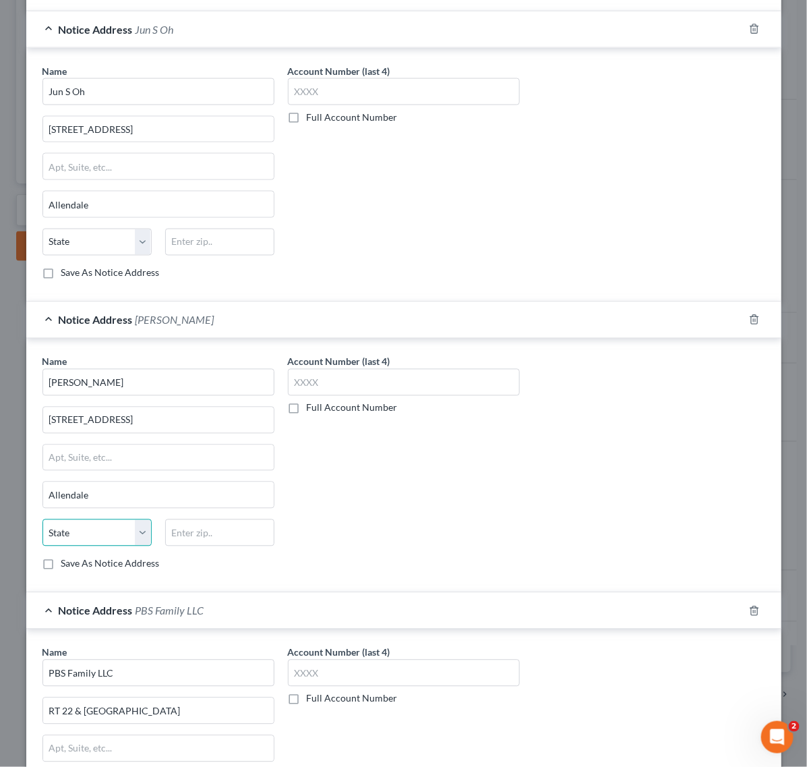
select select "33"
click at [42, 525] on select "State AL AK AR AZ CA CO CT DE DC FL GA GU HI ID IL IN IA KS KY LA ME MD MA MI M…" at bounding box center [96, 532] width 109 height 27
click at [93, 246] on select "State AL AK AR AZ CA CO CT DE DC FL GA GU HI ID IL IN IA KS KY LA ME MD MA MI M…" at bounding box center [96, 242] width 109 height 27
select select "33"
click at [42, 232] on select "State AL AK AR AZ CA CO CT DE DC FL GA GU HI ID IL IN IA KS KY LA ME MD MA MI M…" at bounding box center [96, 242] width 109 height 27
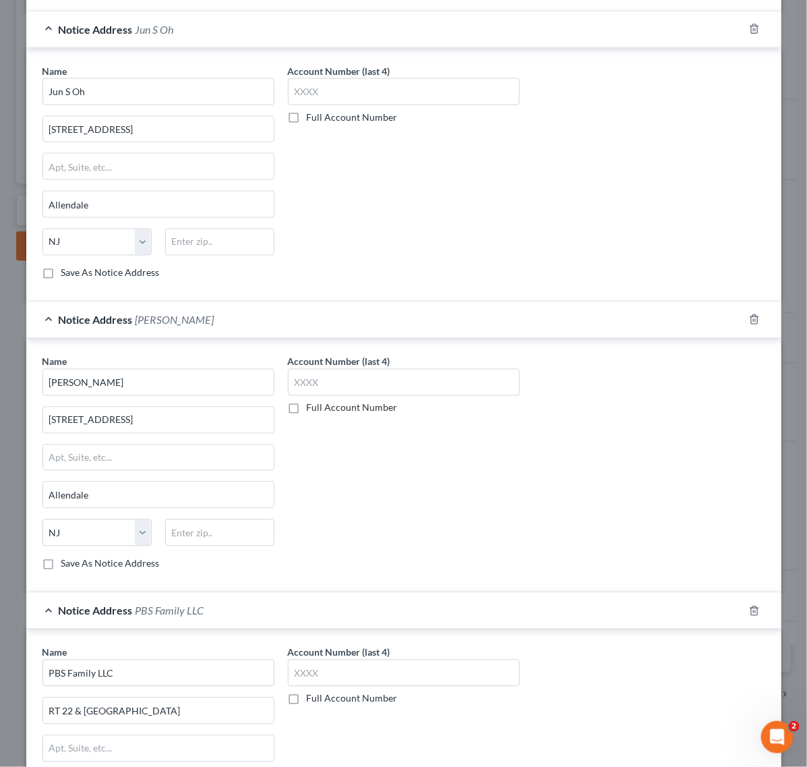
click at [419, 500] on div "Account Number (last 4) Full Account Number" at bounding box center [403, 468] width 245 height 227
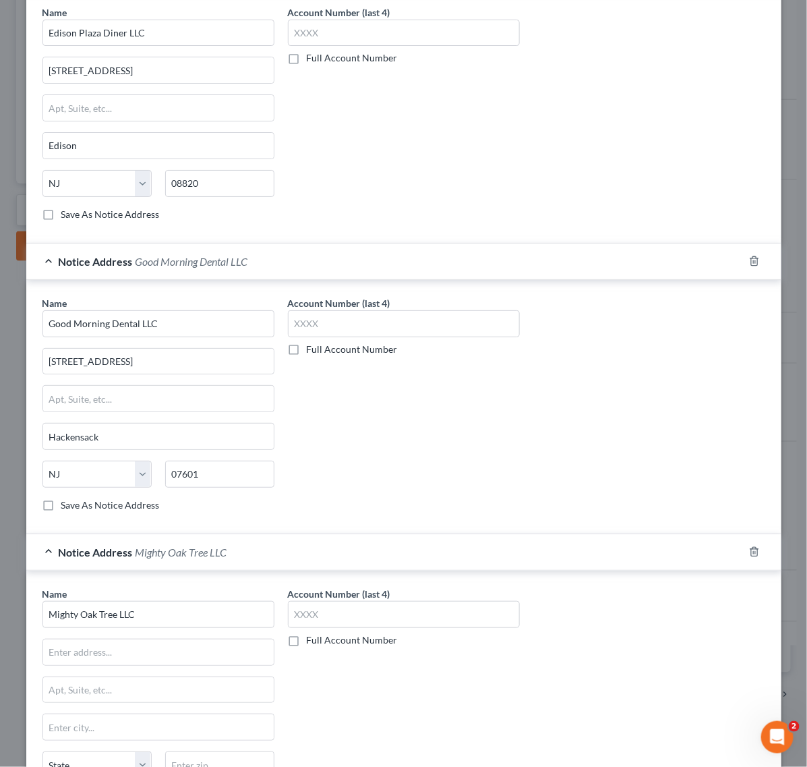
scroll to position [1705, 0]
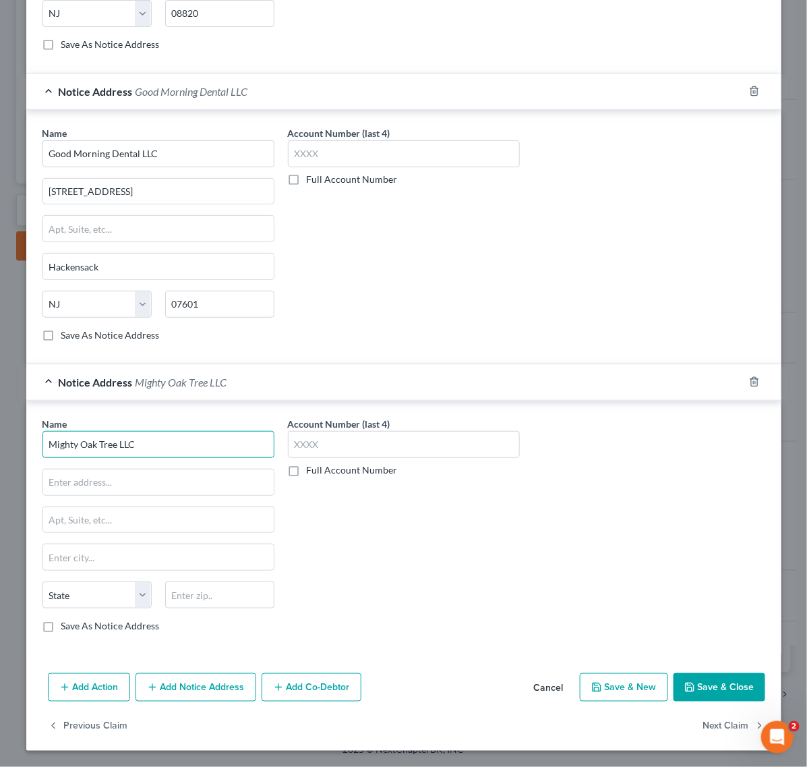
drag, startPoint x: 214, startPoint y: 438, endPoint x: -1, endPoint y: 437, distance: 215.8
click at [0, 437] on html "Home New Case Client Portal Directory Cases Scura Wigfield, Heyer, Stevens & Ca…" at bounding box center [403, 180] width 807 height 1171
click at [83, 497] on div "Name * Mighty Oak Tree LLC State AL AK AR AZ CA CO CT DE DC FL GA GU HI ID IL I…" at bounding box center [158, 525] width 232 height 216
drag, startPoint x: 89, startPoint y: 477, endPoint x: 382, endPoint y: 321, distance: 332.4
click at [94, 473] on input "text" at bounding box center [158, 482] width 231 height 26
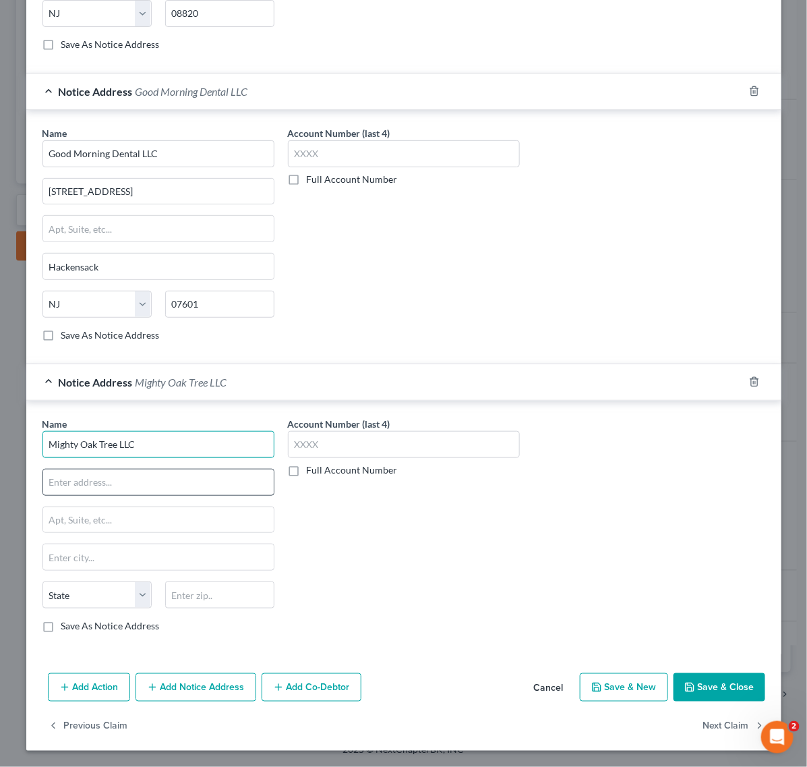
drag, startPoint x: 86, startPoint y: 456, endPoint x: 81, endPoint y: 473, distance: 18.3
click at [86, 456] on div "Name * Mighty Oak Tree LLC State AL AK AR AZ CA CO CT DE DC FL GA GU HI ID IL I…" at bounding box center [158, 525] width 232 height 216
click at [79, 479] on input "text" at bounding box center [158, 482] width 231 height 26
type input "2466 Route 22"
click at [130, 550] on input "text" at bounding box center [158, 557] width 231 height 26
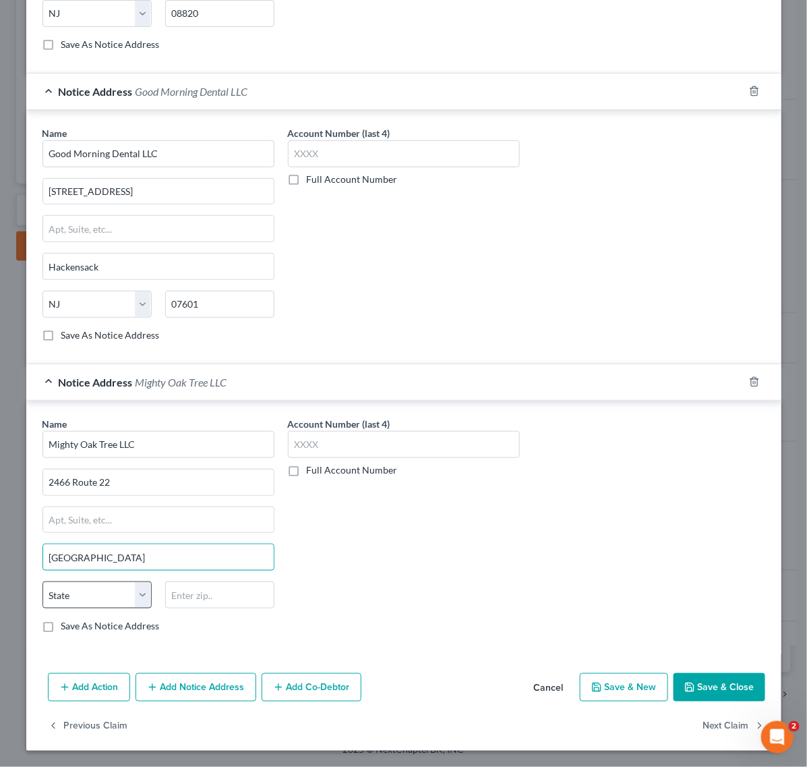
type input "Union City"
drag, startPoint x: 108, startPoint y: 594, endPoint x: 126, endPoint y: 588, distance: 19.2
click at [108, 594] on select "State AL AK AR AZ CA CO CT DE DC FL GA GU HI ID IL IN IA KS KY LA ME MD MA MI M…" at bounding box center [96, 594] width 109 height 27
select select "33"
click at [42, 581] on select "State AL AK AR AZ CA CO CT DE DC FL GA GU HI ID IL IN IA KS KY LA ME MD MA MI M…" at bounding box center [96, 594] width 109 height 27
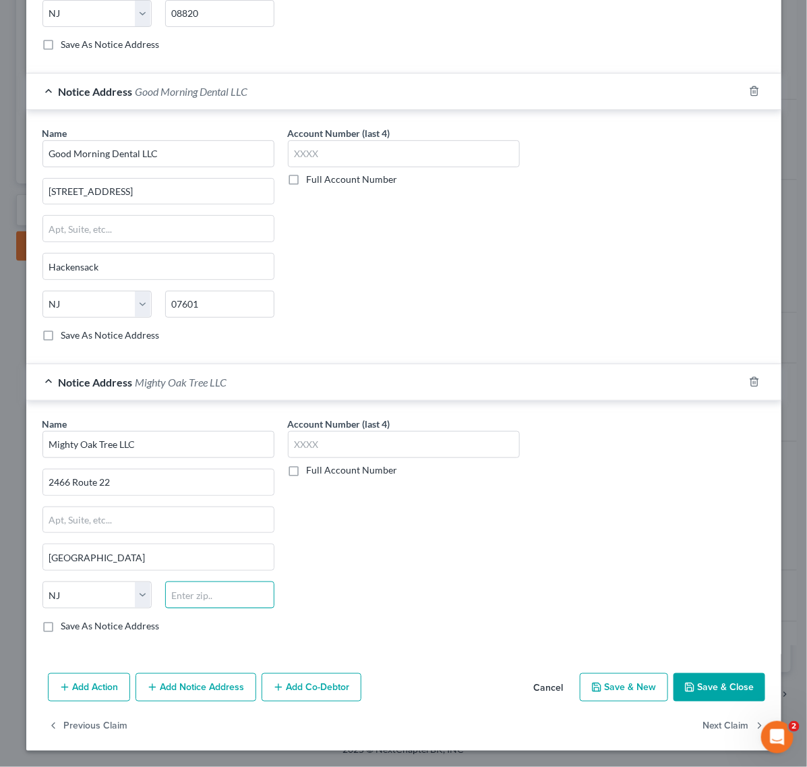
click at [206, 591] on input "text" at bounding box center [219, 594] width 109 height 27
type input "07083"
type input "Union"
click at [746, 690] on button "Save & Close" at bounding box center [720, 687] width 92 height 28
select select
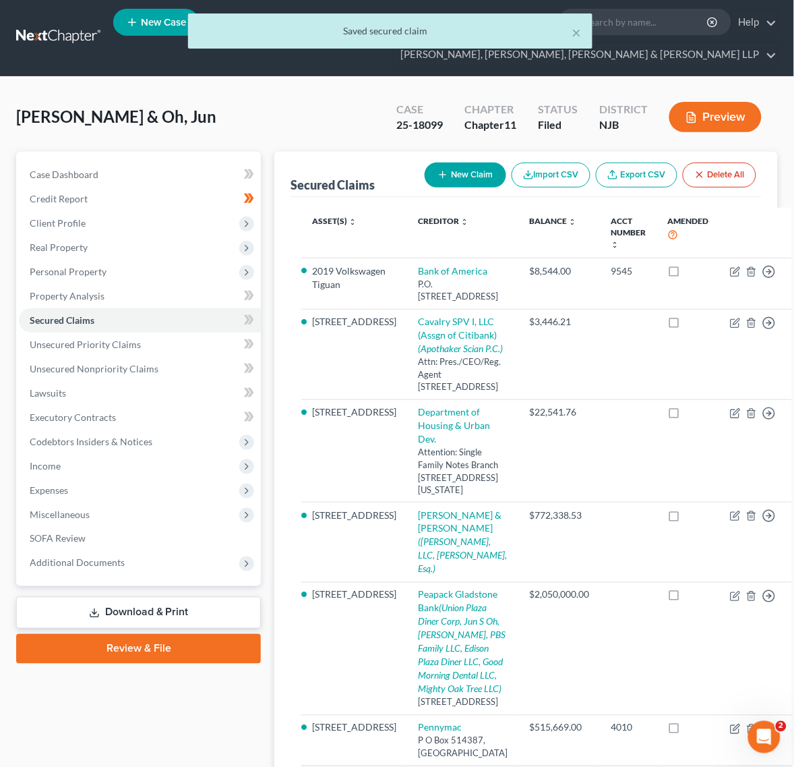
scroll to position [0, 0]
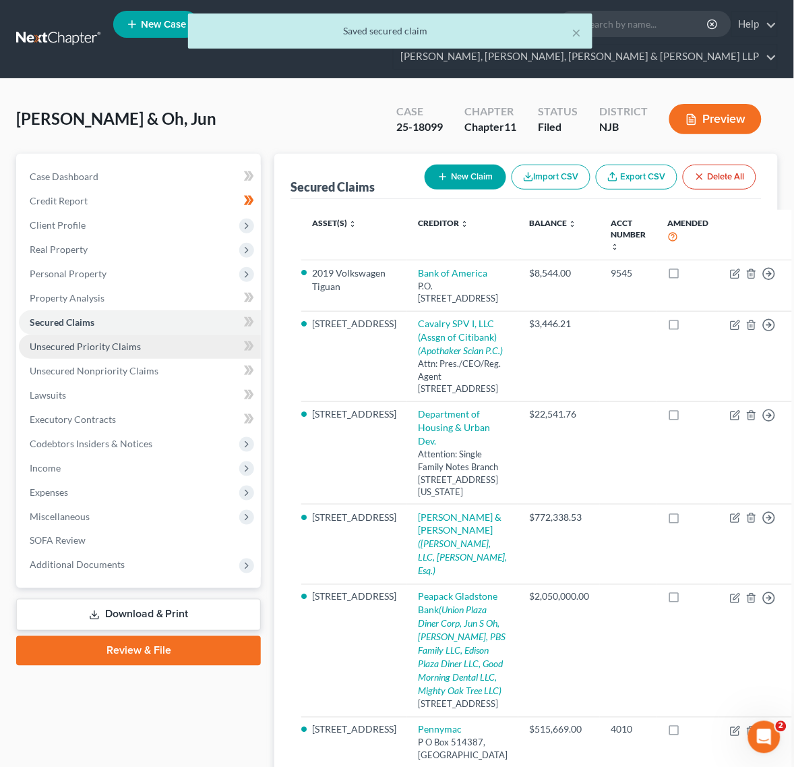
click at [63, 346] on span "Unsecured Priority Claims" at bounding box center [85, 346] width 111 height 11
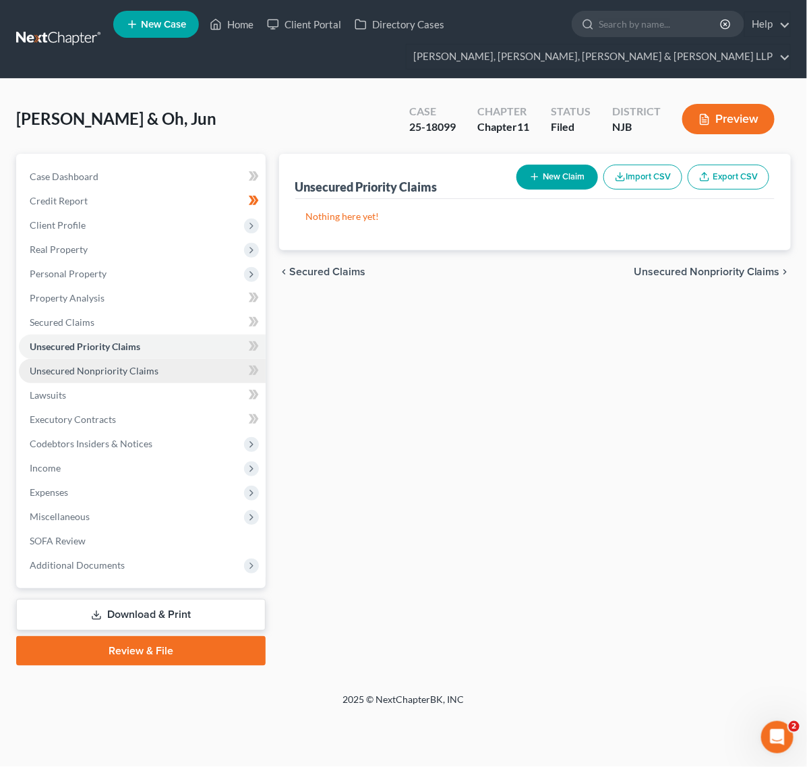
click at [63, 372] on span "Unsecured Nonpriority Claims" at bounding box center [94, 370] width 129 height 11
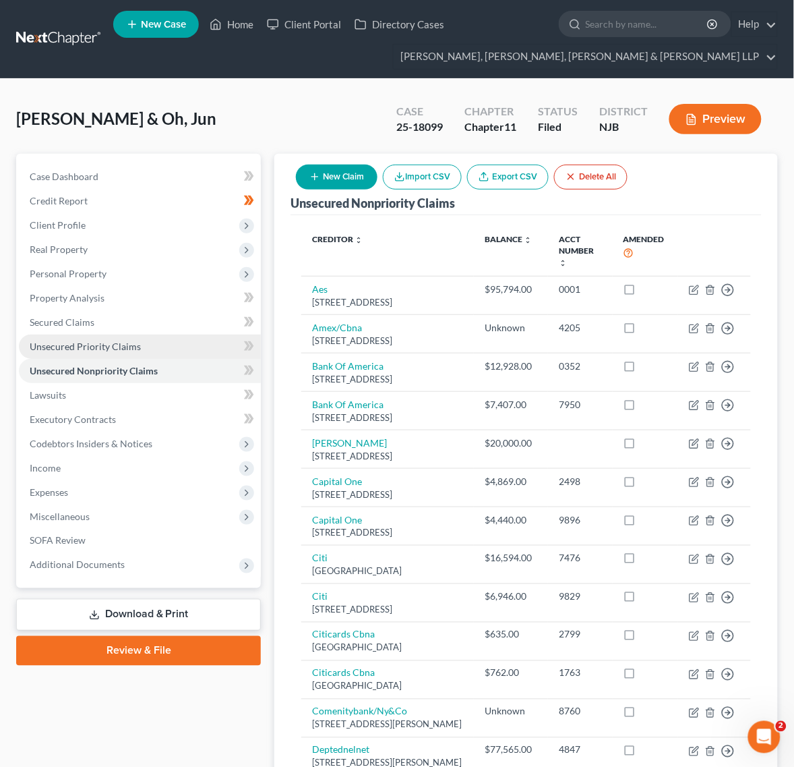
click at [69, 338] on link "Unsecured Priority Claims" at bounding box center [140, 346] width 242 height 24
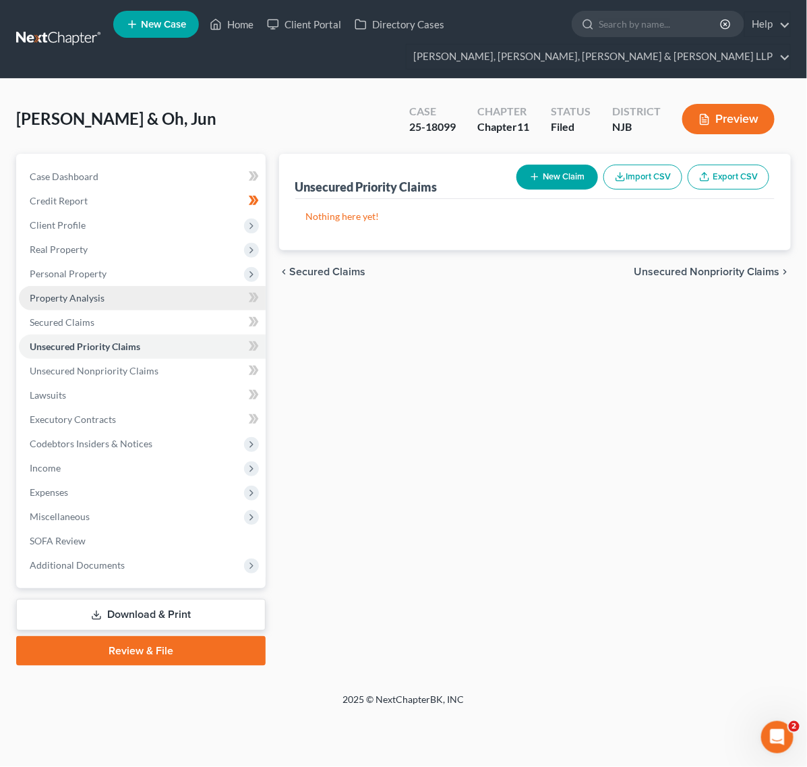
click at [69, 307] on link "Property Analysis" at bounding box center [142, 298] width 247 height 24
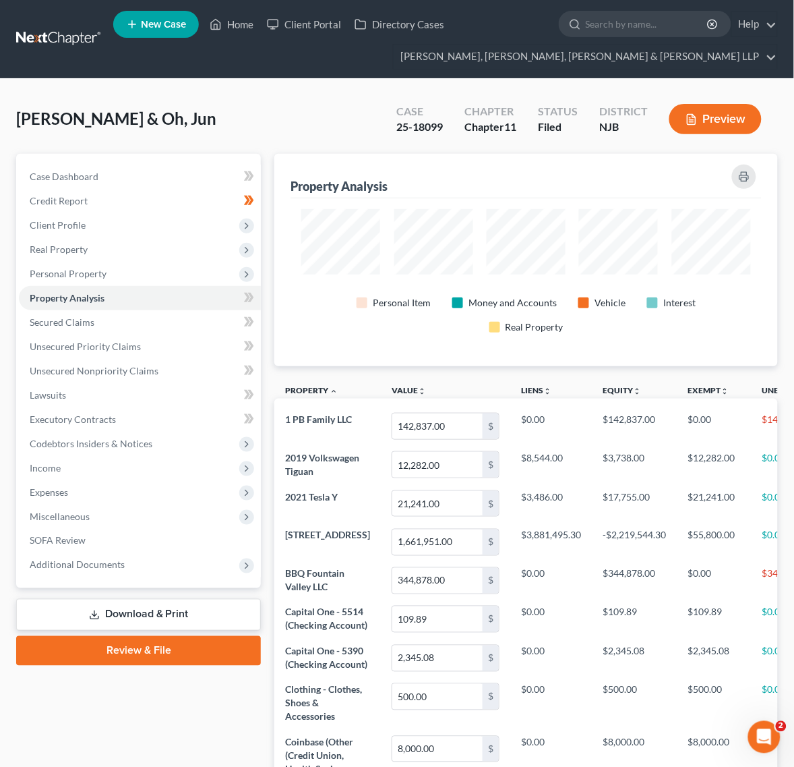
scroll to position [212, 503]
click at [119, 517] on span "Miscellaneous" at bounding box center [140, 516] width 242 height 24
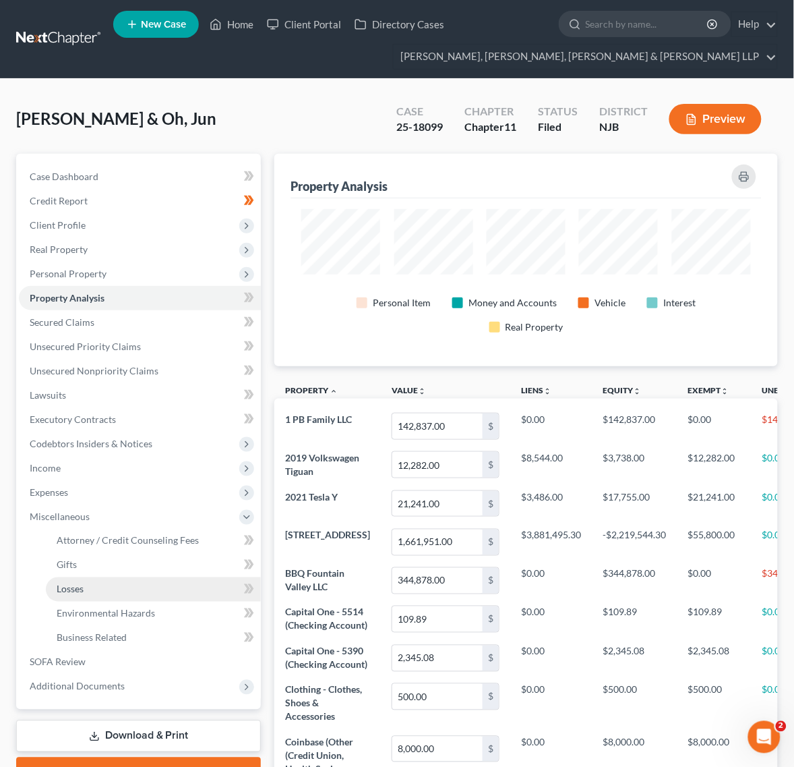
click at [99, 597] on link "Losses" at bounding box center [153, 589] width 215 height 24
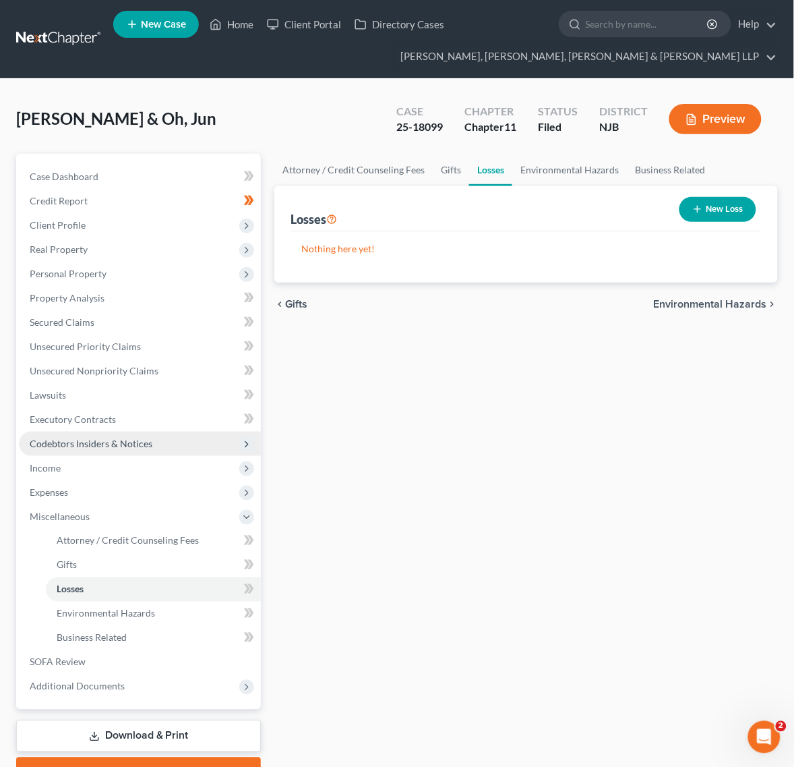
click at [99, 446] on span "Codebtors Insiders & Notices" at bounding box center [91, 443] width 123 height 11
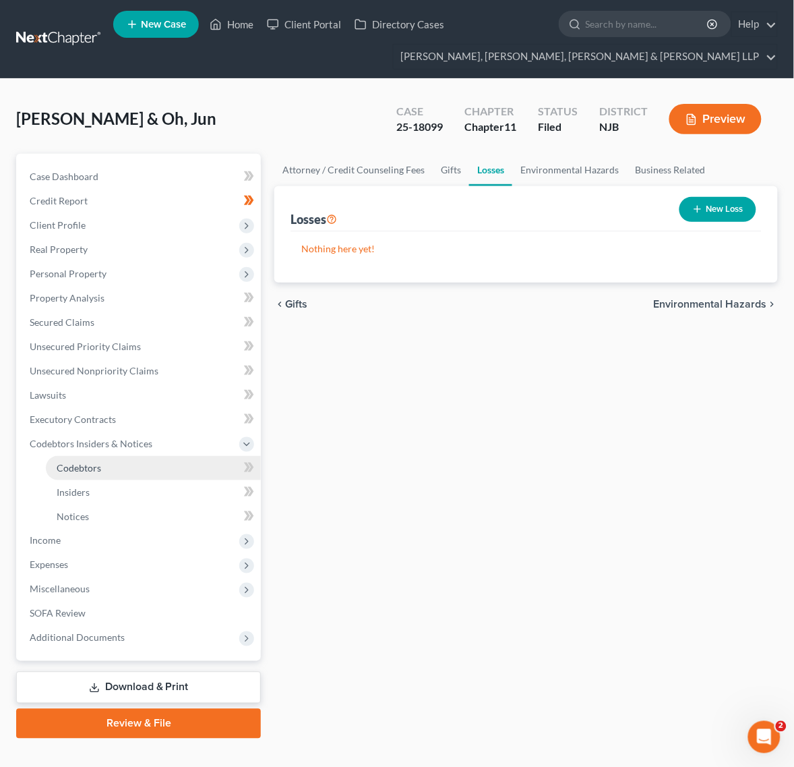
click at [95, 477] on link "Codebtors" at bounding box center [153, 468] width 215 height 24
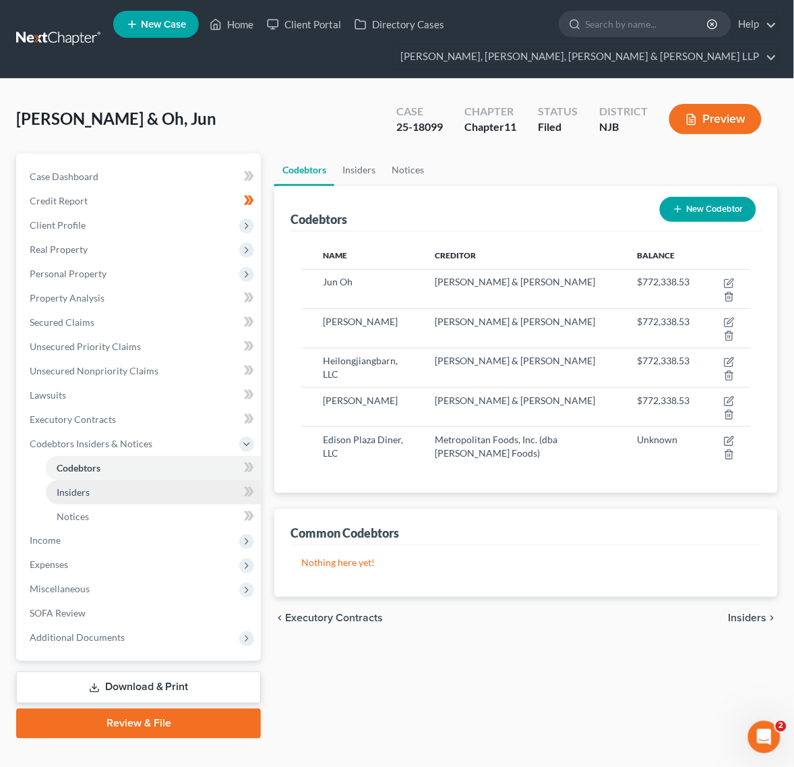
click at [89, 496] on span "Insiders" at bounding box center [73, 491] width 33 height 11
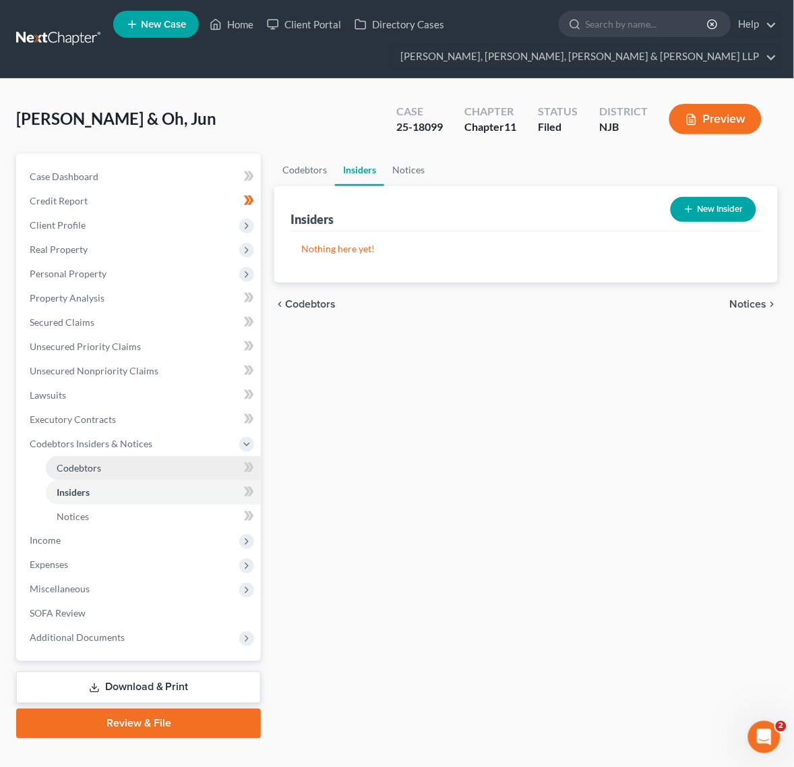
click at [183, 459] on link "Codebtors" at bounding box center [153, 468] width 215 height 24
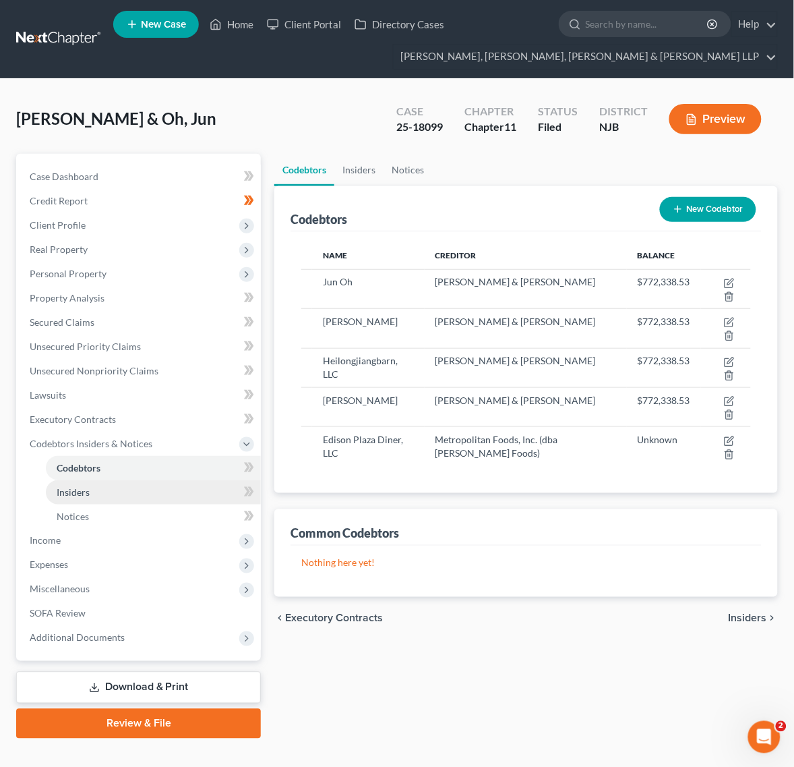
click at [183, 480] on link "Insiders" at bounding box center [153, 492] width 215 height 24
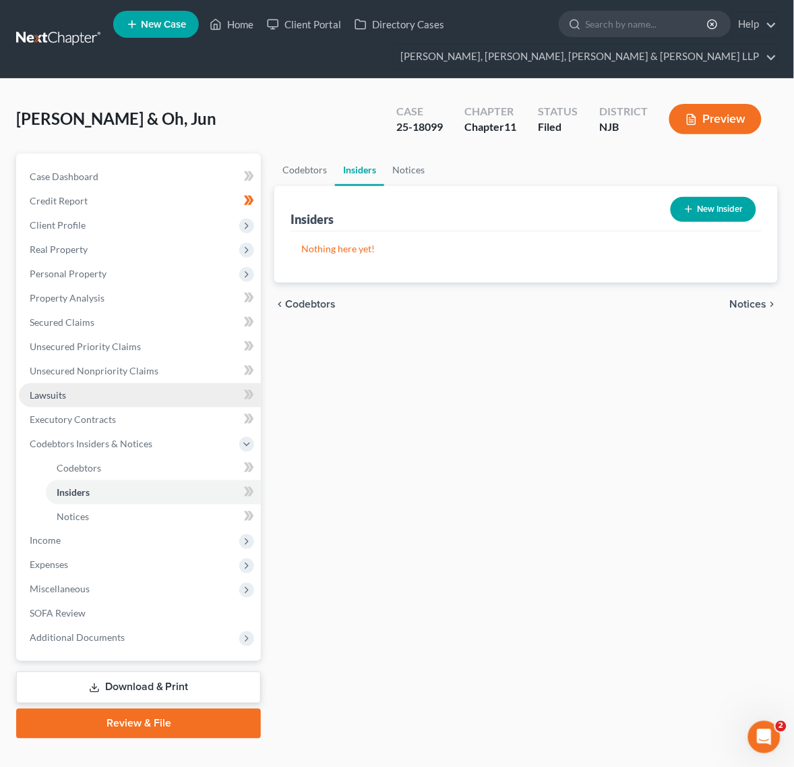
click at [182, 396] on link "Lawsuits" at bounding box center [140, 395] width 242 height 24
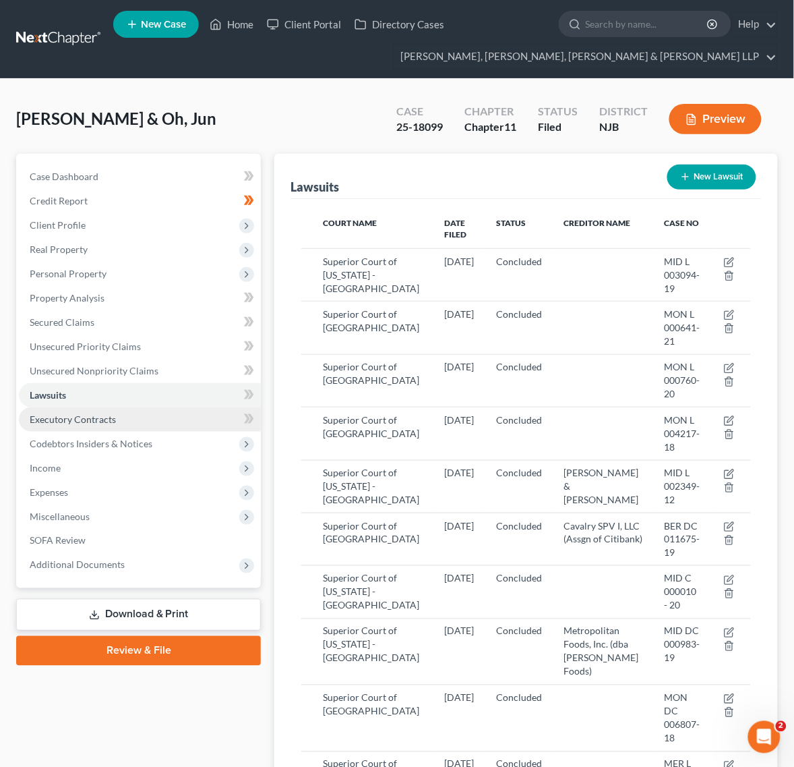
click at [159, 423] on link "Executory Contracts" at bounding box center [140, 419] width 242 height 24
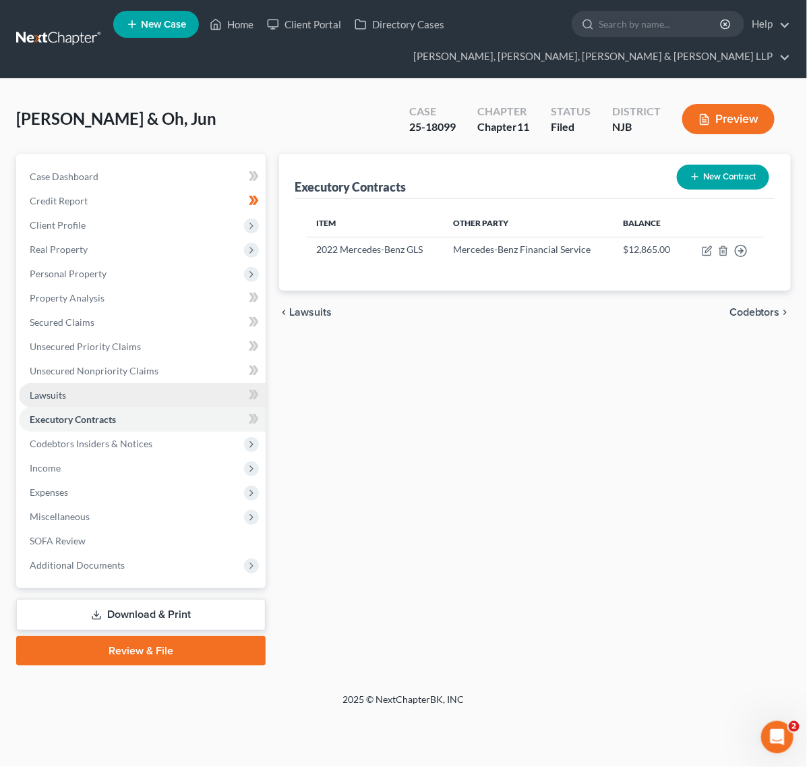
click at [162, 391] on link "Lawsuits" at bounding box center [142, 395] width 247 height 24
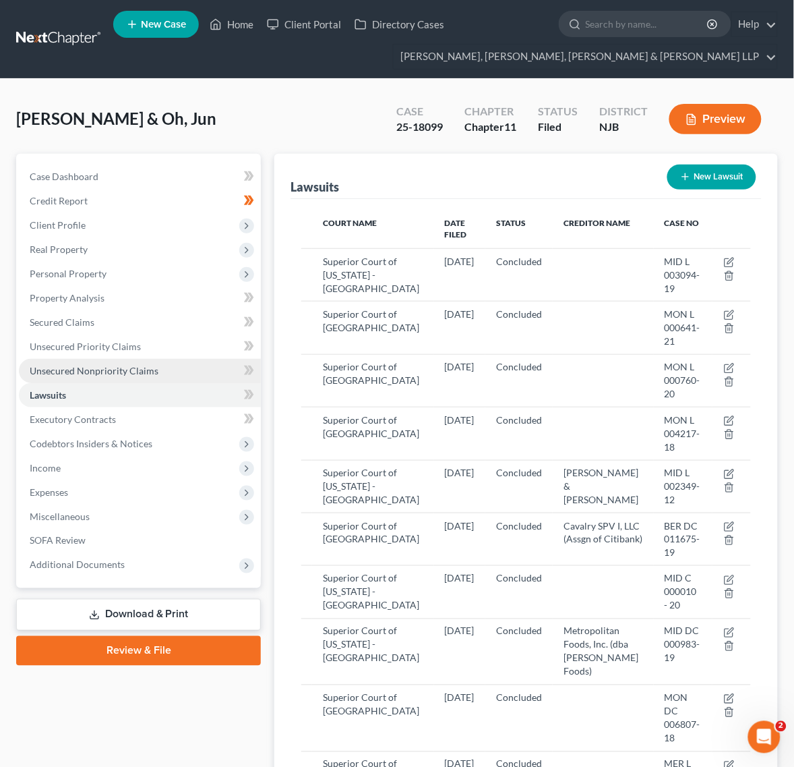
click at [163, 359] on link "Unsecured Nonpriority Claims" at bounding box center [140, 371] width 242 height 24
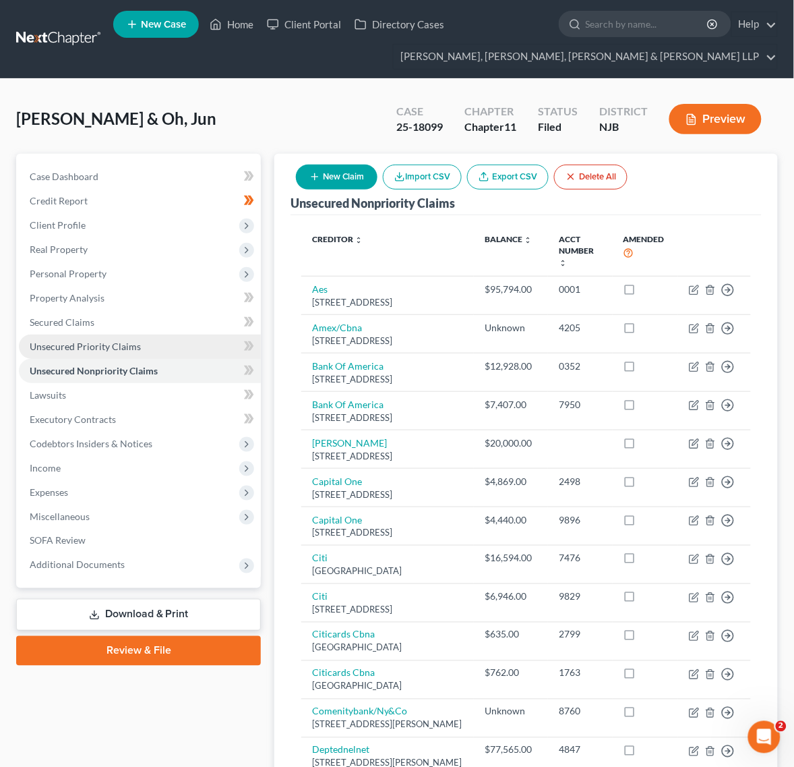
click at [164, 345] on link "Unsecured Priority Claims" at bounding box center [140, 346] width 242 height 24
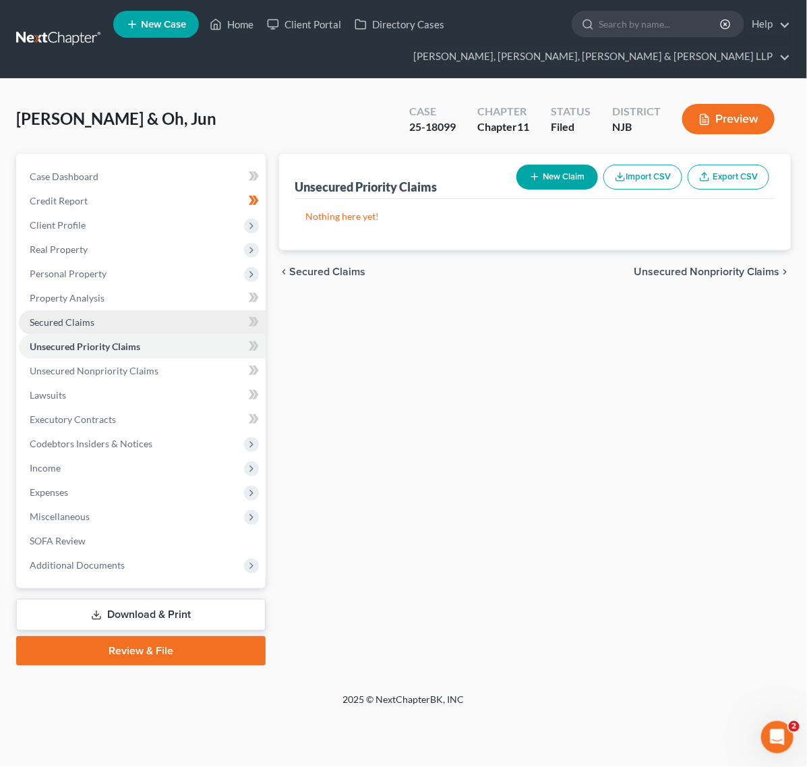
click at [165, 315] on link "Secured Claims" at bounding box center [142, 322] width 247 height 24
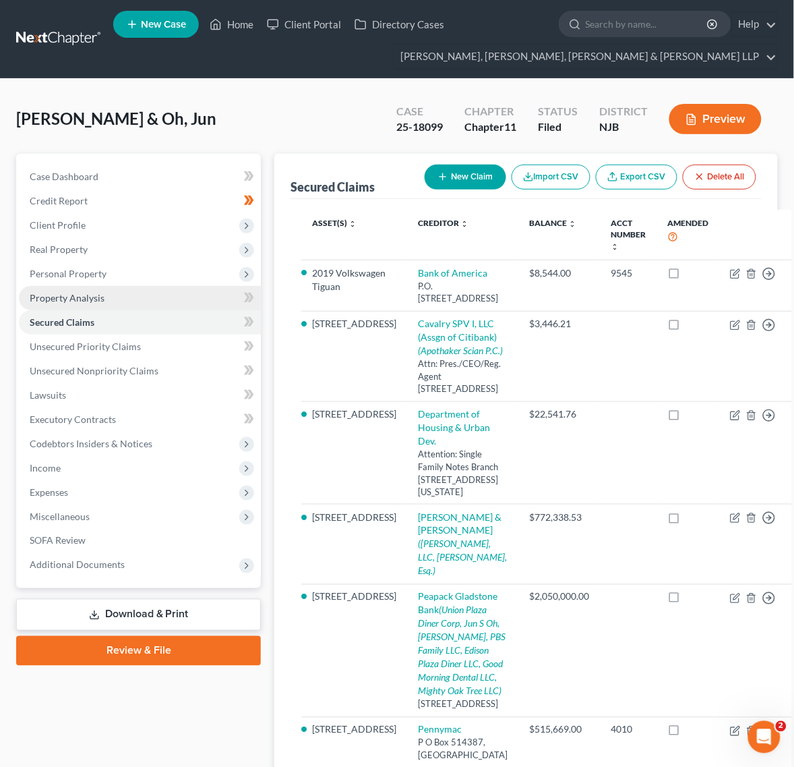
click at [167, 297] on link "Property Analysis" at bounding box center [140, 298] width 242 height 24
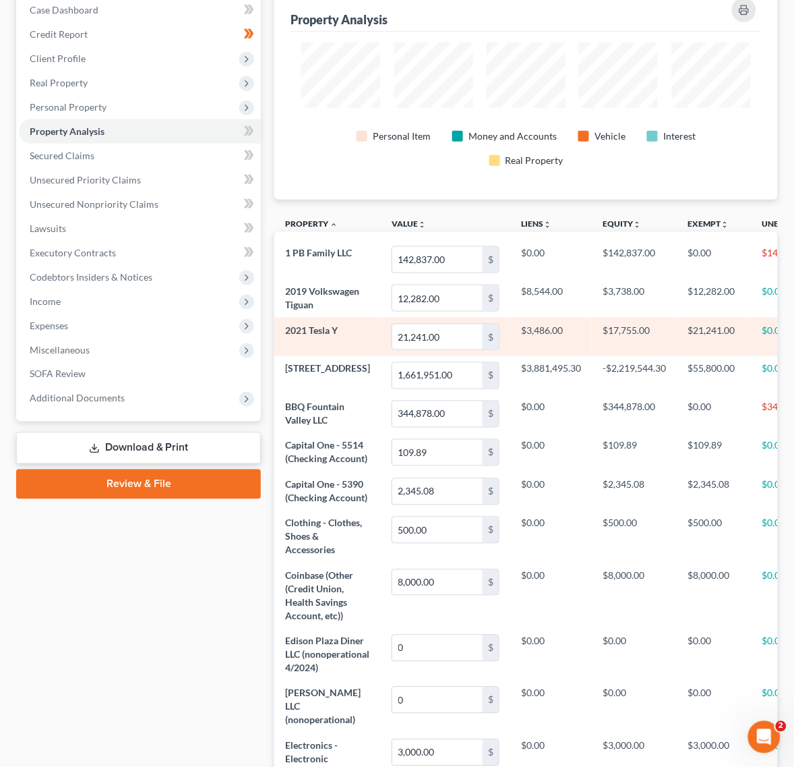
scroll to position [169, 0]
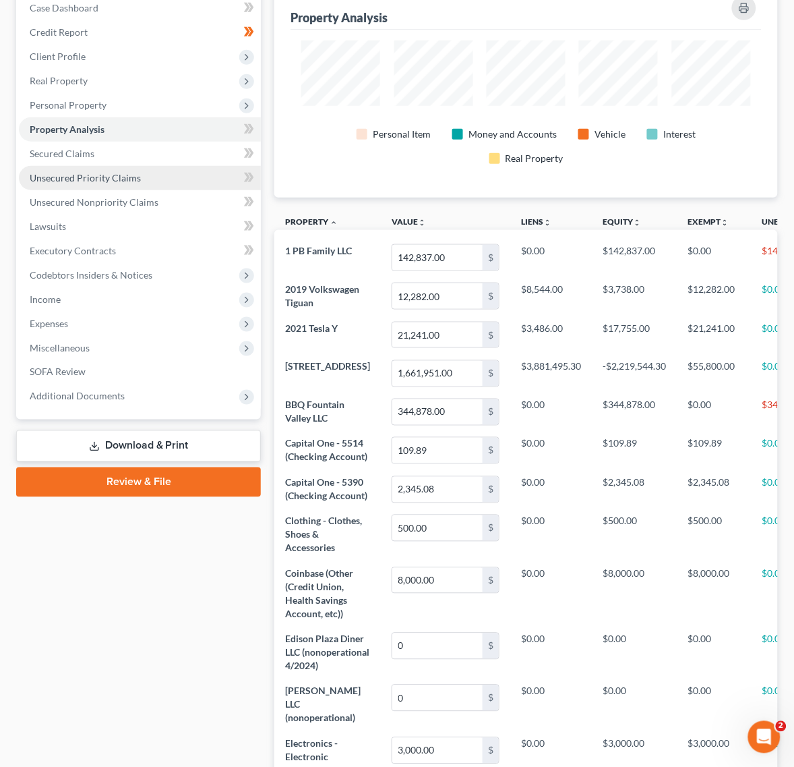
click at [122, 169] on link "Unsecured Priority Claims" at bounding box center [140, 178] width 242 height 24
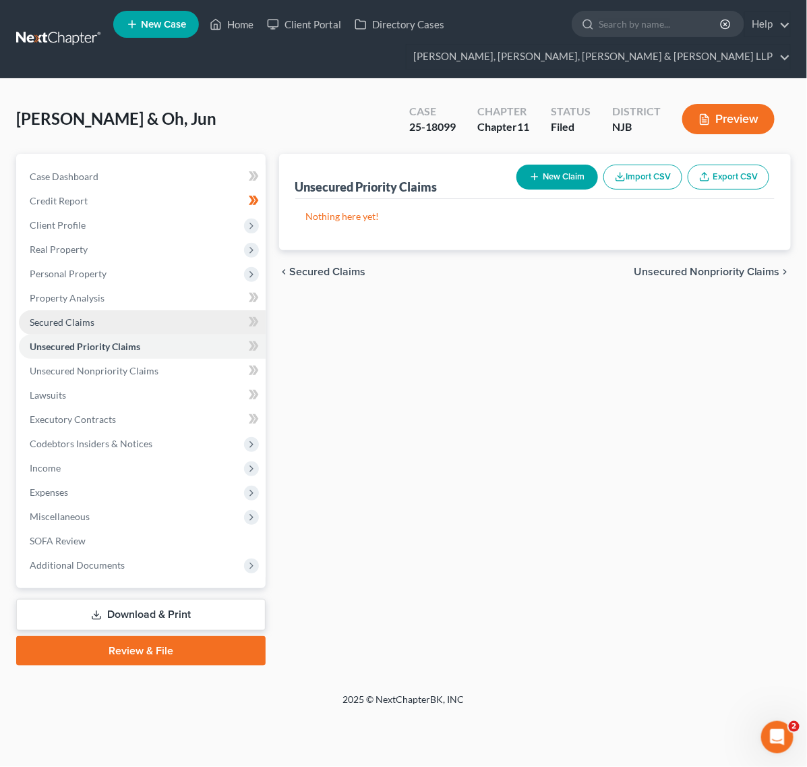
click at [152, 317] on link "Secured Claims" at bounding box center [142, 322] width 247 height 24
